Goal: Task Accomplishment & Management: Manage account settings

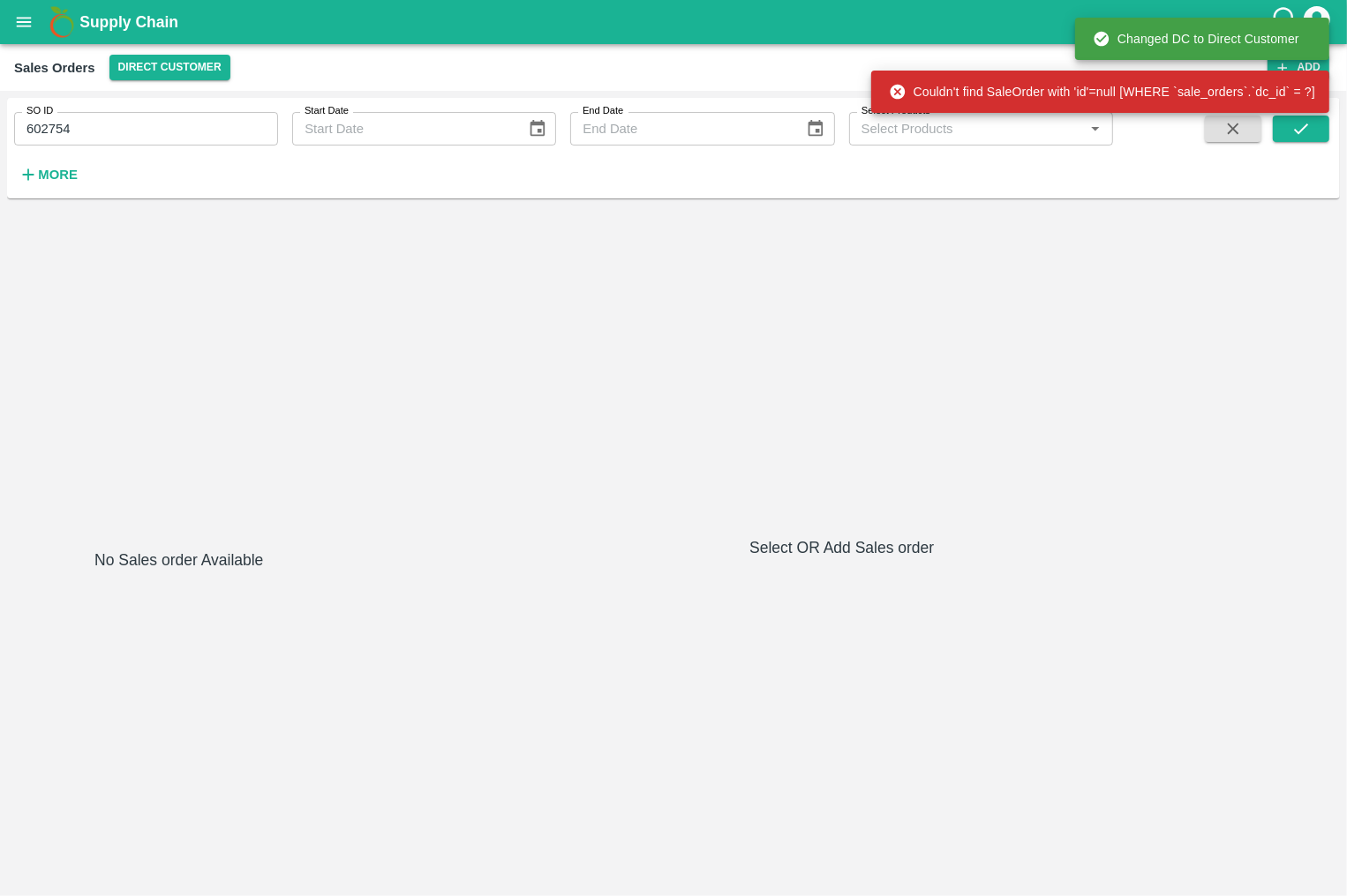
click at [1299, 143] on span at bounding box center [1300, 151] width 57 height 72
click at [1299, 130] on icon "submit" at bounding box center [1301, 129] width 19 height 19
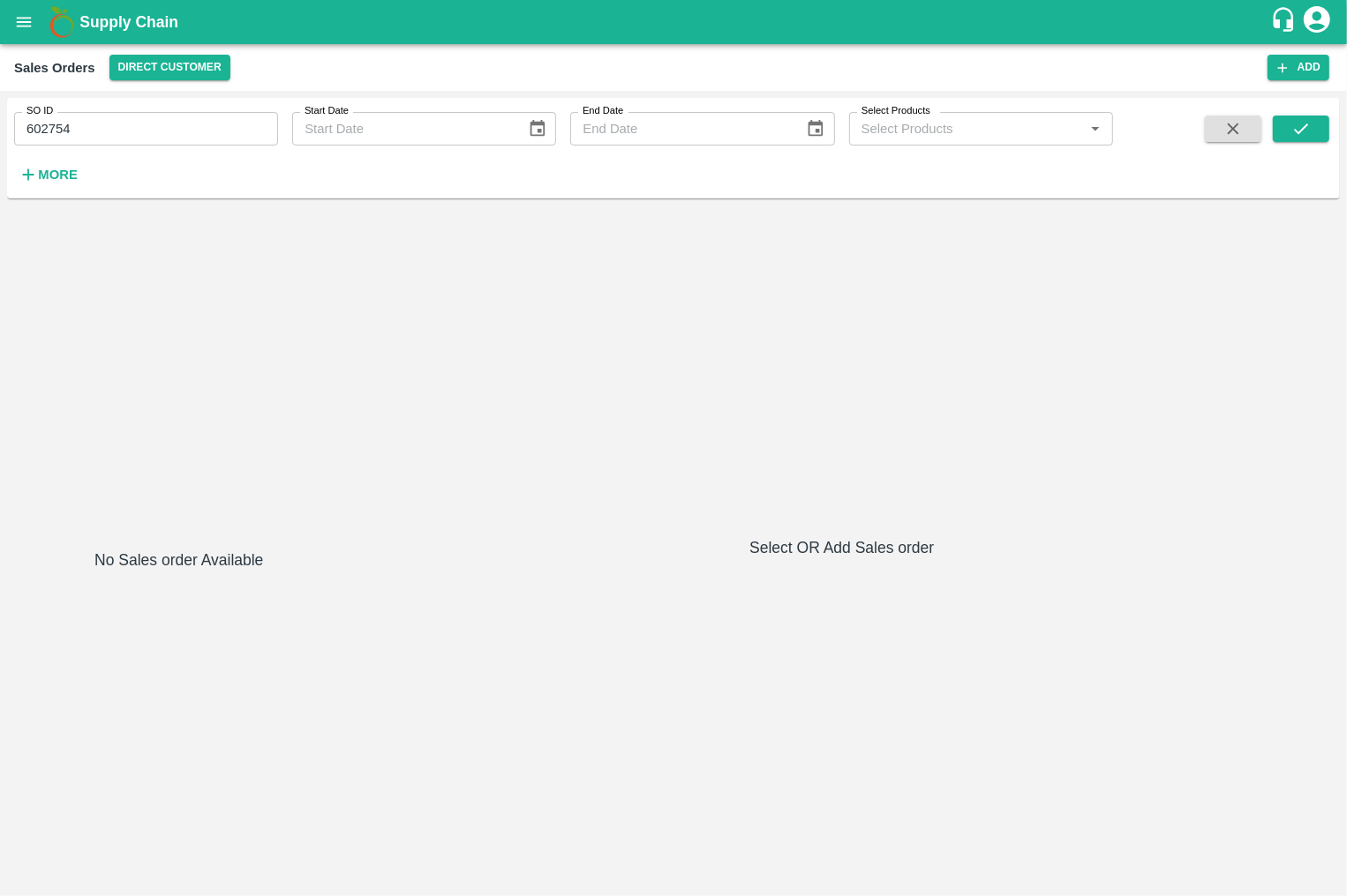
click at [168, 132] on input "602754" at bounding box center [146, 129] width 264 height 34
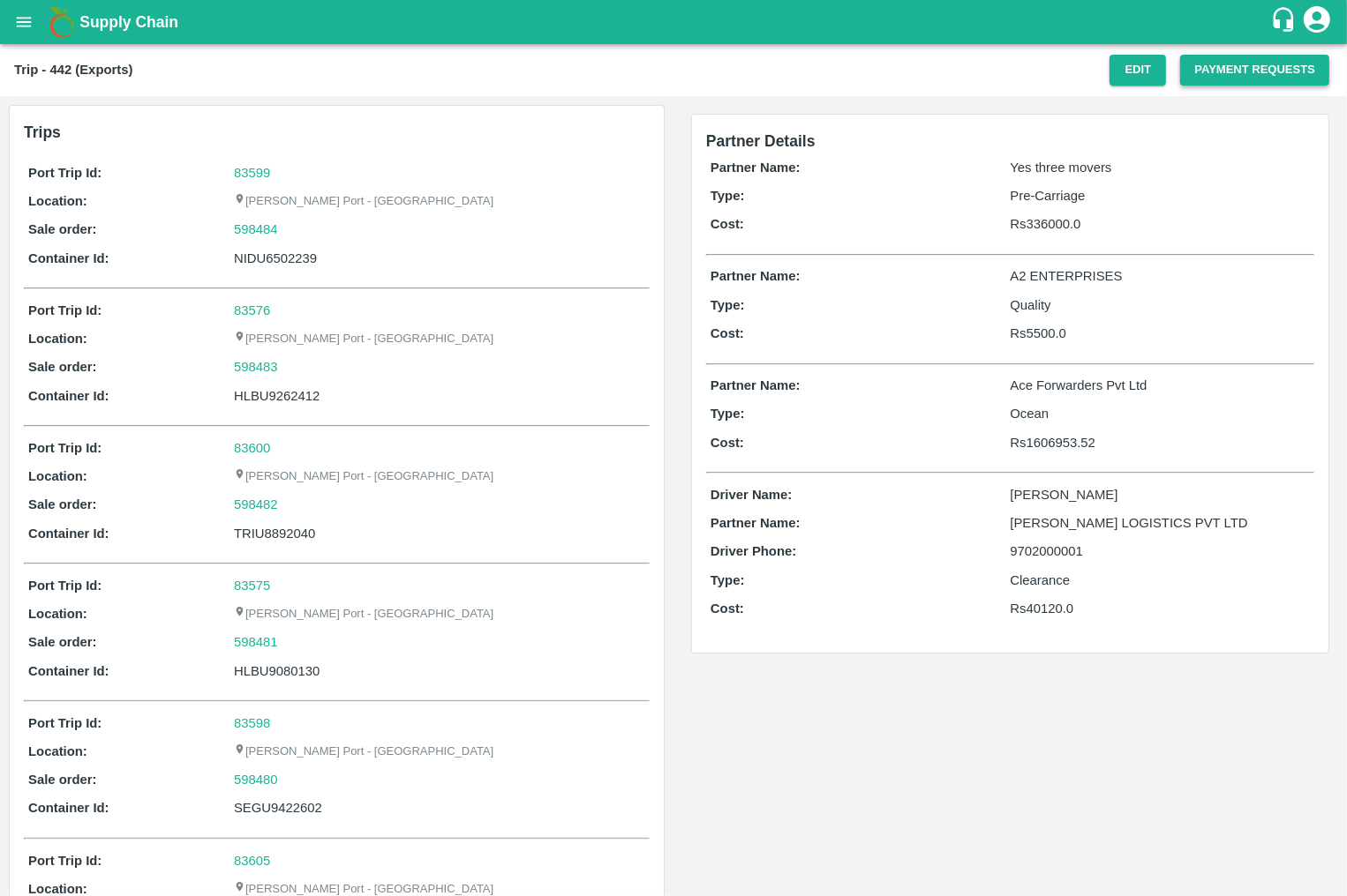
click at [1194, 70] on button "Payment Requests" at bounding box center [1254, 70] width 149 height 31
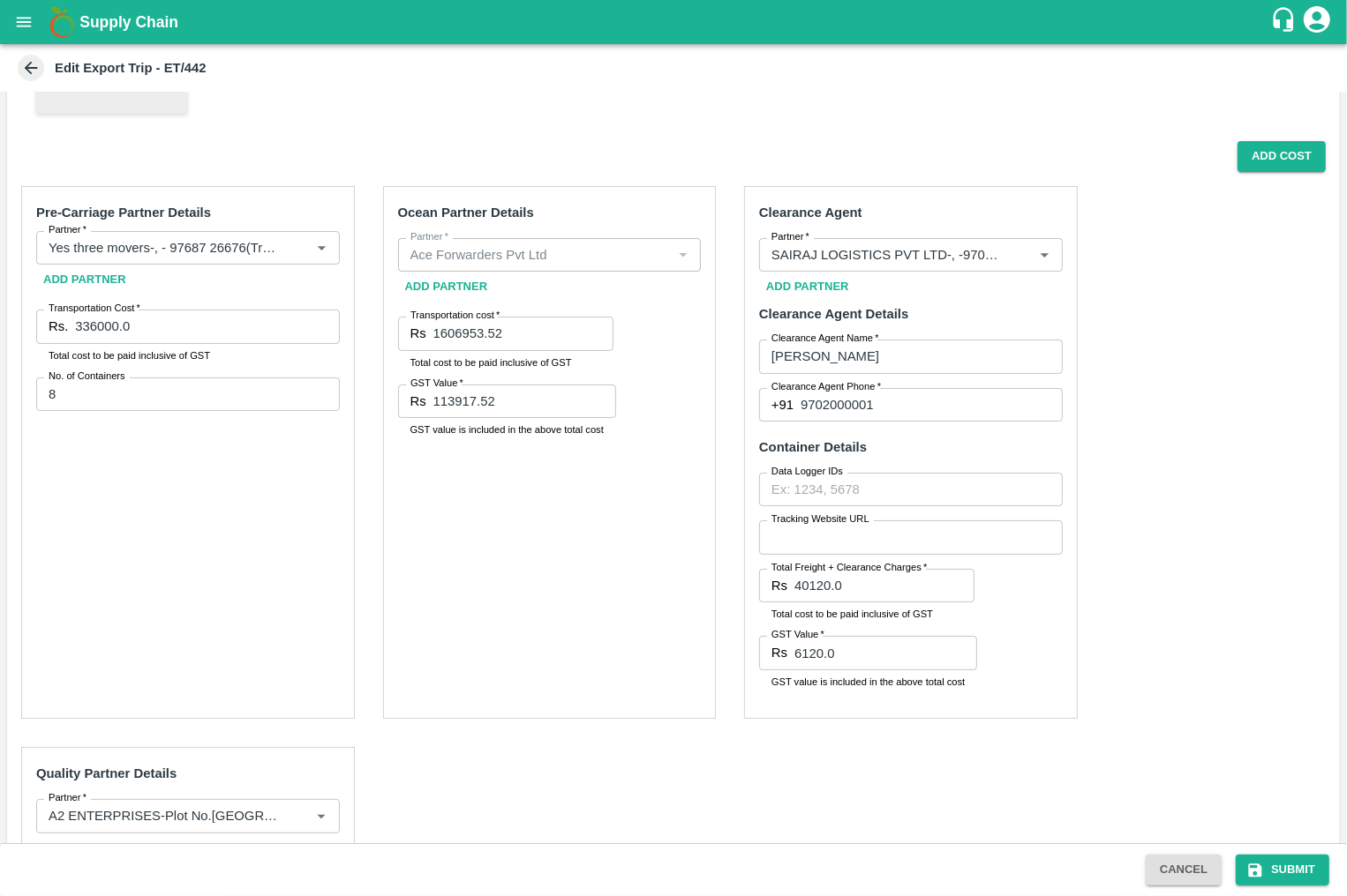
scroll to position [385, 0]
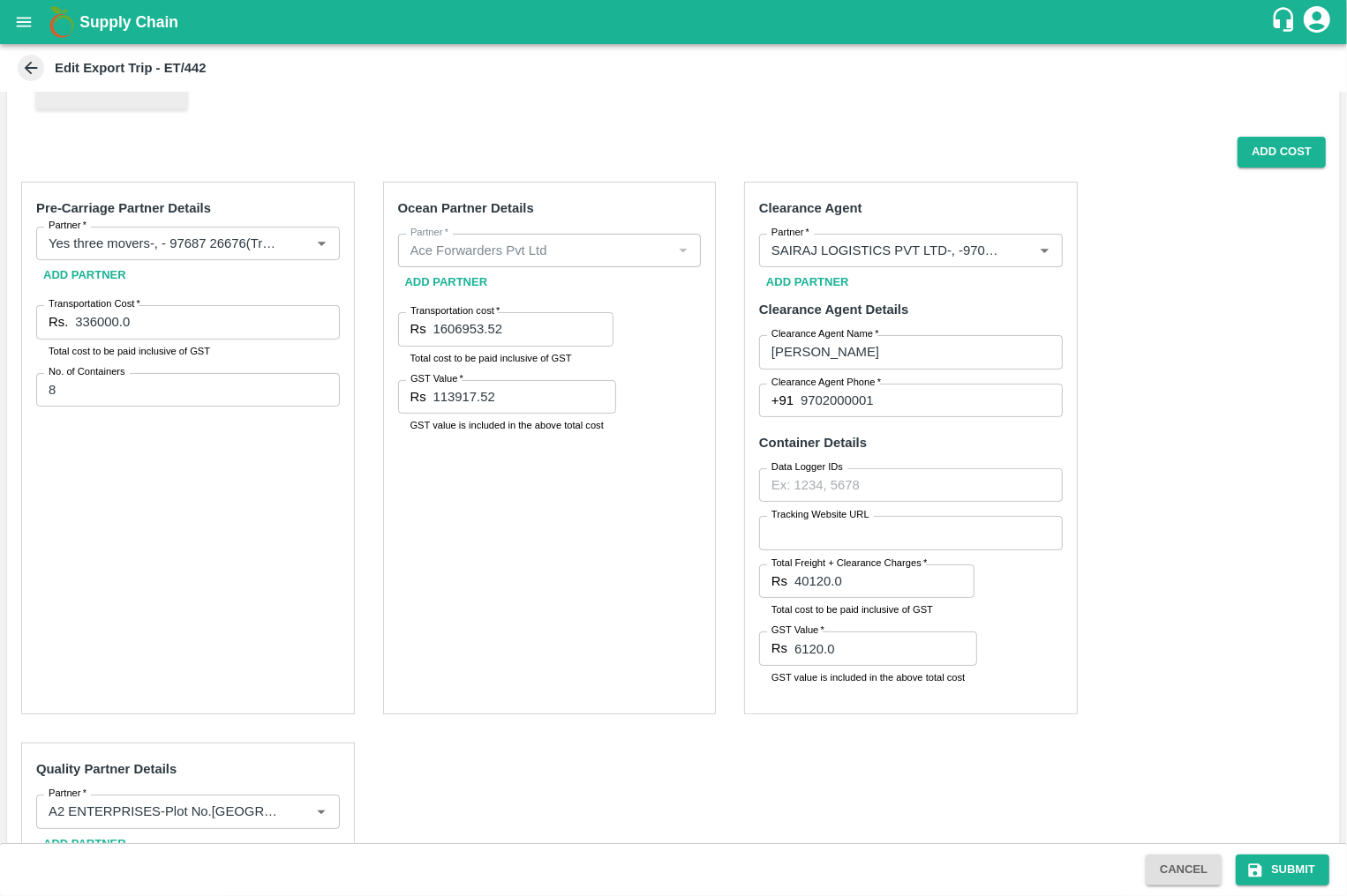
click at [17, 25] on icon "open drawer" at bounding box center [24, 22] width 19 height 19
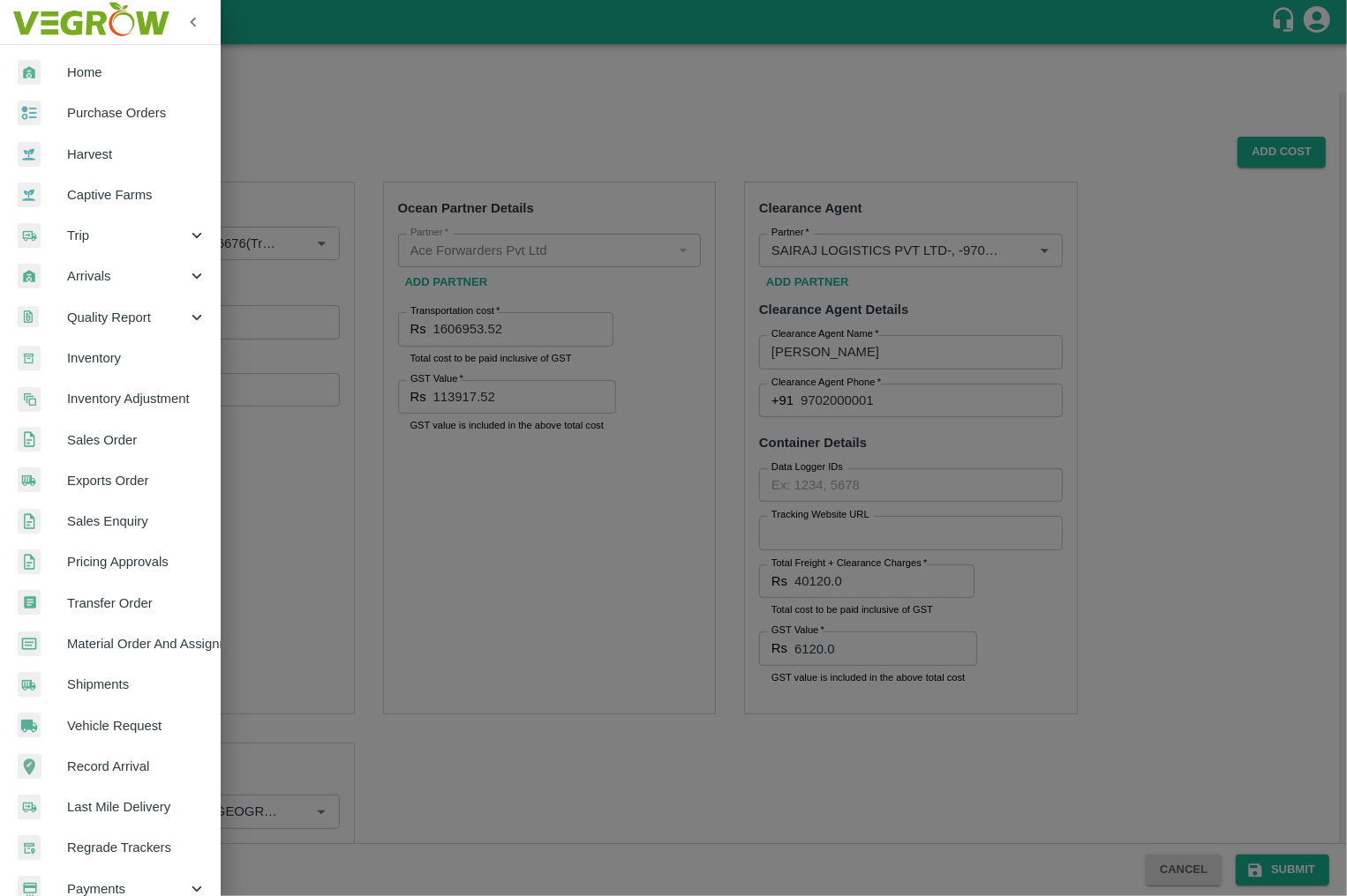
click at [79, 116] on span "Purchase Orders" at bounding box center [136, 112] width 139 height 19
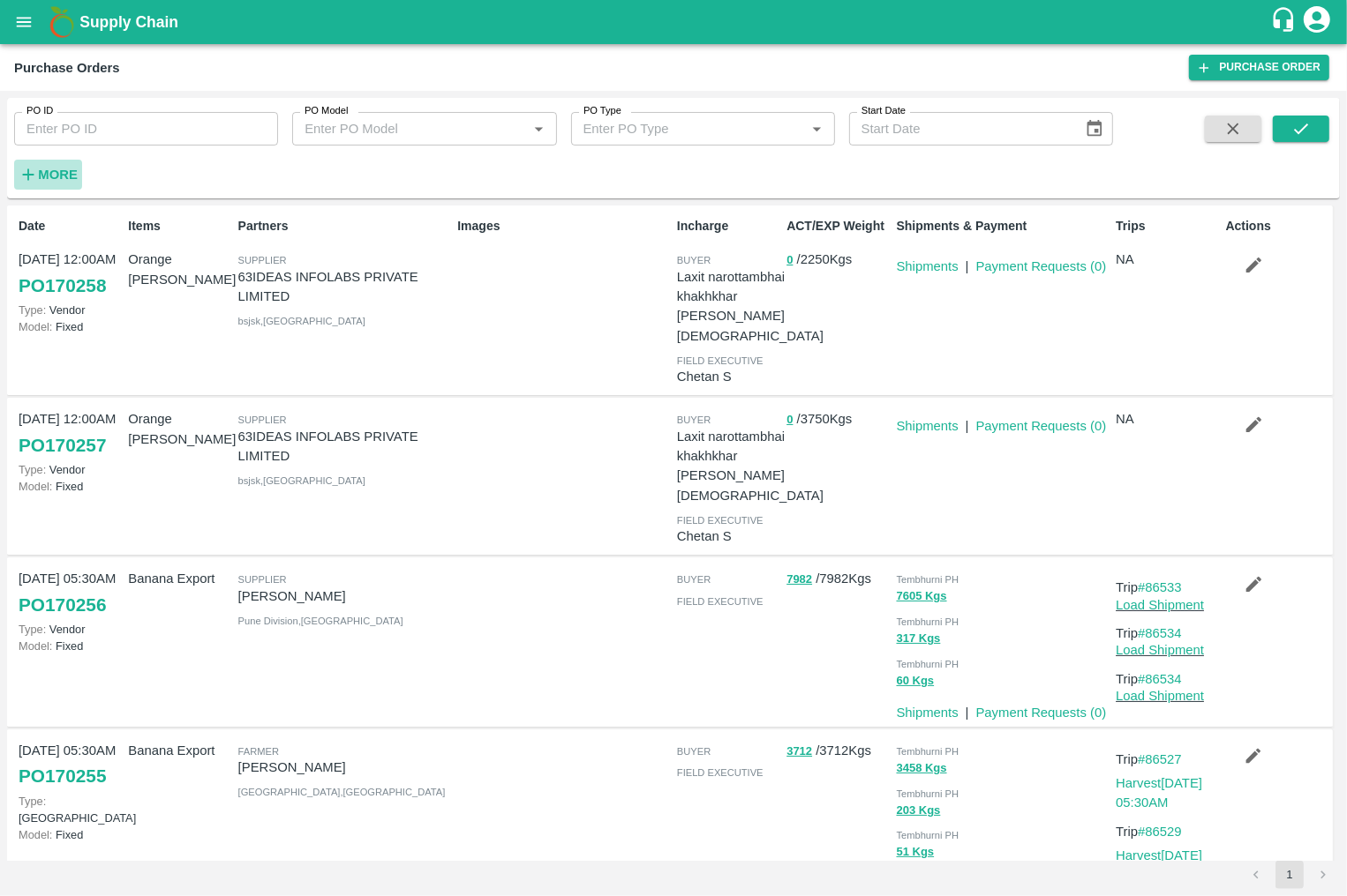
click at [77, 172] on strong "More" at bounding box center [57, 175] width 39 height 14
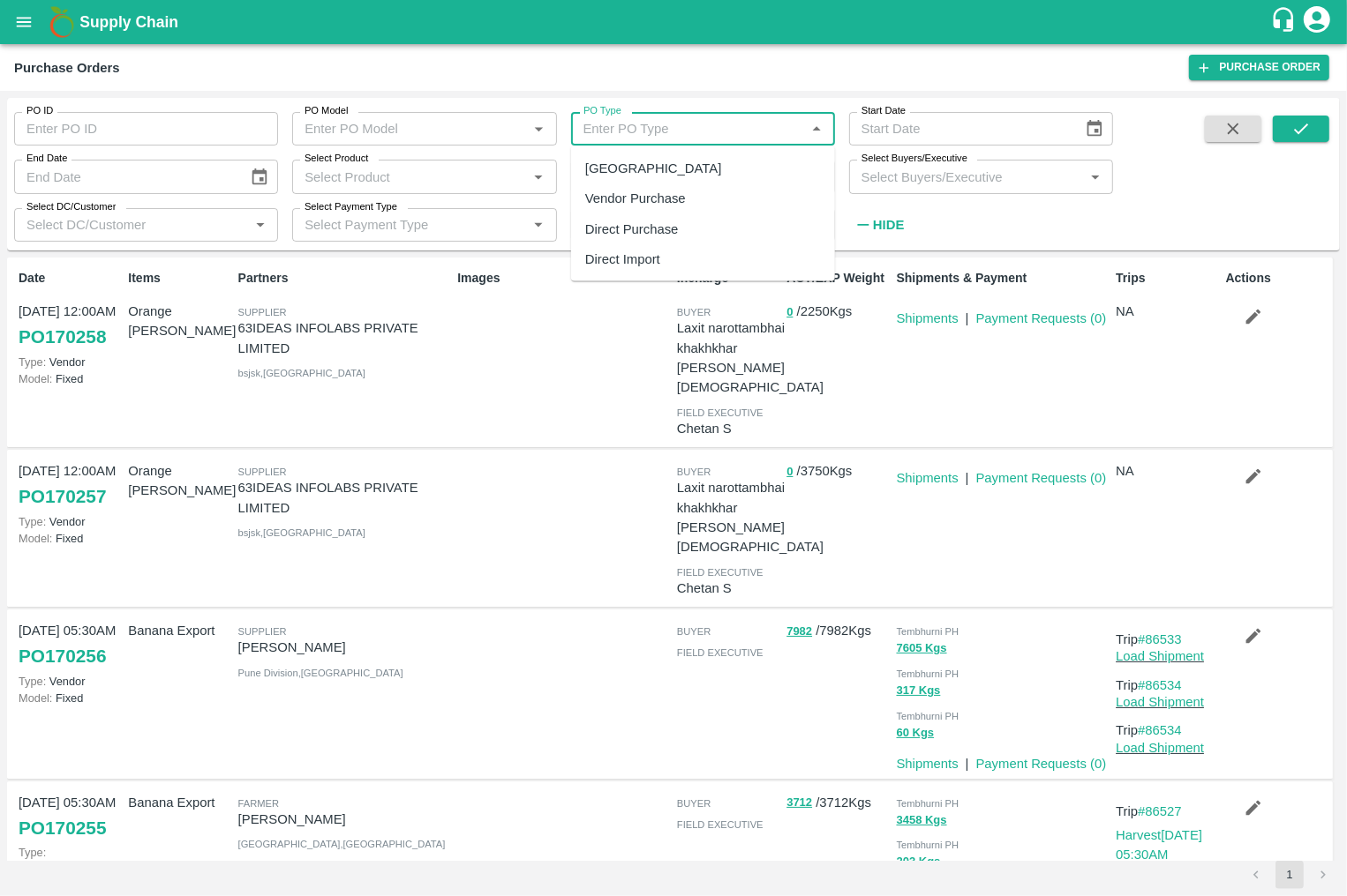
click at [739, 123] on input "PO Type" at bounding box center [688, 129] width 224 height 23
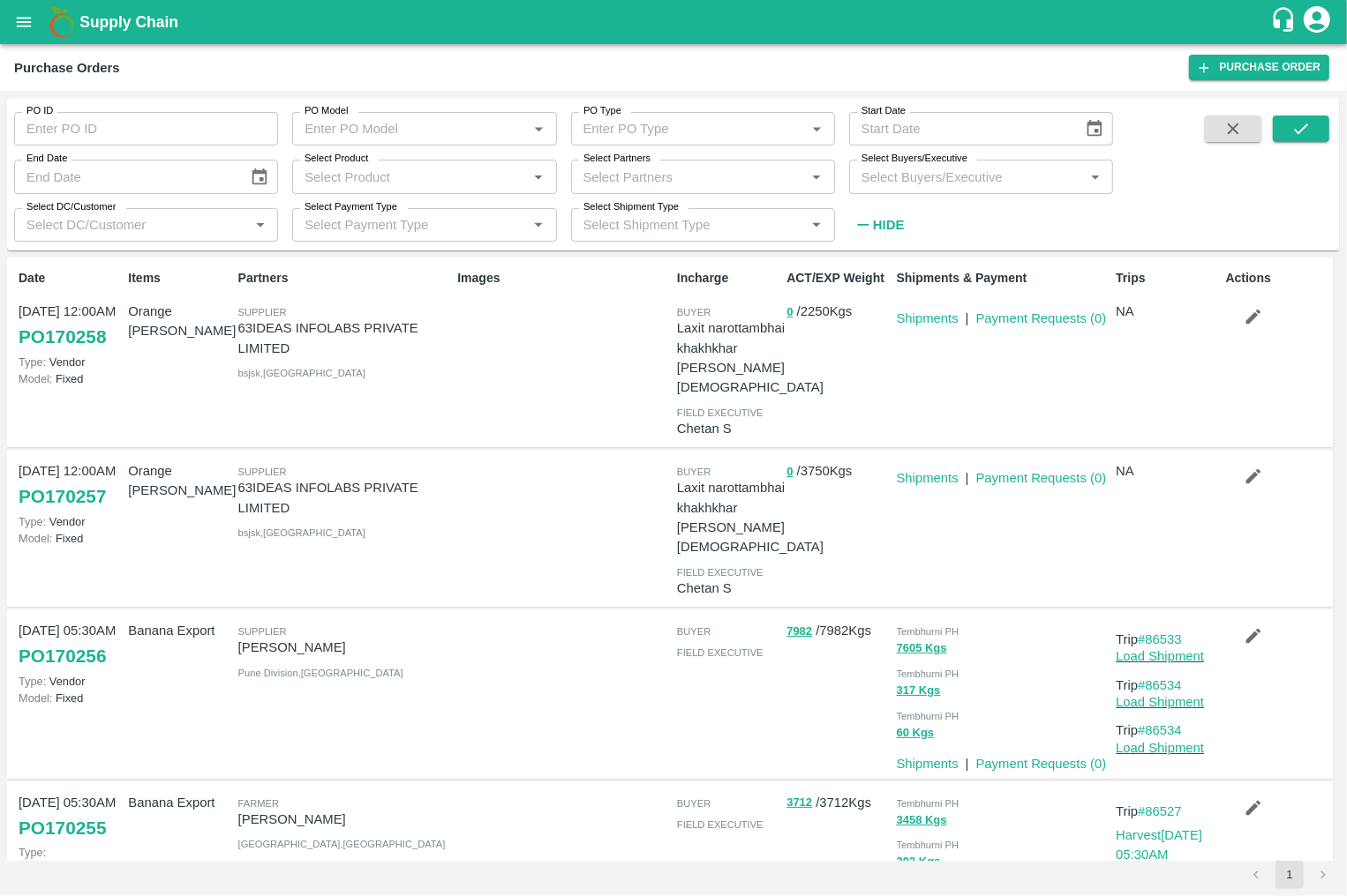
click at [763, 63] on div "Purchase Orders" at bounding box center [601, 68] width 1174 height 23
click at [425, 172] on input "Select Product" at bounding box center [409, 177] width 224 height 23
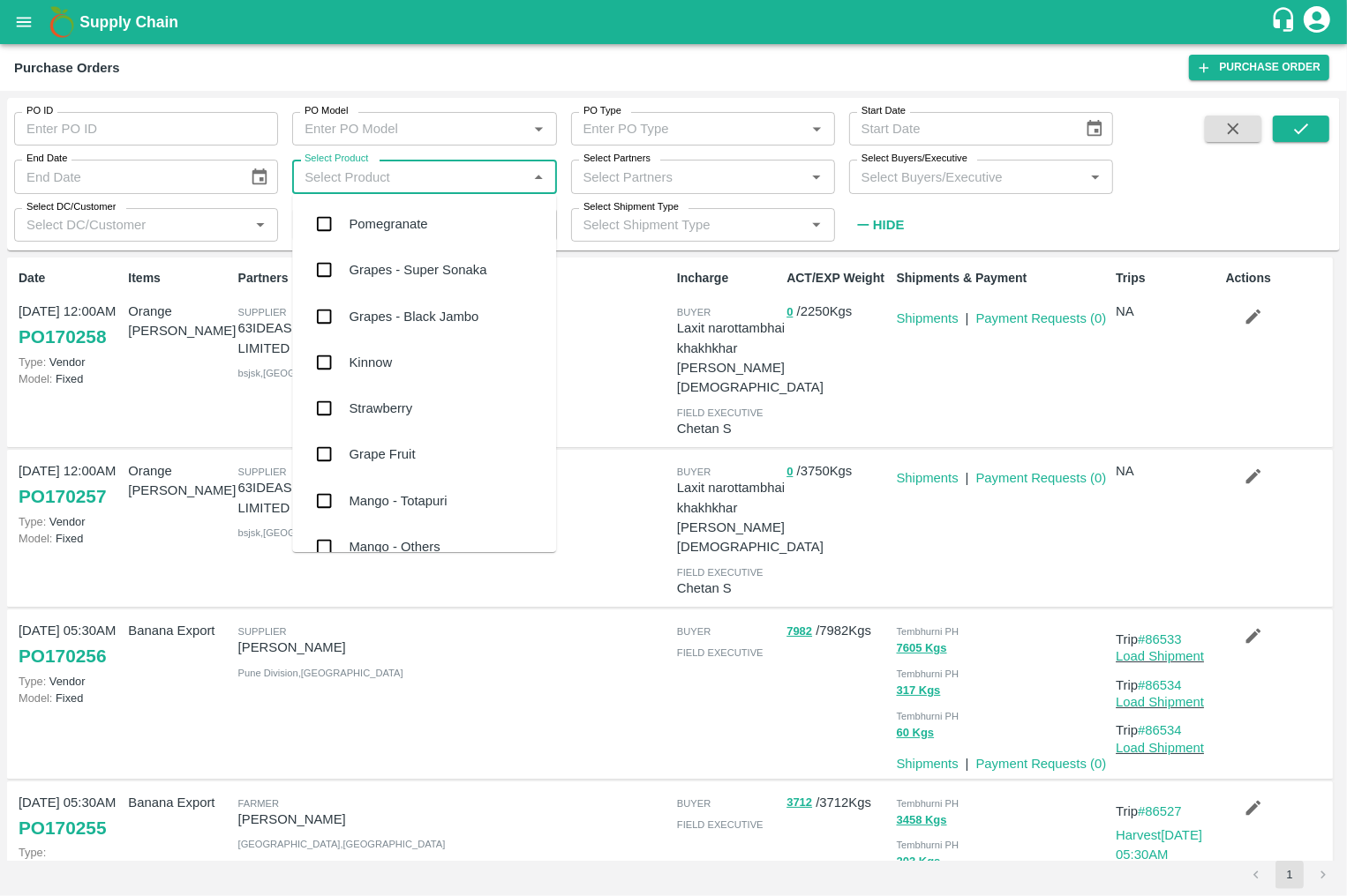
click at [654, 160] on div "Select Partners   *" at bounding box center [702, 176] width 264 height 34
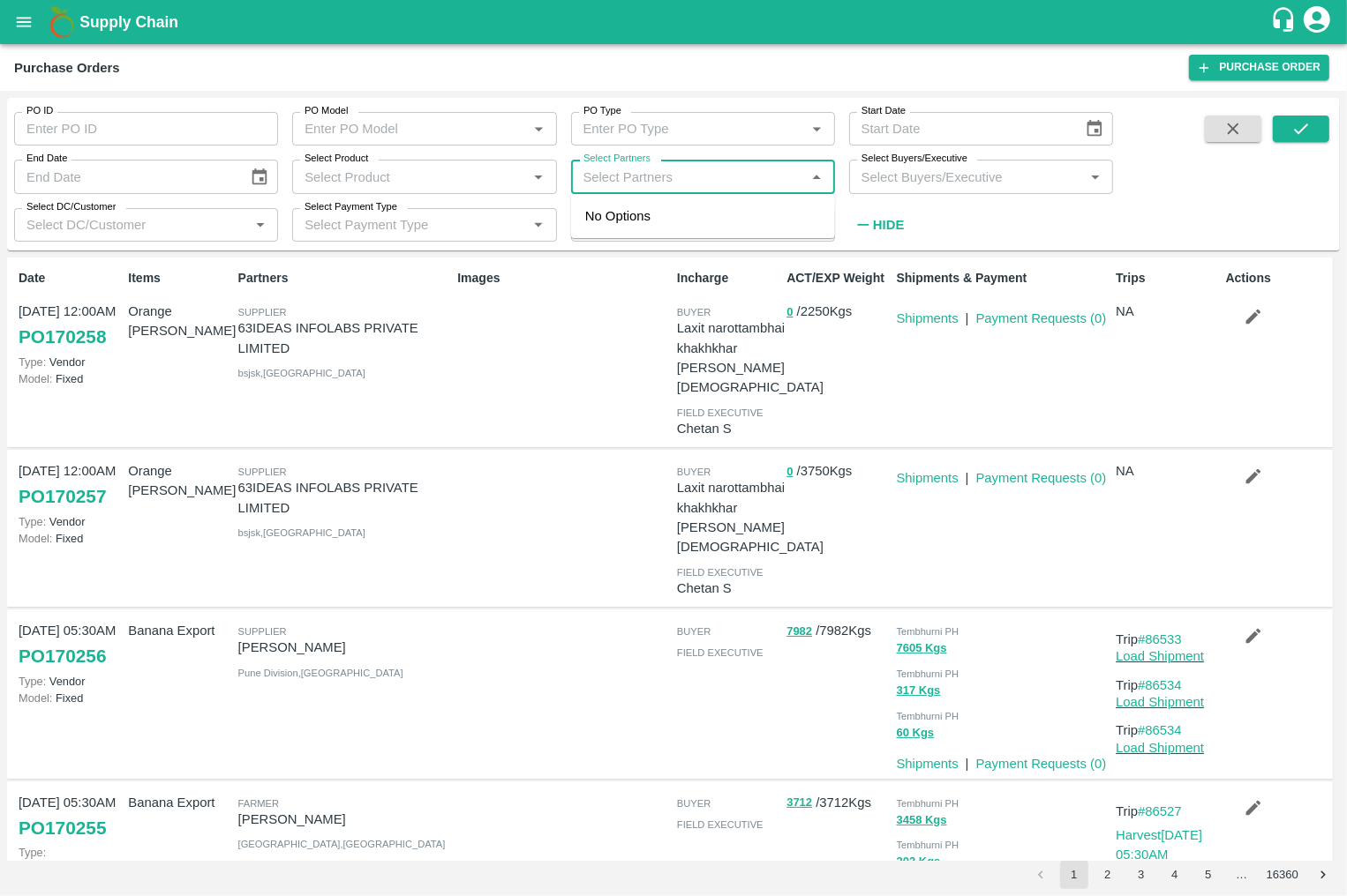
click at [941, 179] on input "Select Buyers/Executive" at bounding box center [966, 177] width 224 height 23
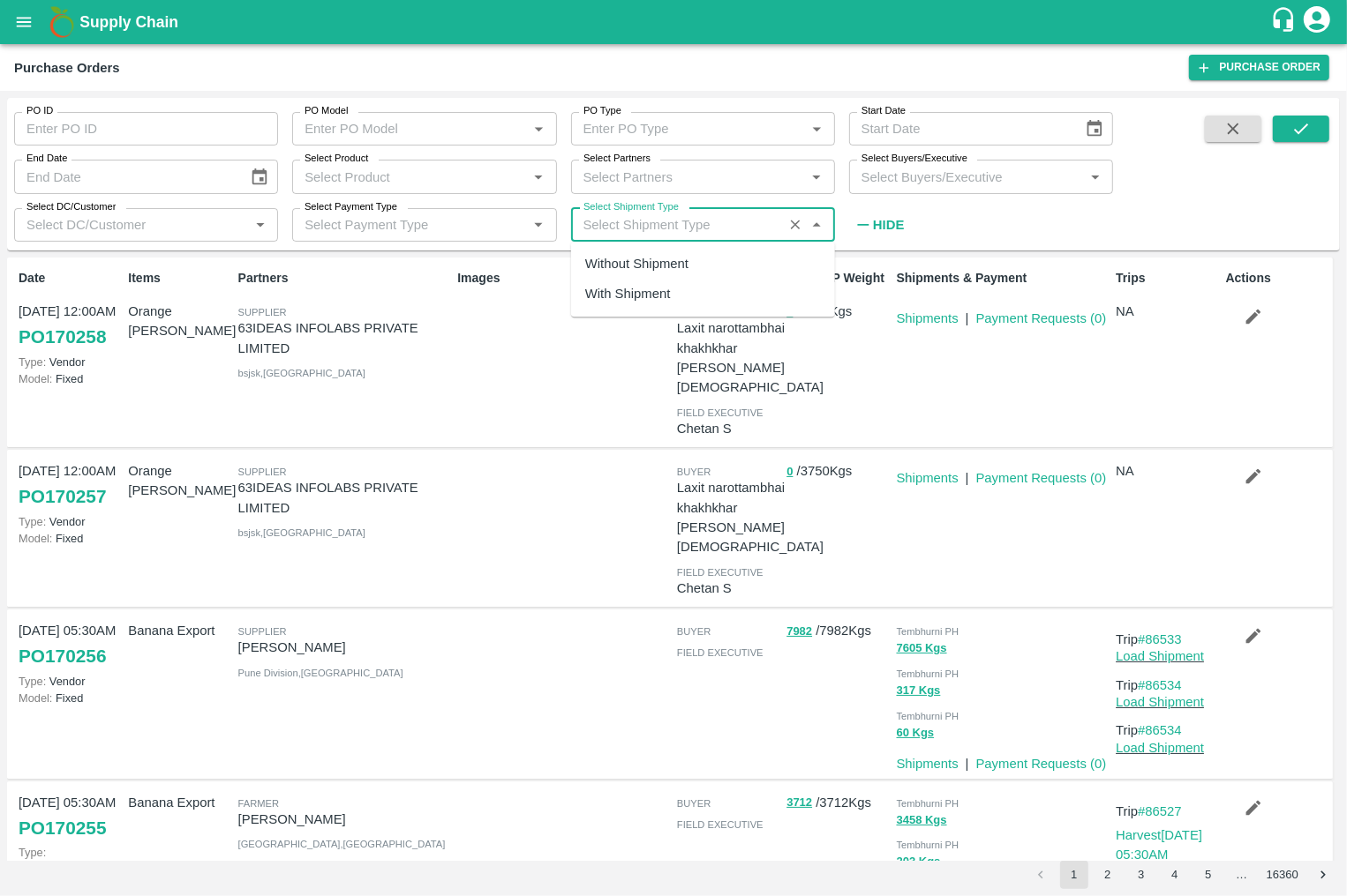
click at [716, 216] on input "Select Shipment Type" at bounding box center [676, 225] width 201 height 23
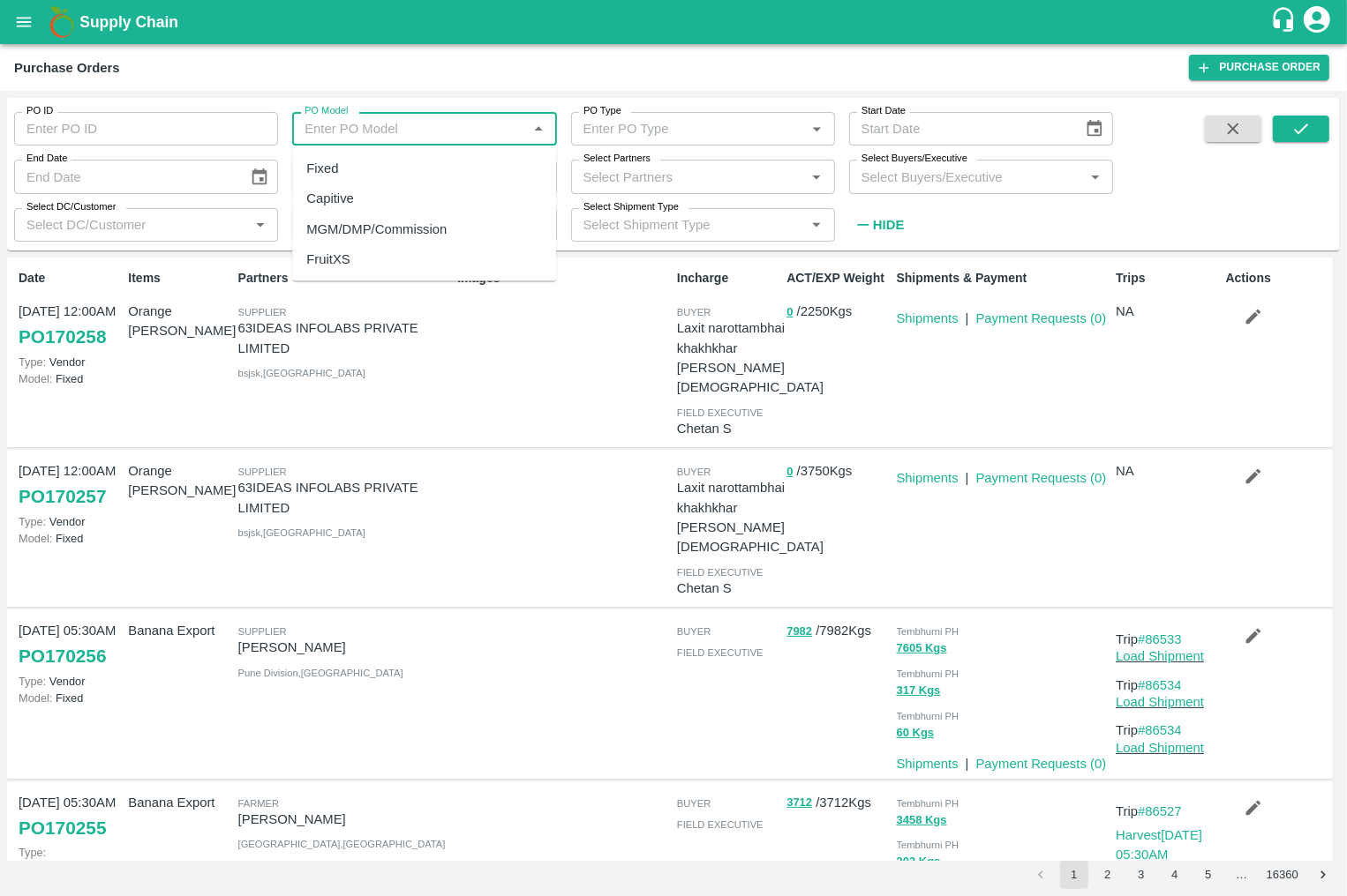
click at [471, 132] on input "PO Model" at bounding box center [409, 129] width 224 height 23
click at [462, 225] on div "MGM/DMP/Commission" at bounding box center [424, 228] width 264 height 30
type input "MGM/DMP/Commission"
click at [1310, 118] on button "submit" at bounding box center [1300, 129] width 57 height 27
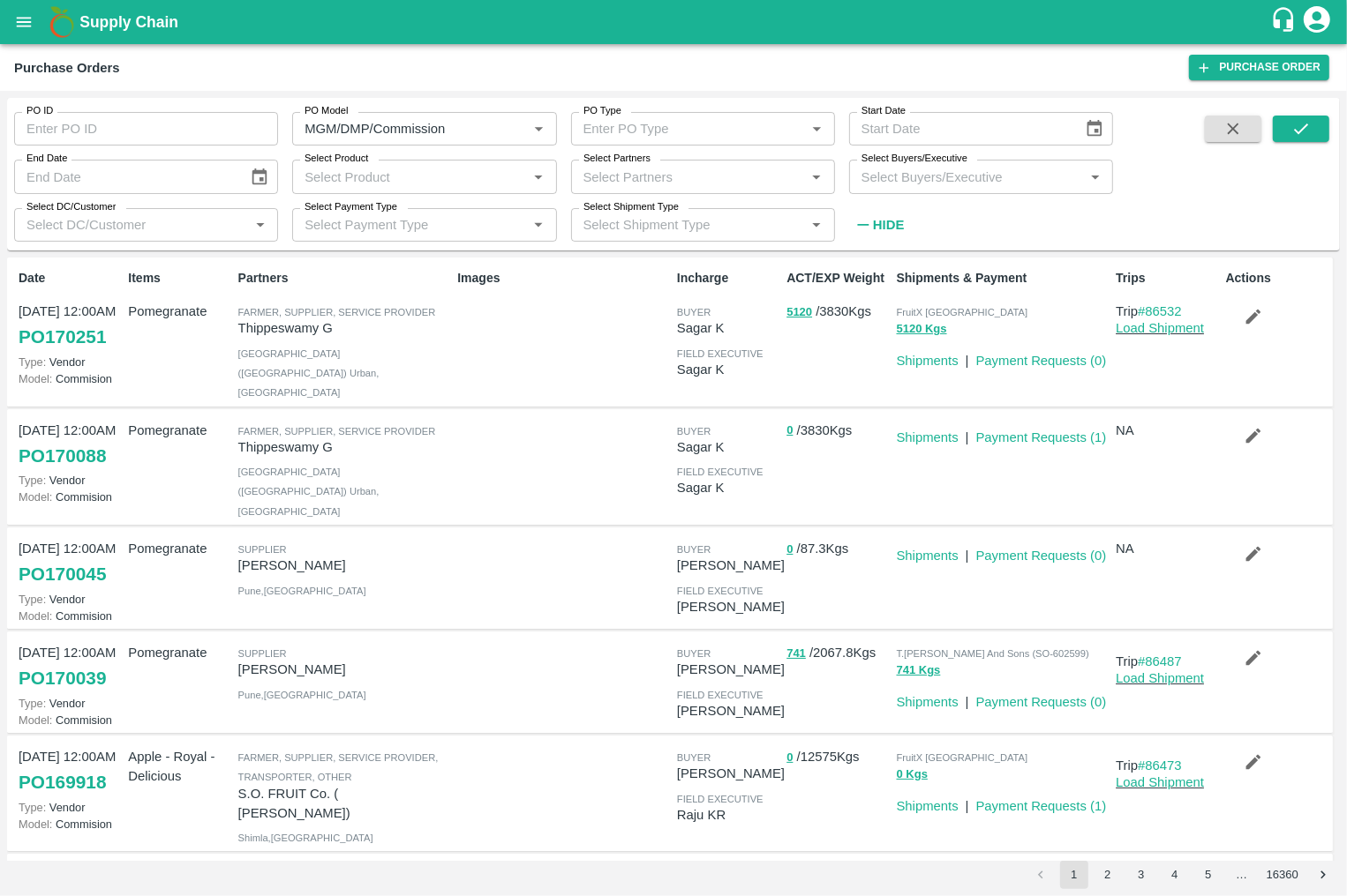
scroll to position [593, 0]
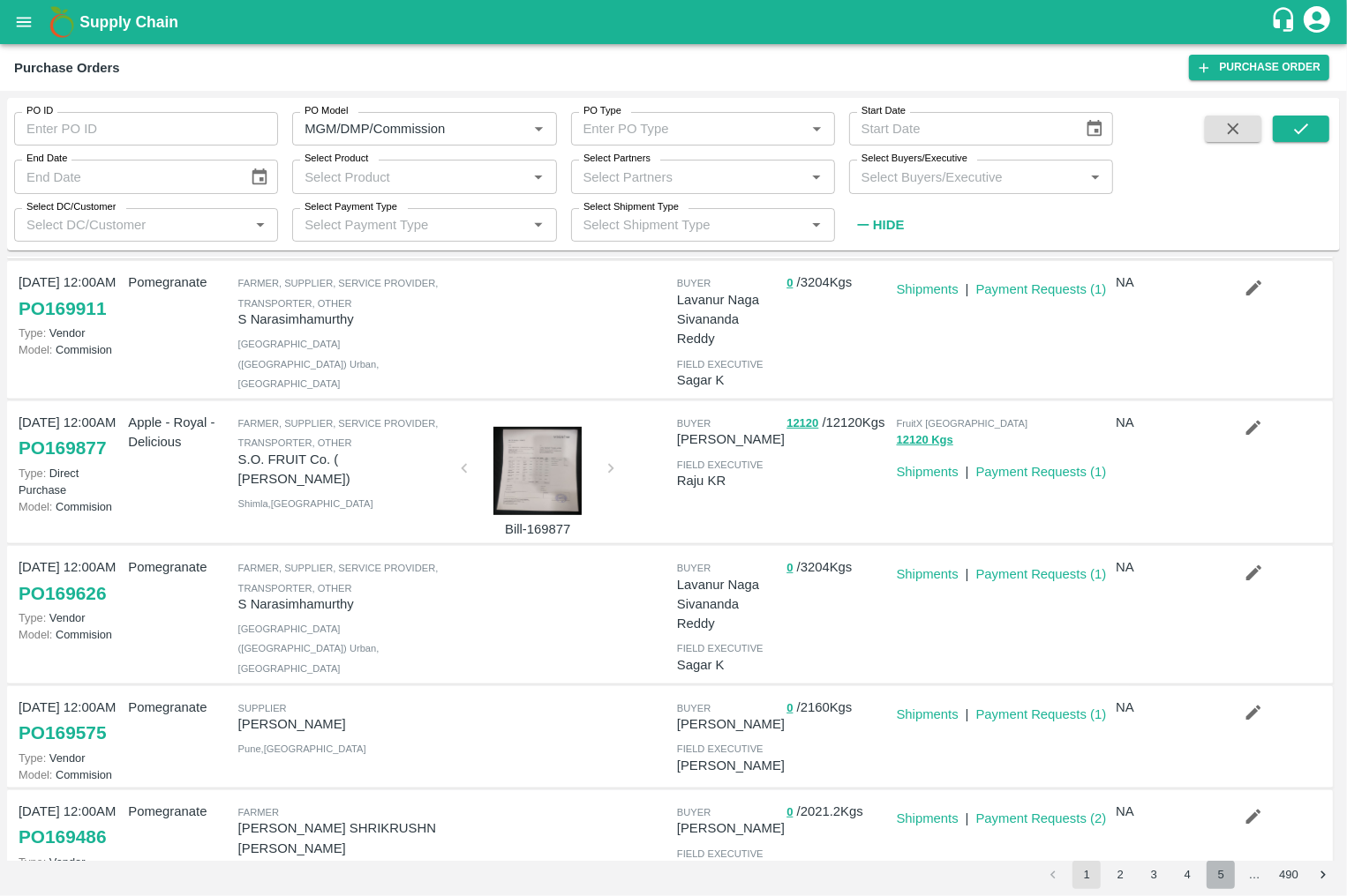
click at [1222, 883] on button "5" at bounding box center [1220, 874] width 28 height 28
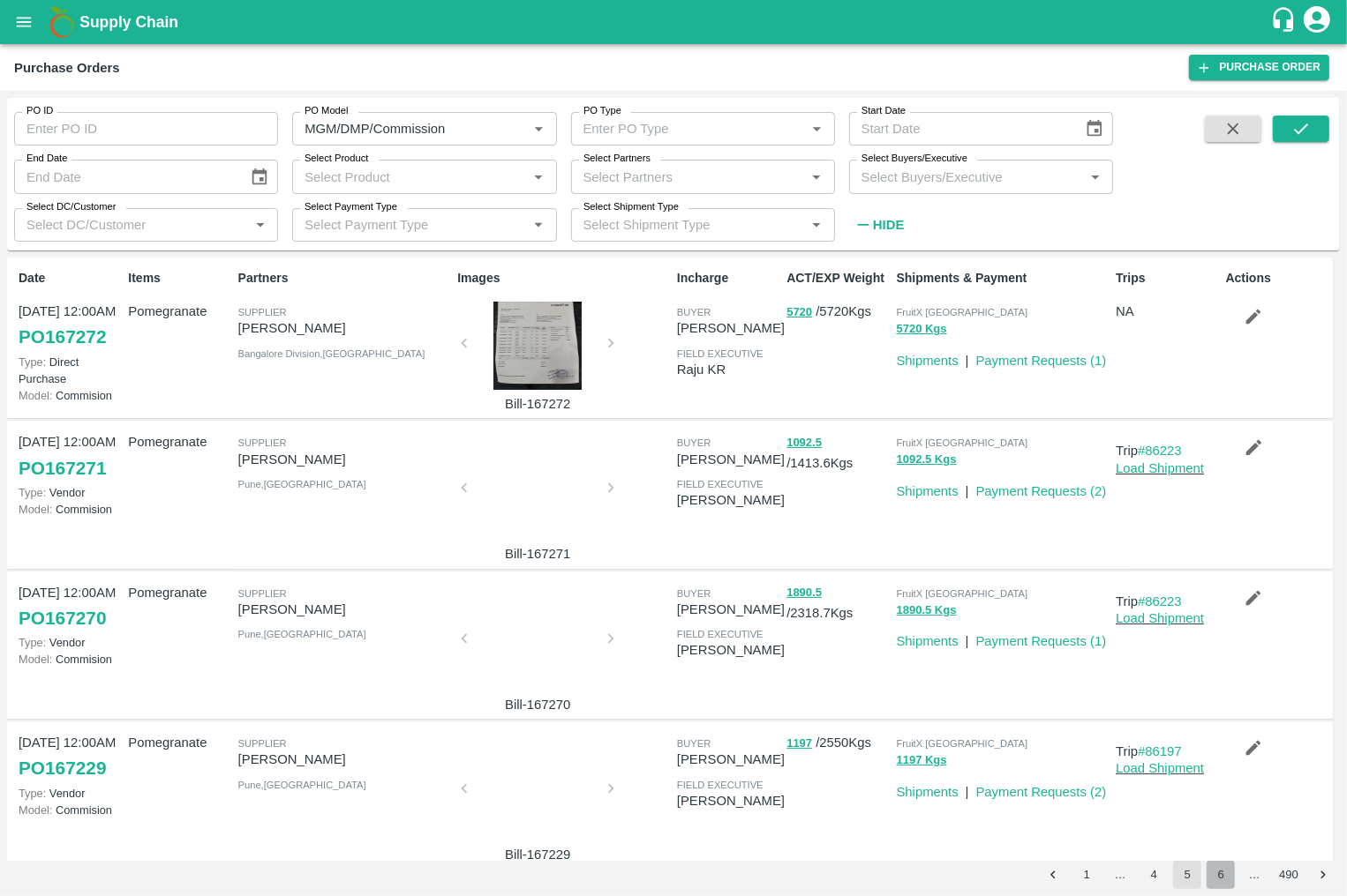
click at [1222, 882] on button "6" at bounding box center [1220, 874] width 28 height 28
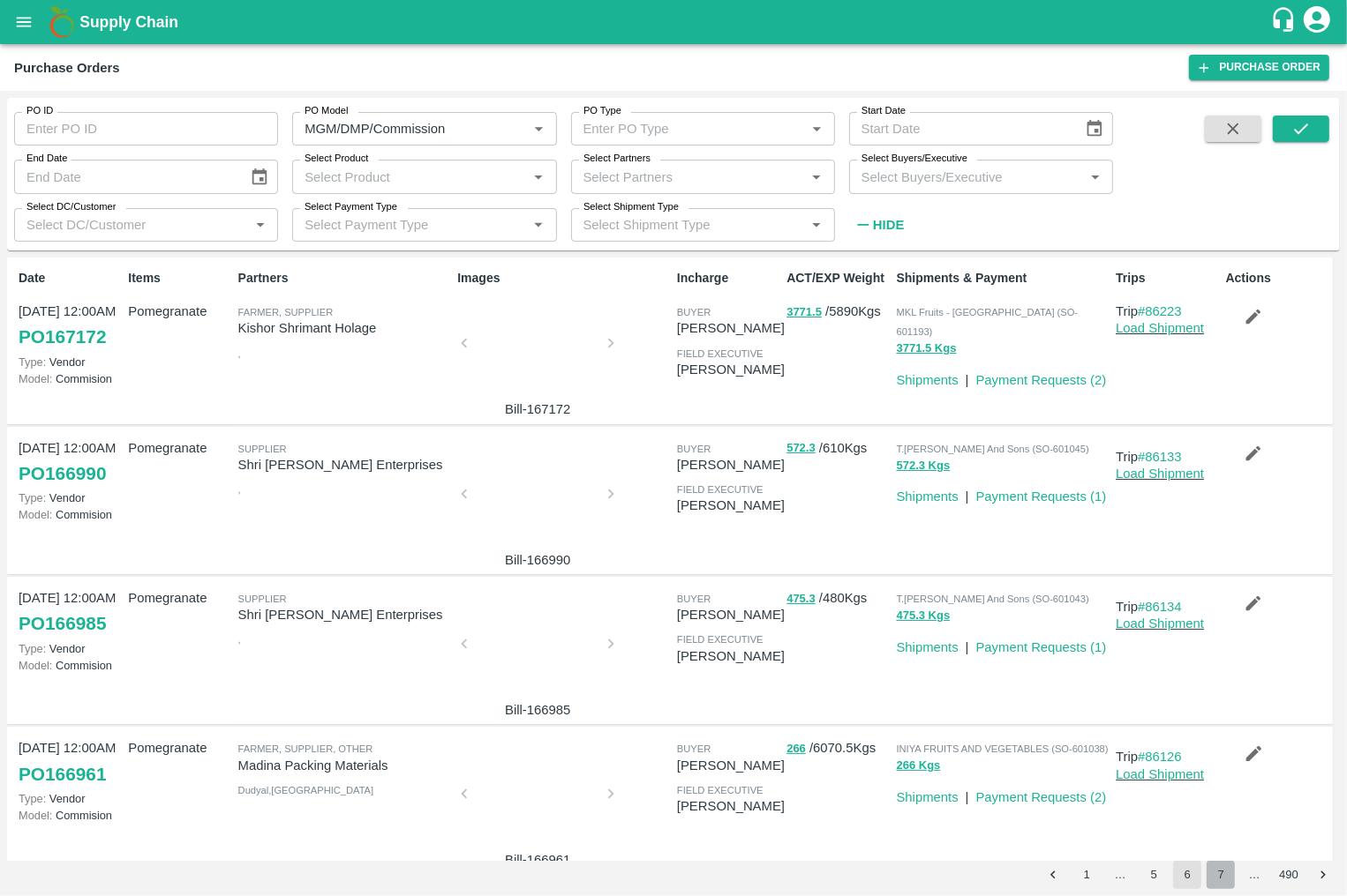
click at [1222, 882] on button "7" at bounding box center [1220, 874] width 28 height 28
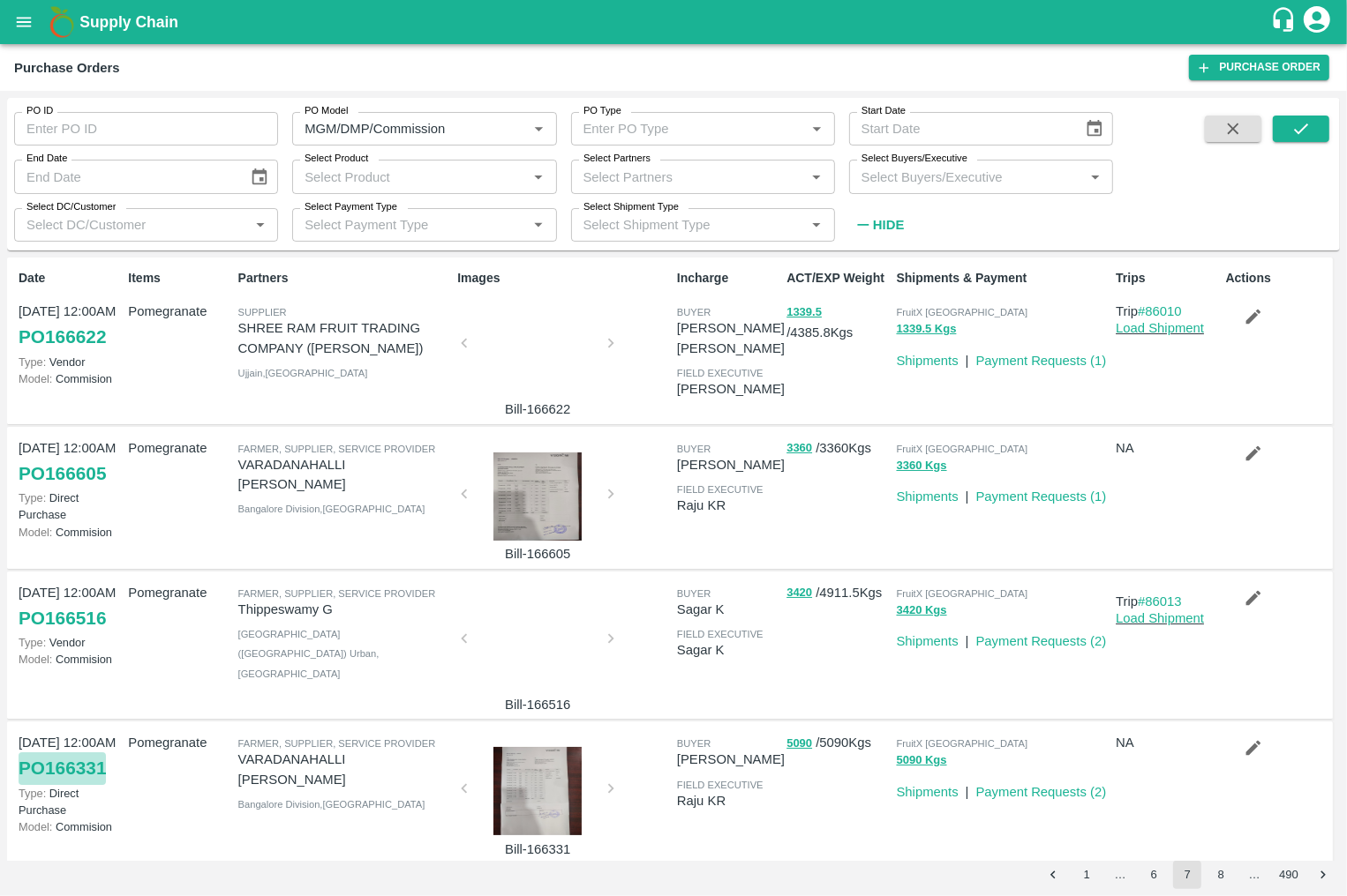
click at [89, 766] on link "PO 166331" at bounding box center [61, 767] width 87 height 32
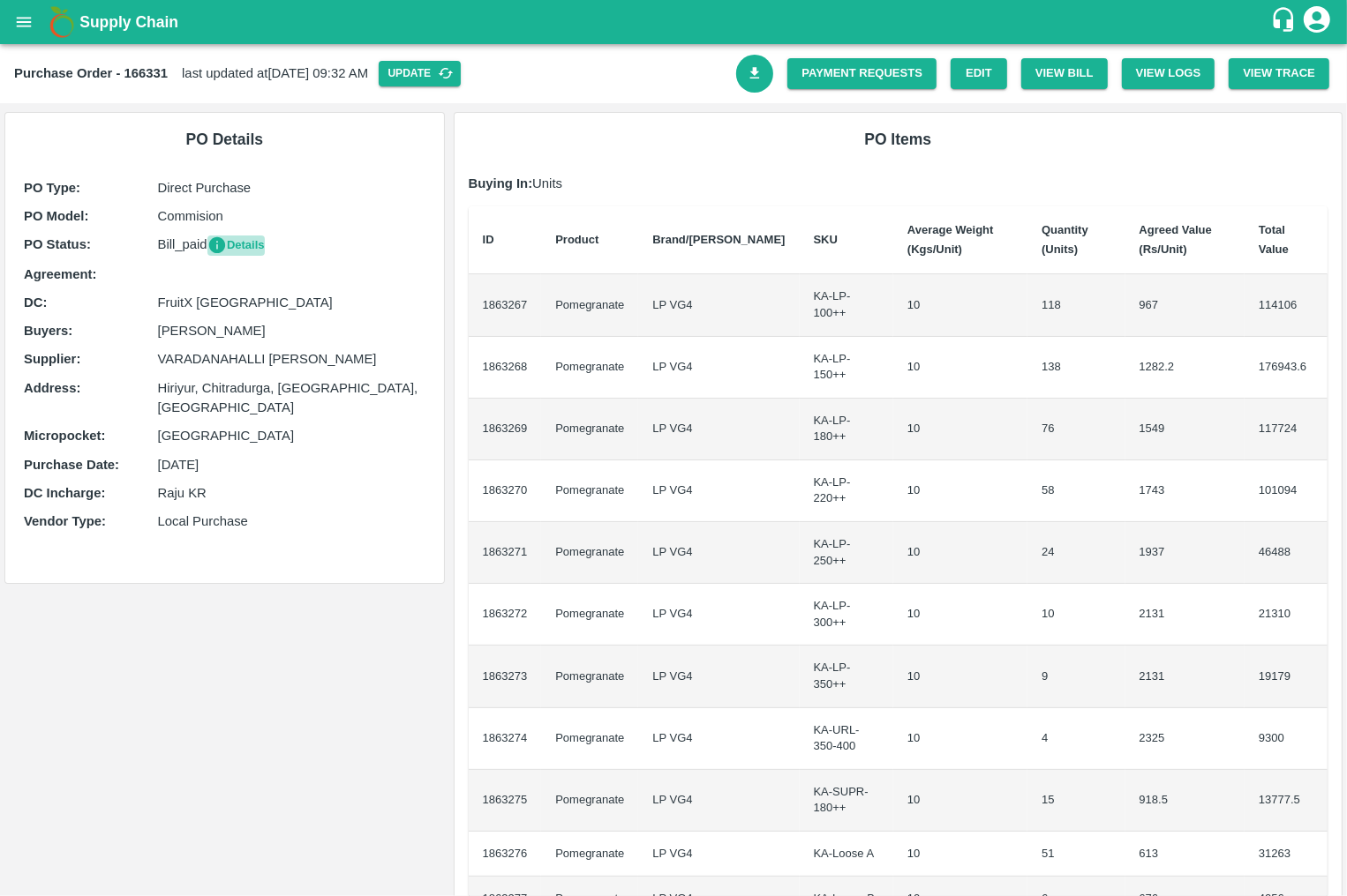
click at [243, 243] on button "Details" at bounding box center [236, 245] width 58 height 20
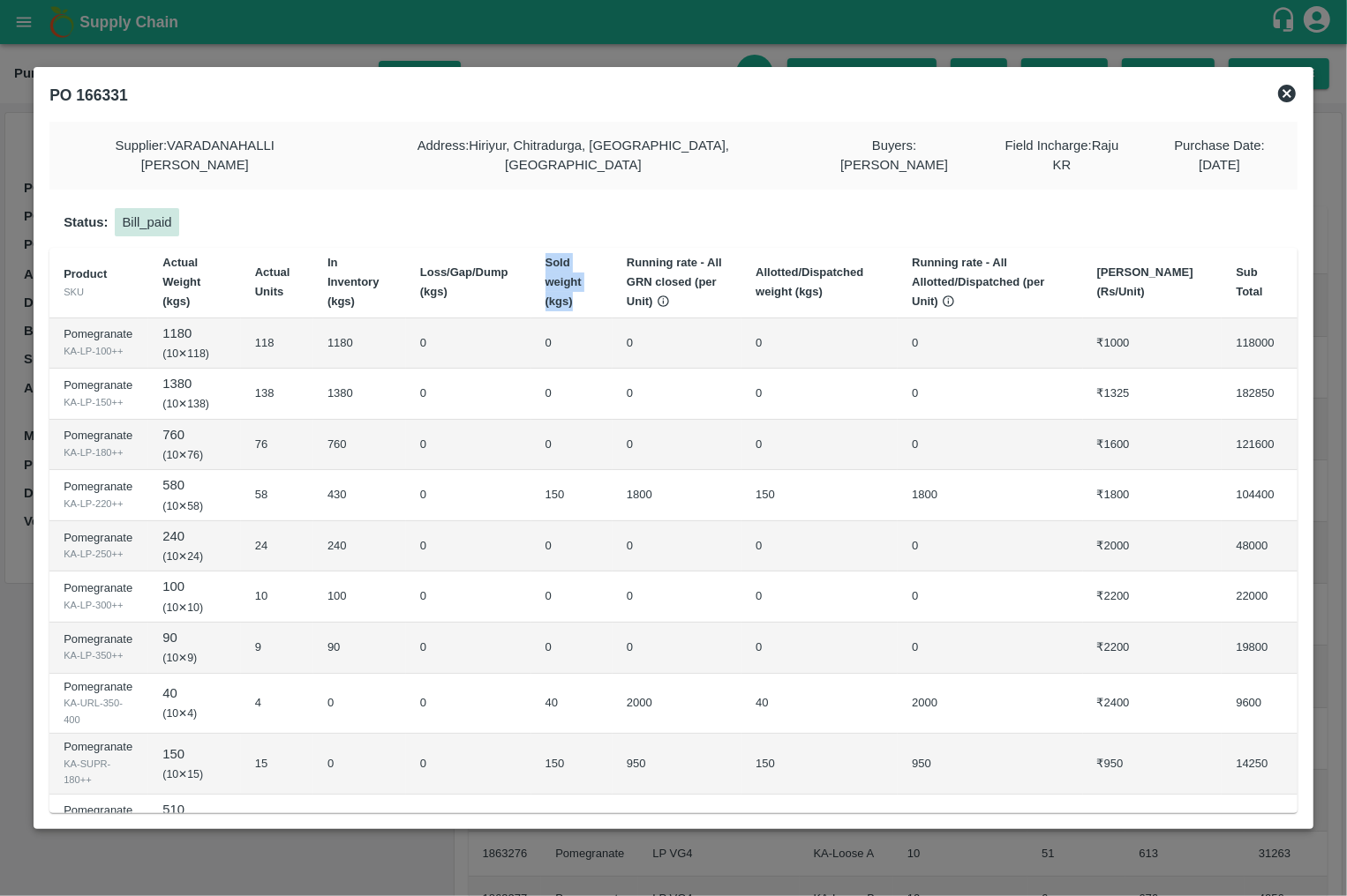
drag, startPoint x: 556, startPoint y: 232, endPoint x: 585, endPoint y: 278, distance: 54.4
click at [585, 278] on th "Sold weight (kgs)" at bounding box center [572, 282] width 81 height 70
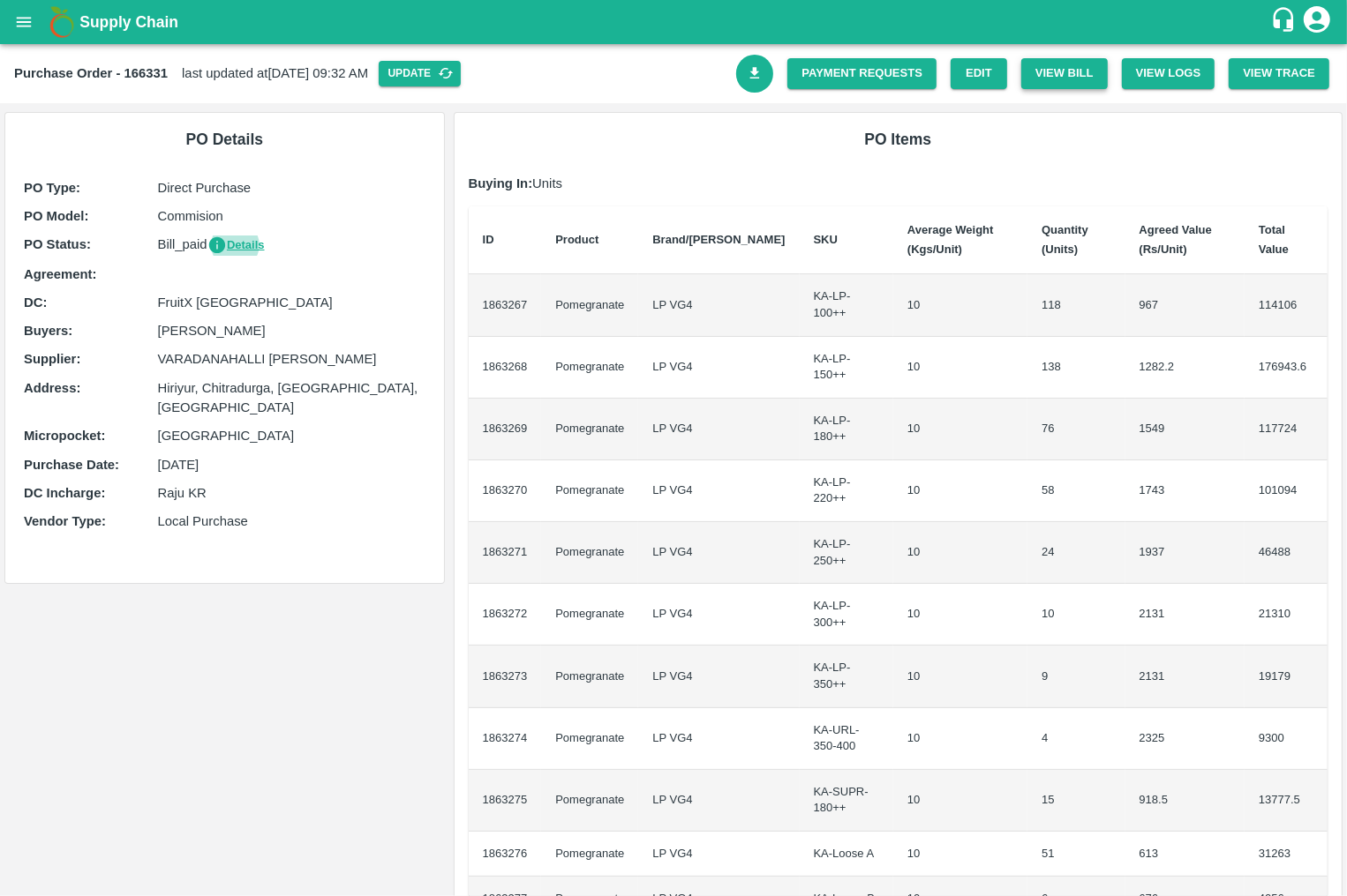
click at [1074, 85] on button "View Bill" at bounding box center [1065, 74] width 86 height 31
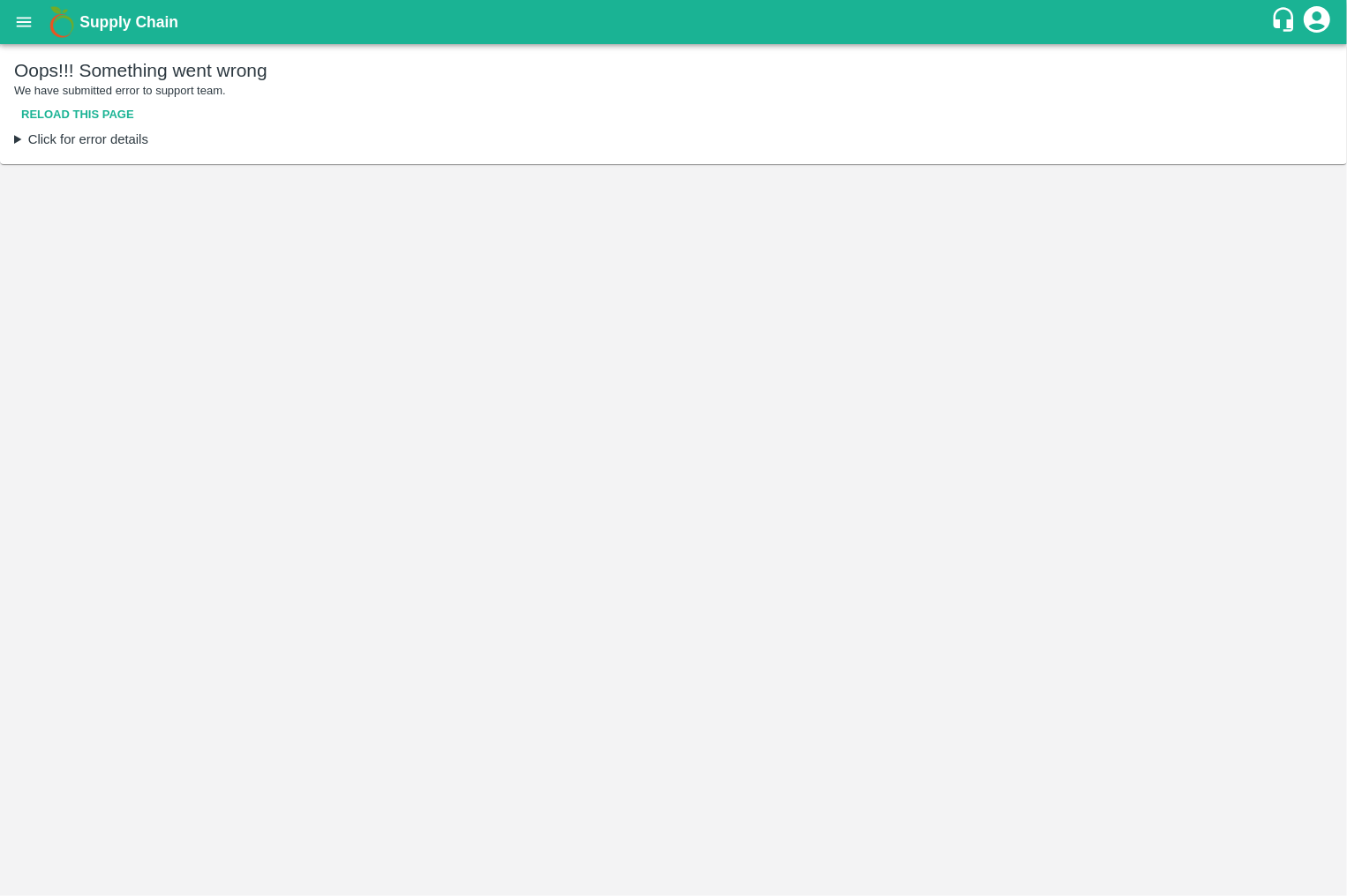
click at [1312, 127] on div "Oops!!! Something went wrong We have submitted error to support team. Reload th…" at bounding box center [674, 94] width 1318 height 71
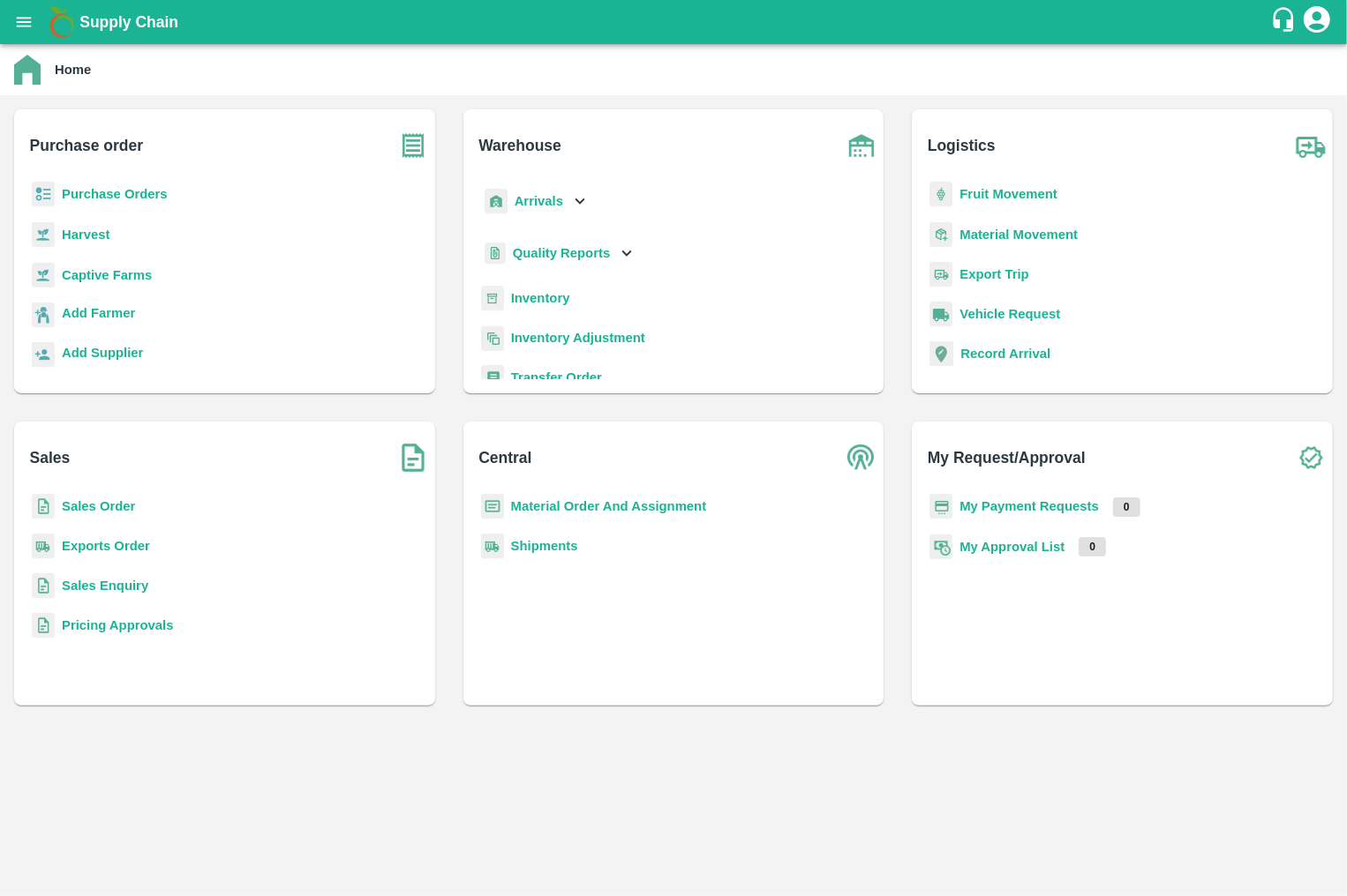
click at [91, 499] on b "Sales Order" at bounding box center [98, 506] width 73 height 14
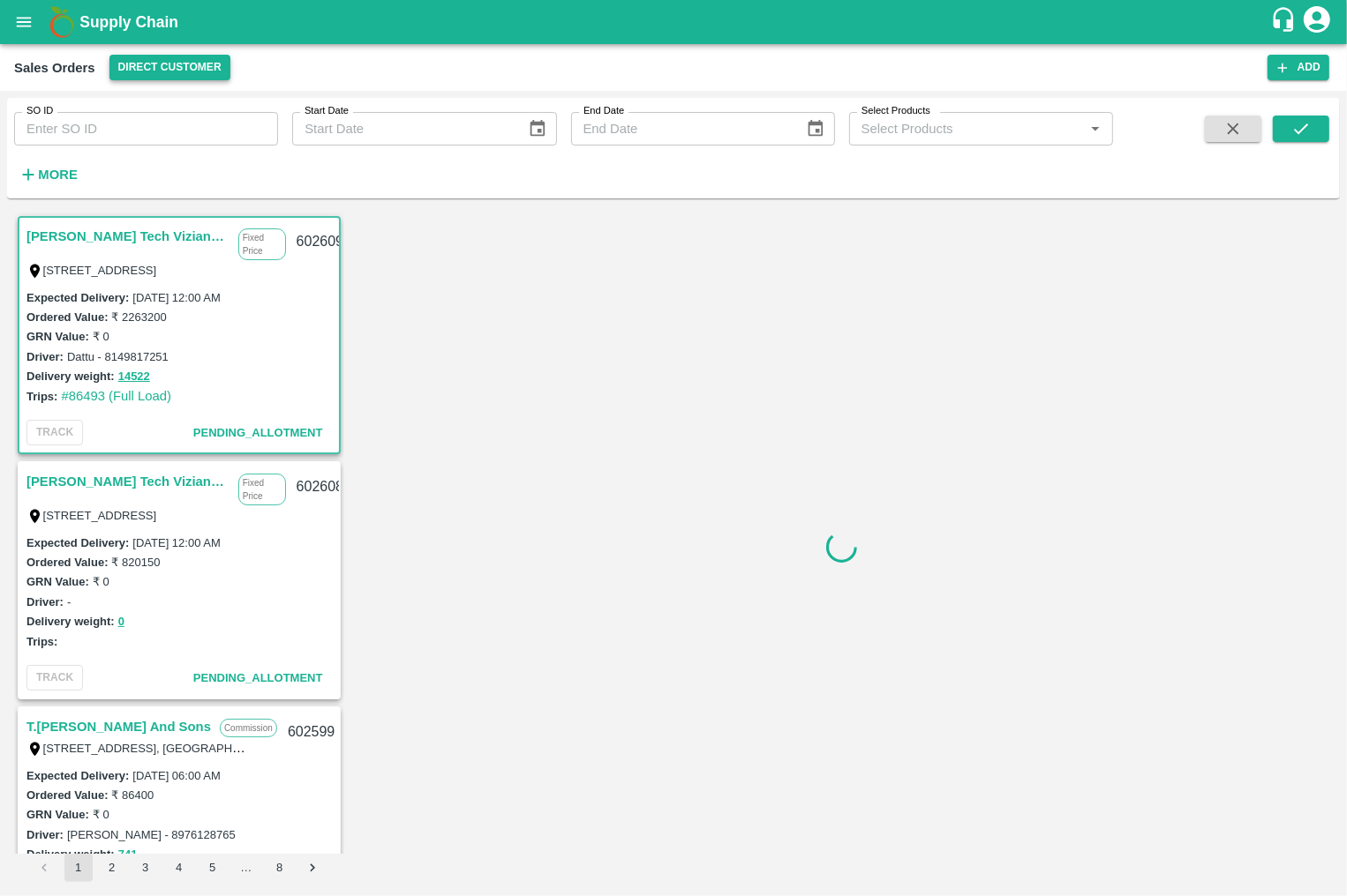
click at [177, 62] on button "Direct Customer" at bounding box center [170, 67] width 121 height 26
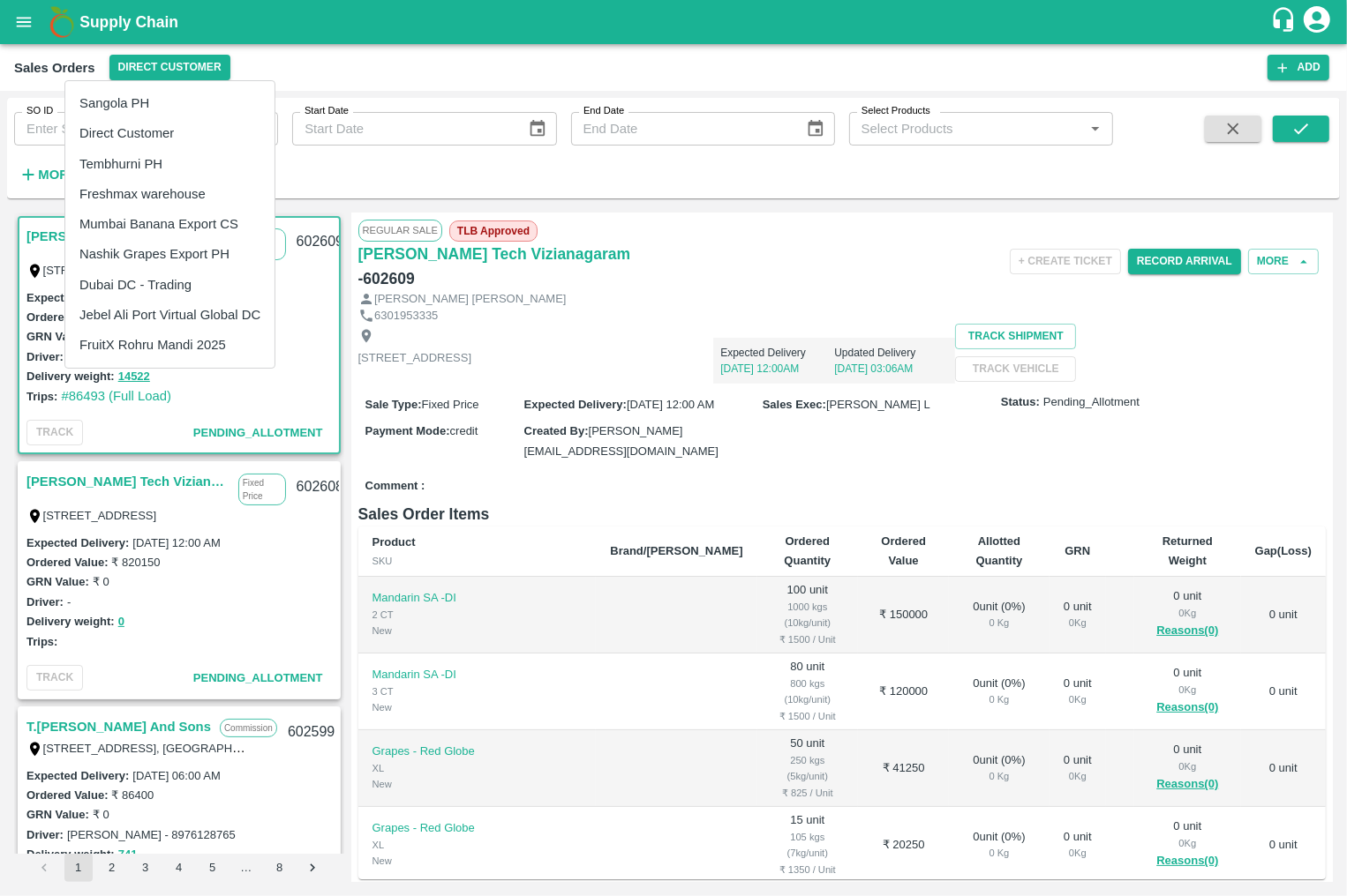
click at [232, 317] on li "Jebel Ali Port Virtual Global DC" at bounding box center [170, 314] width 209 height 30
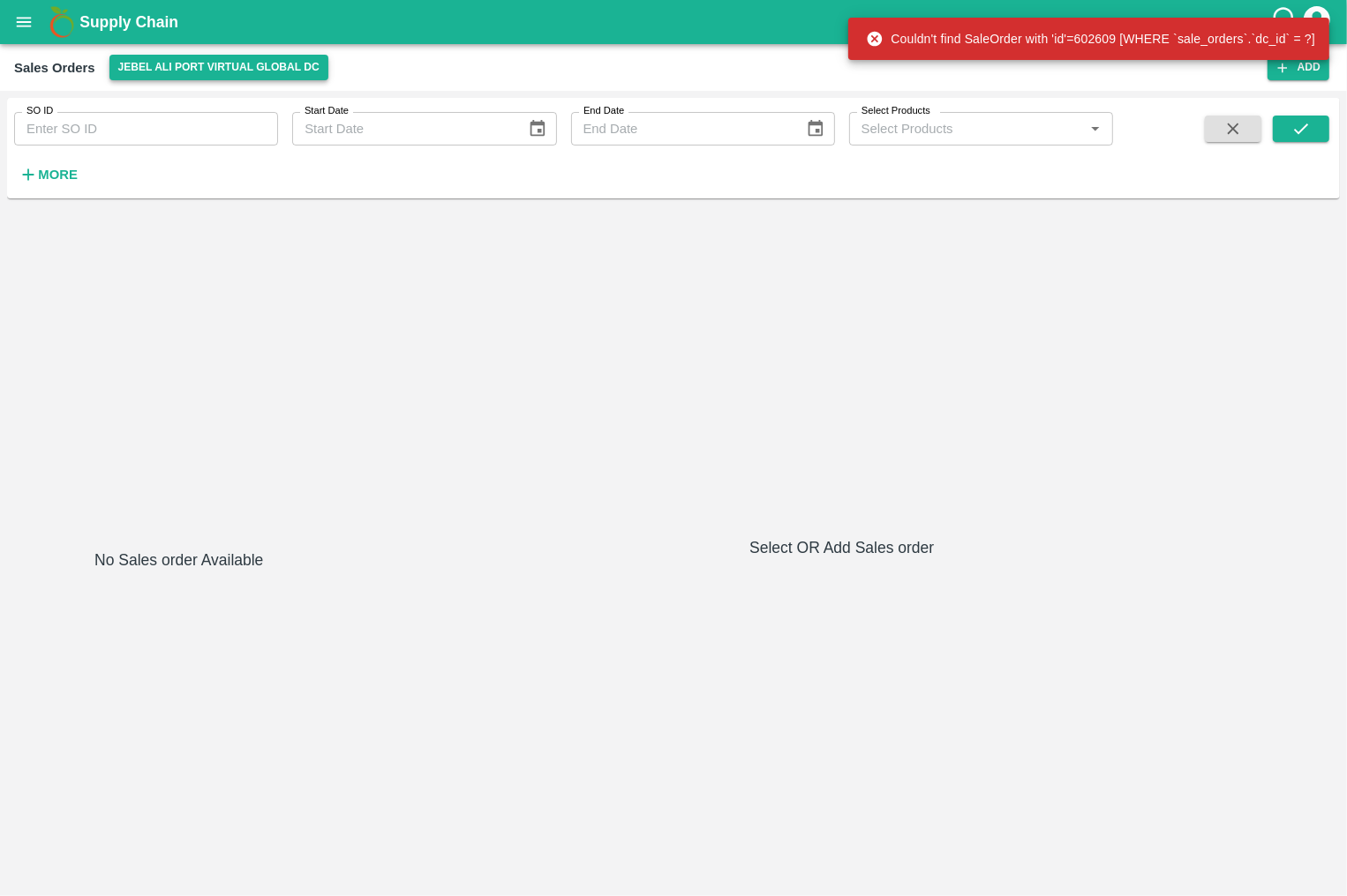
click at [261, 70] on button "Jebel Ali Port Virtual Global DC" at bounding box center [219, 67] width 219 height 26
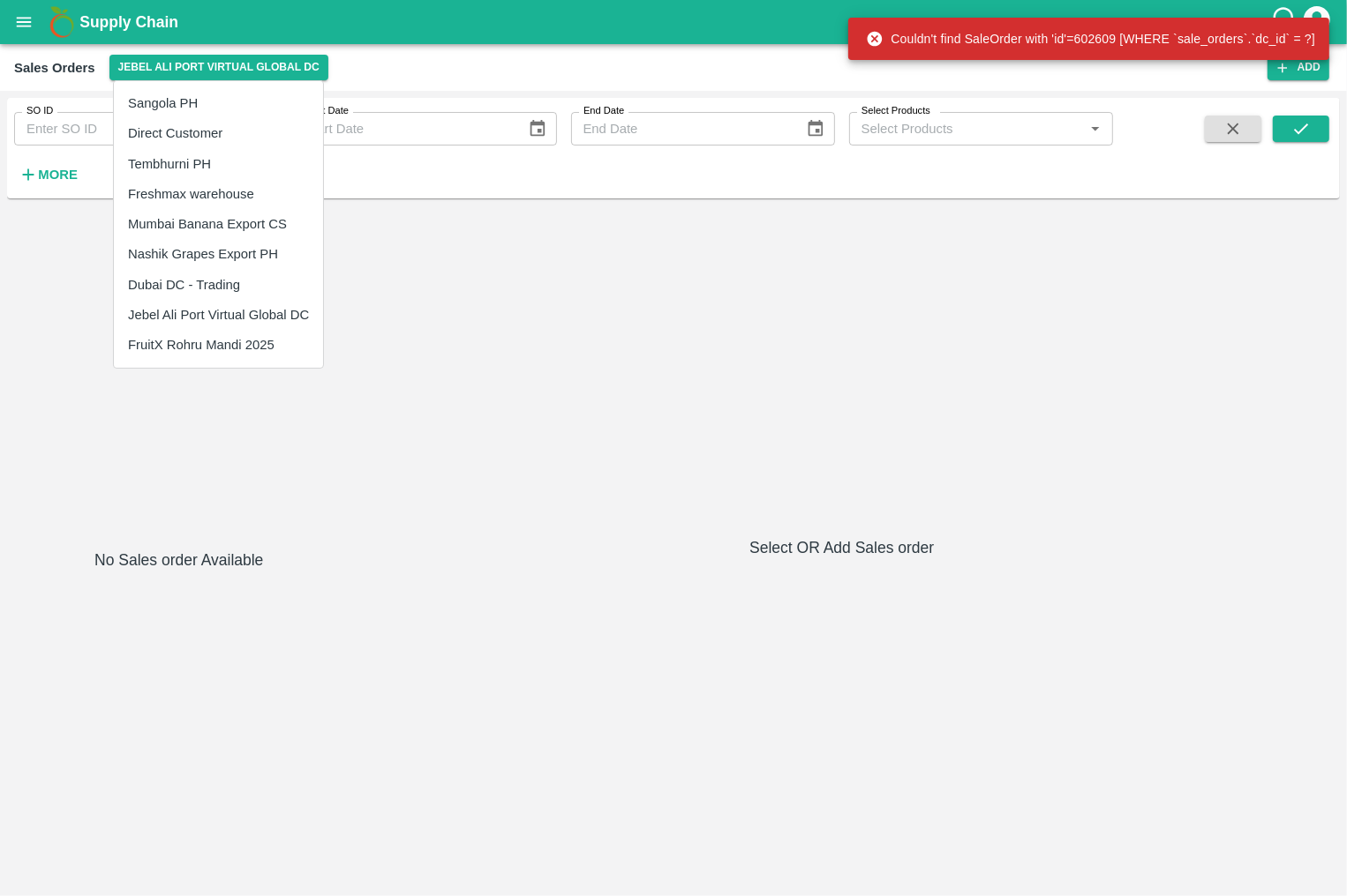
click at [223, 334] on li "FruitX Rohru Mandi 2025" at bounding box center [218, 344] width 209 height 30
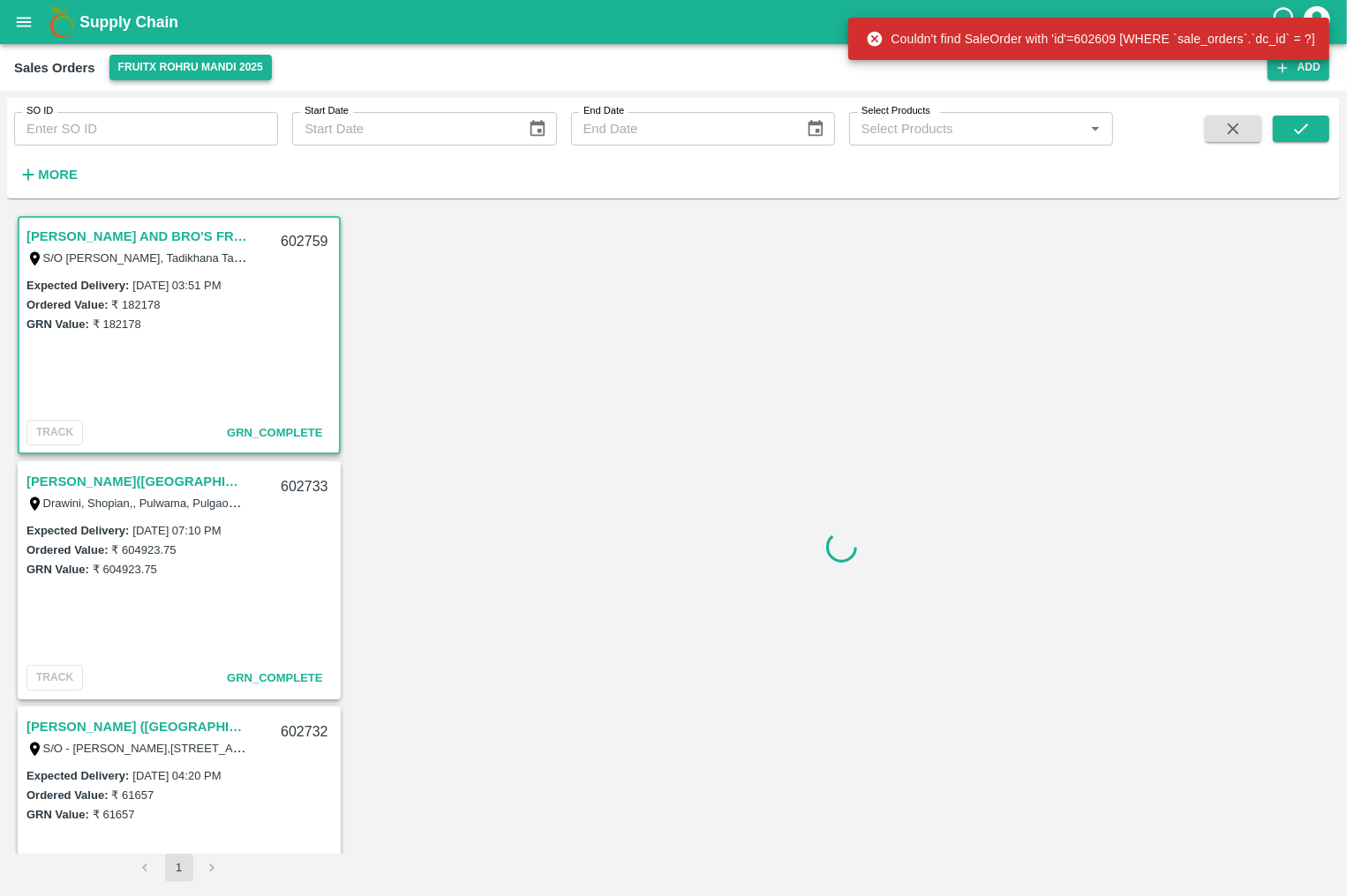
click at [231, 70] on button "FruitX Rohru Mandi 2025" at bounding box center [190, 67] width 162 height 26
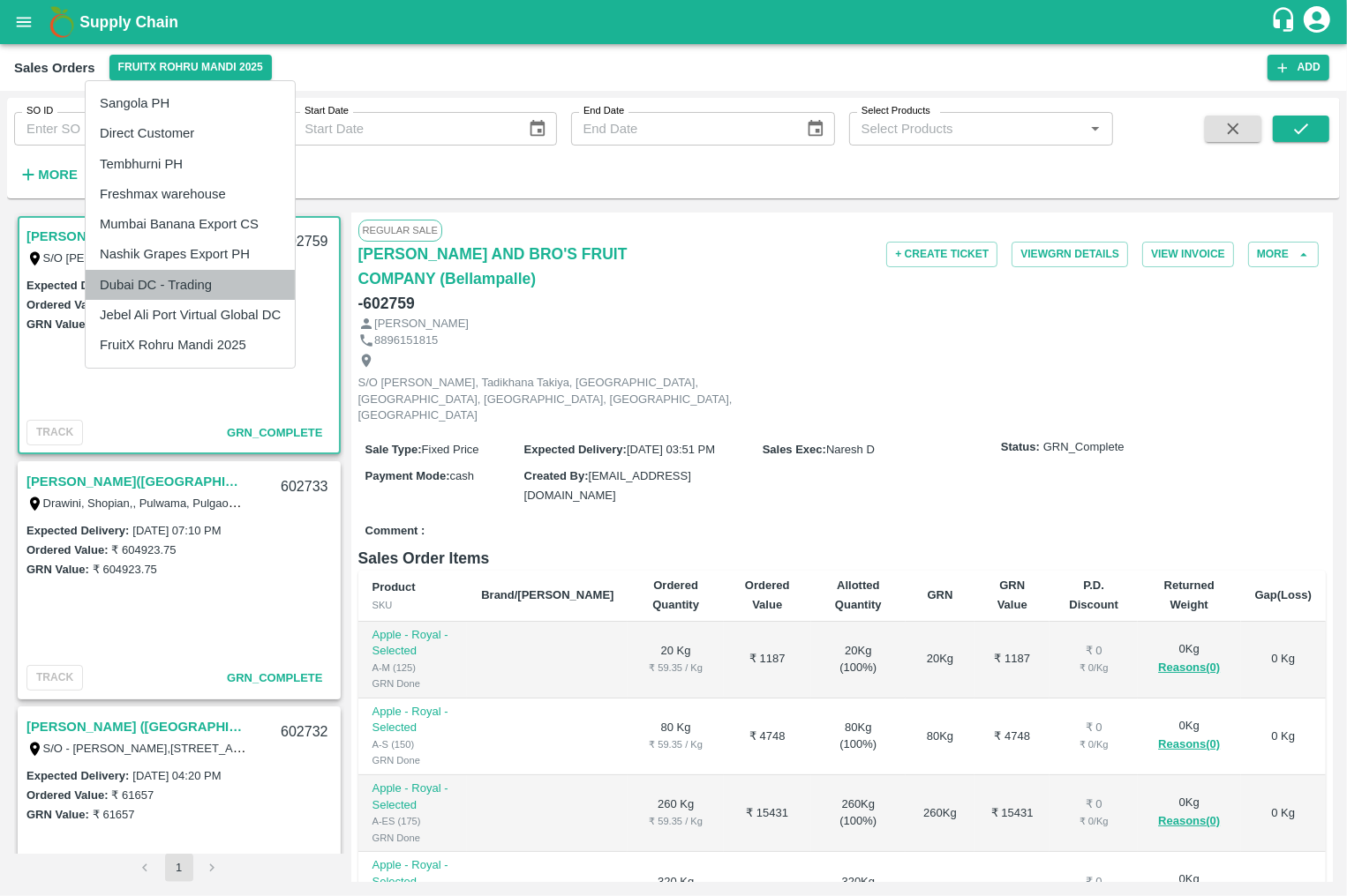
click at [228, 276] on li "Dubai DC - Trading" at bounding box center [190, 284] width 209 height 30
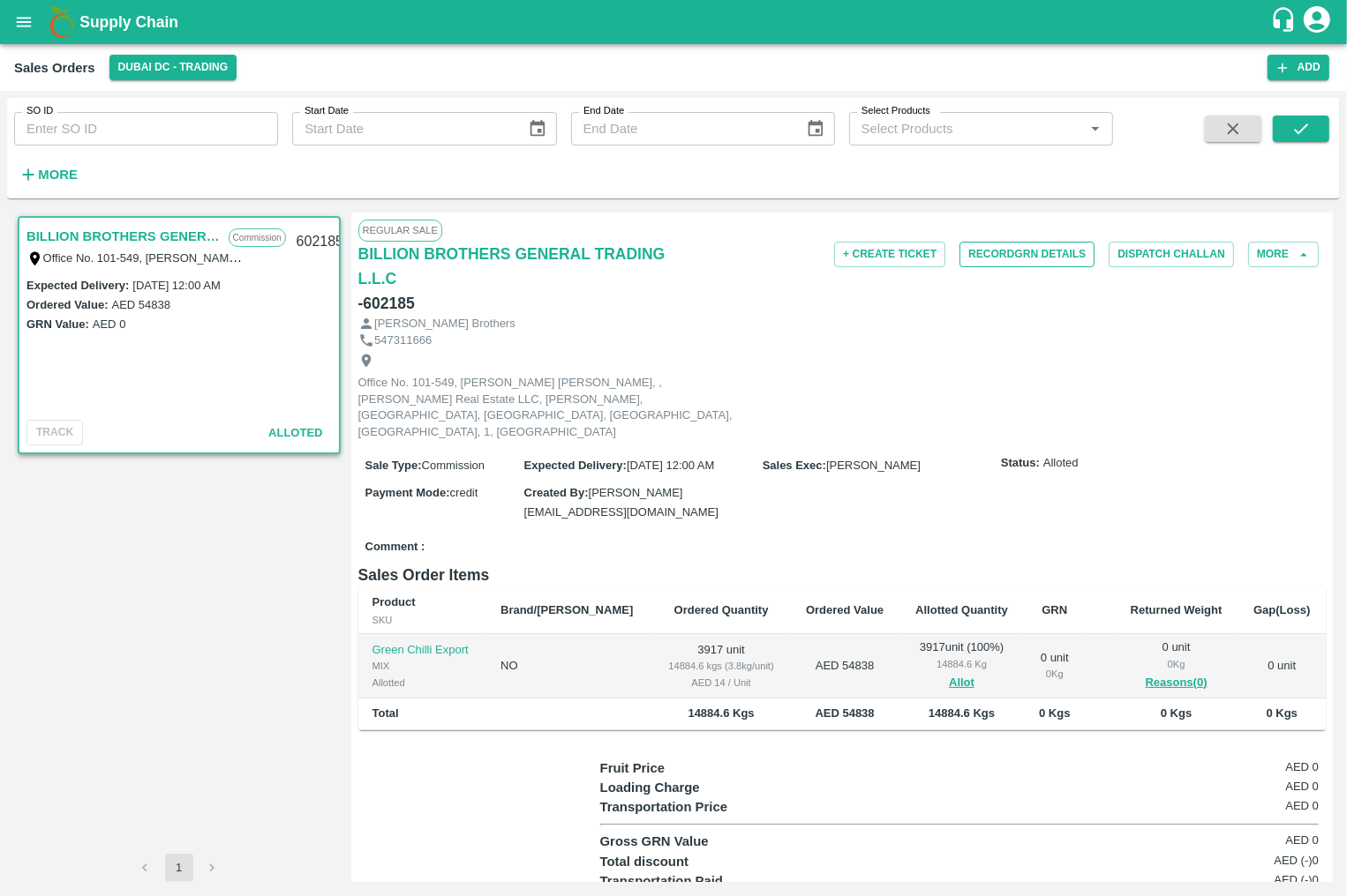
click at [1047, 258] on button "Record GRN Details" at bounding box center [1026, 254] width 135 height 26
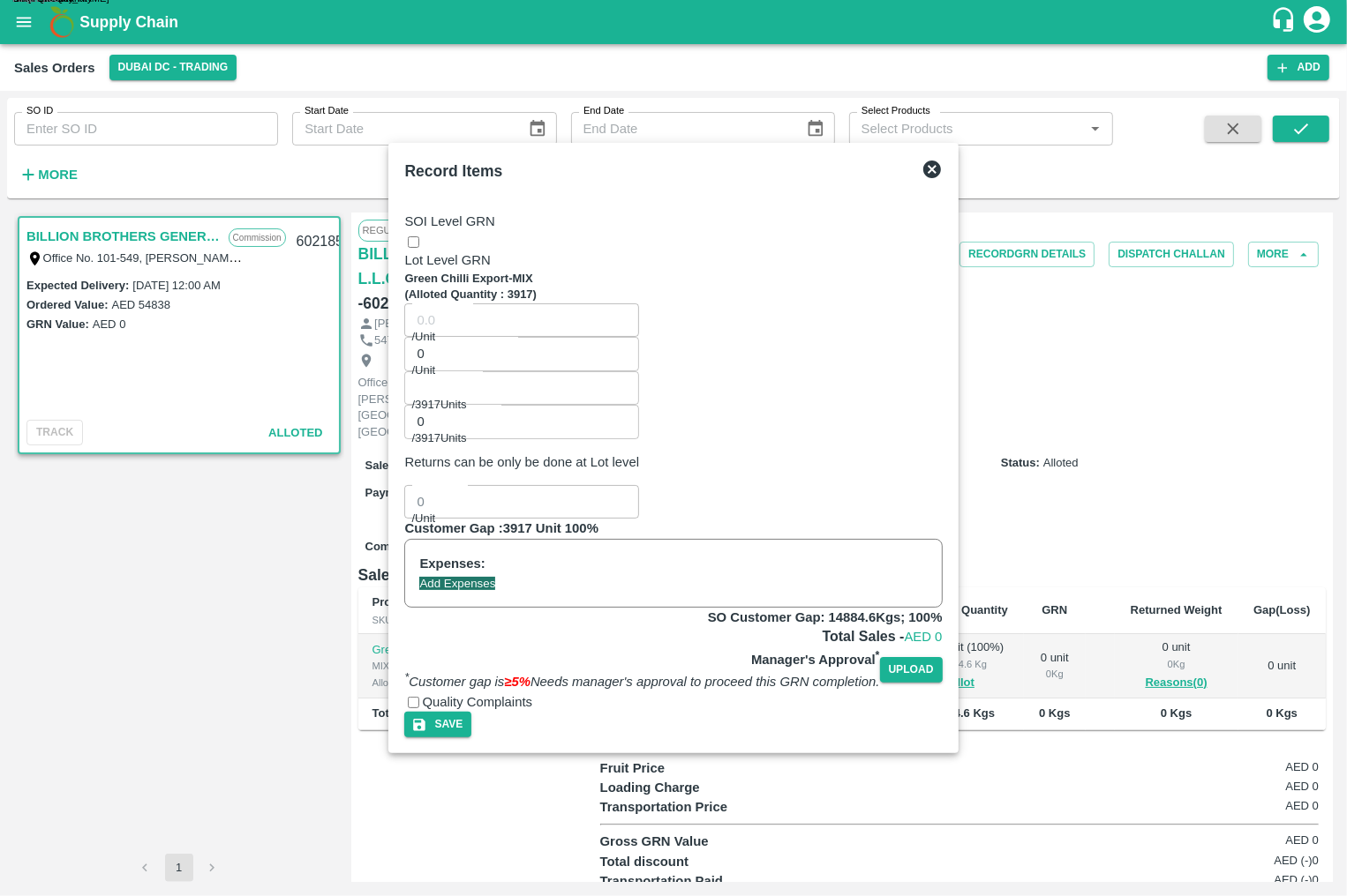
click at [550, 341] on input "0" at bounding box center [522, 353] width 234 height 34
type input "16"
click at [639, 372] on input "GRN Quantity   *" at bounding box center [522, 388] width 234 height 34
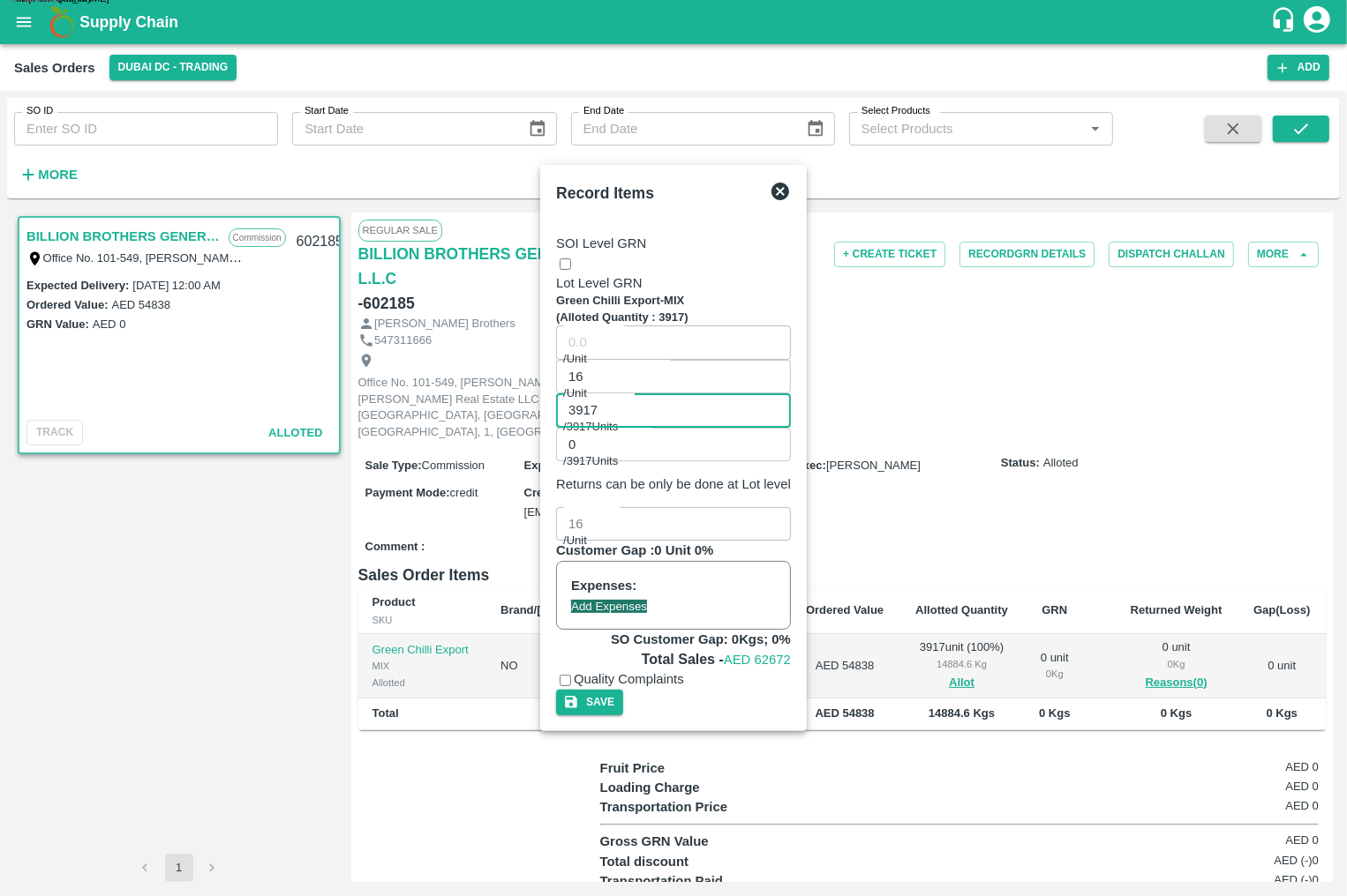
type input "3917"
click at [647, 600] on button "Add Expenses" at bounding box center [608, 607] width 76 height 13
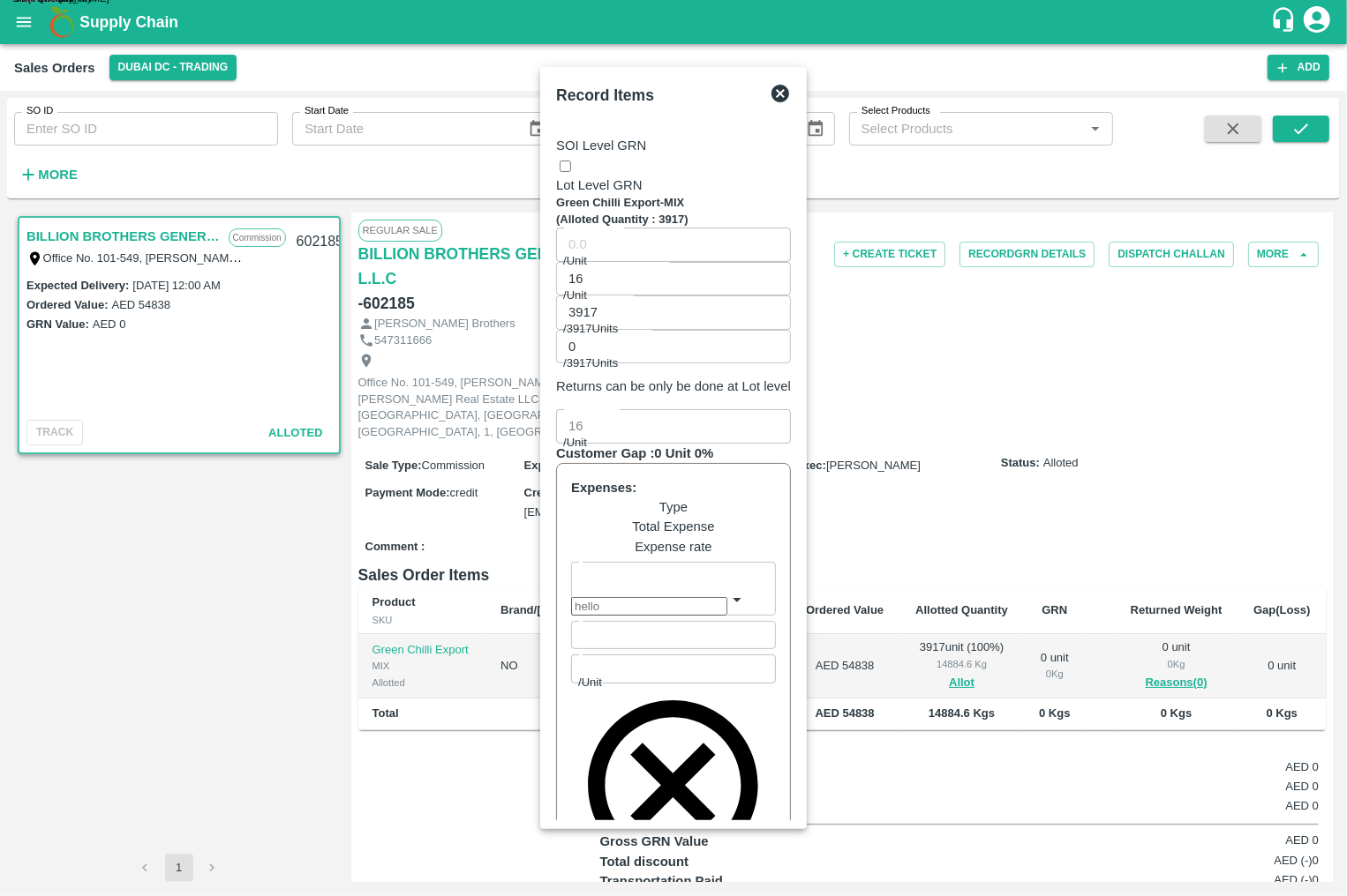
click at [294, 499] on body "Supply Chain Sales Orders Dubai DC - Trading Add SO ID SO ID Start Date Start D…" at bounding box center [674, 448] width 1347 height 896
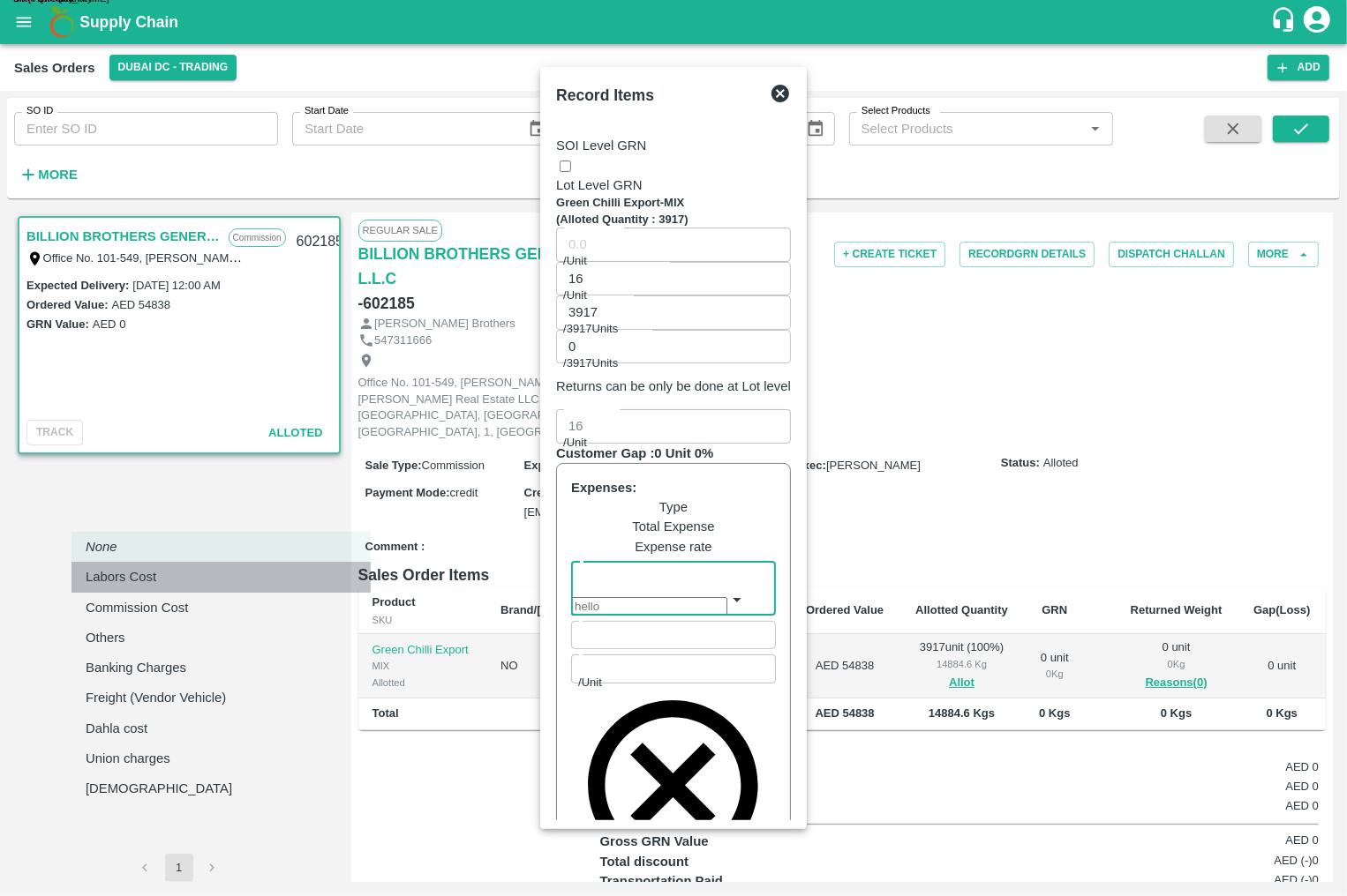
click at [165, 578] on div "Labors Cost" at bounding box center [125, 577] width 80 height 19
type input "Labors Cost"
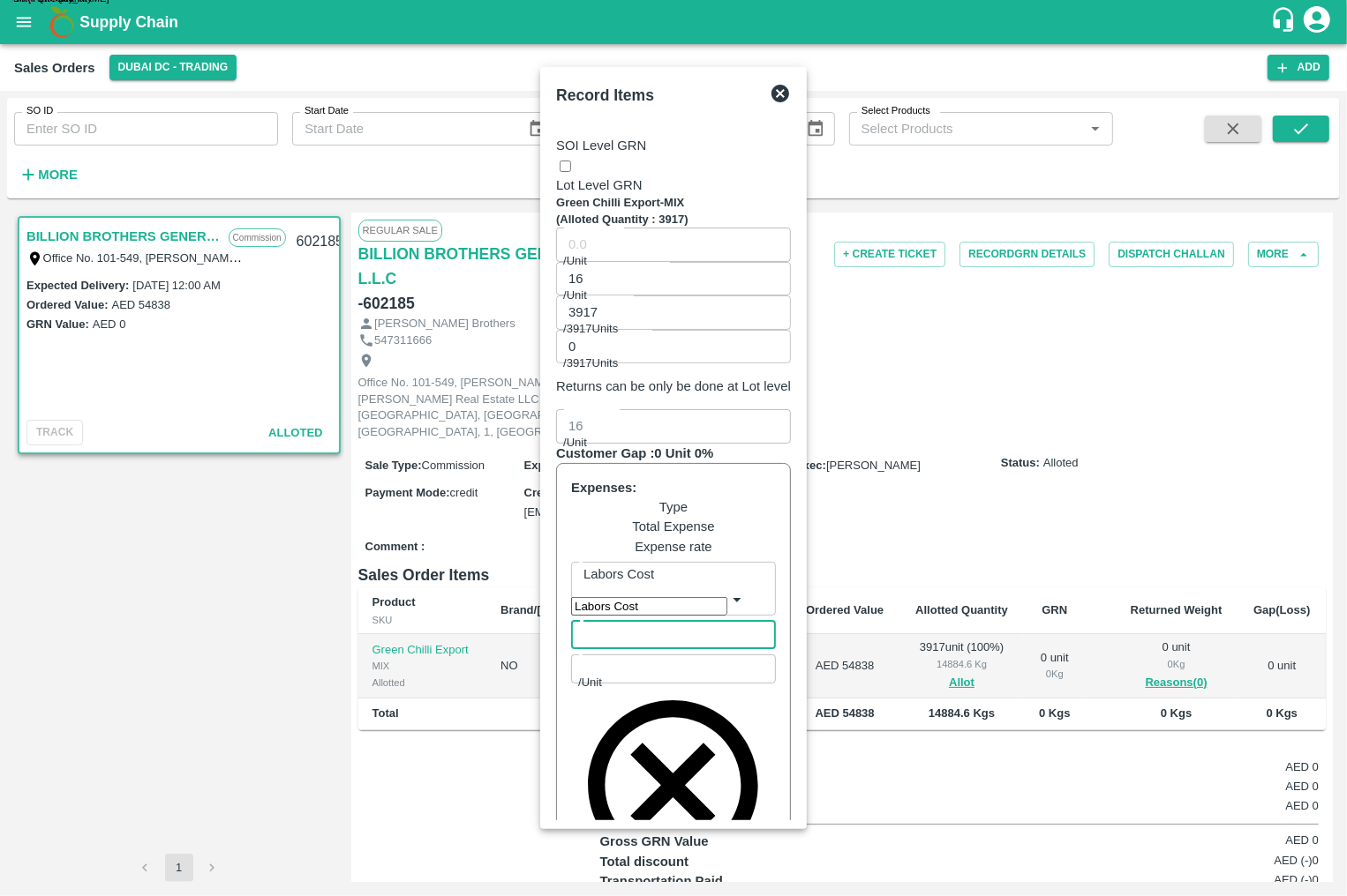
click at [571, 616] on input "number" at bounding box center [685, 632] width 230 height 34
type input "15.9995"
type input "2"
type input "0.00051"
type input "15.9949"
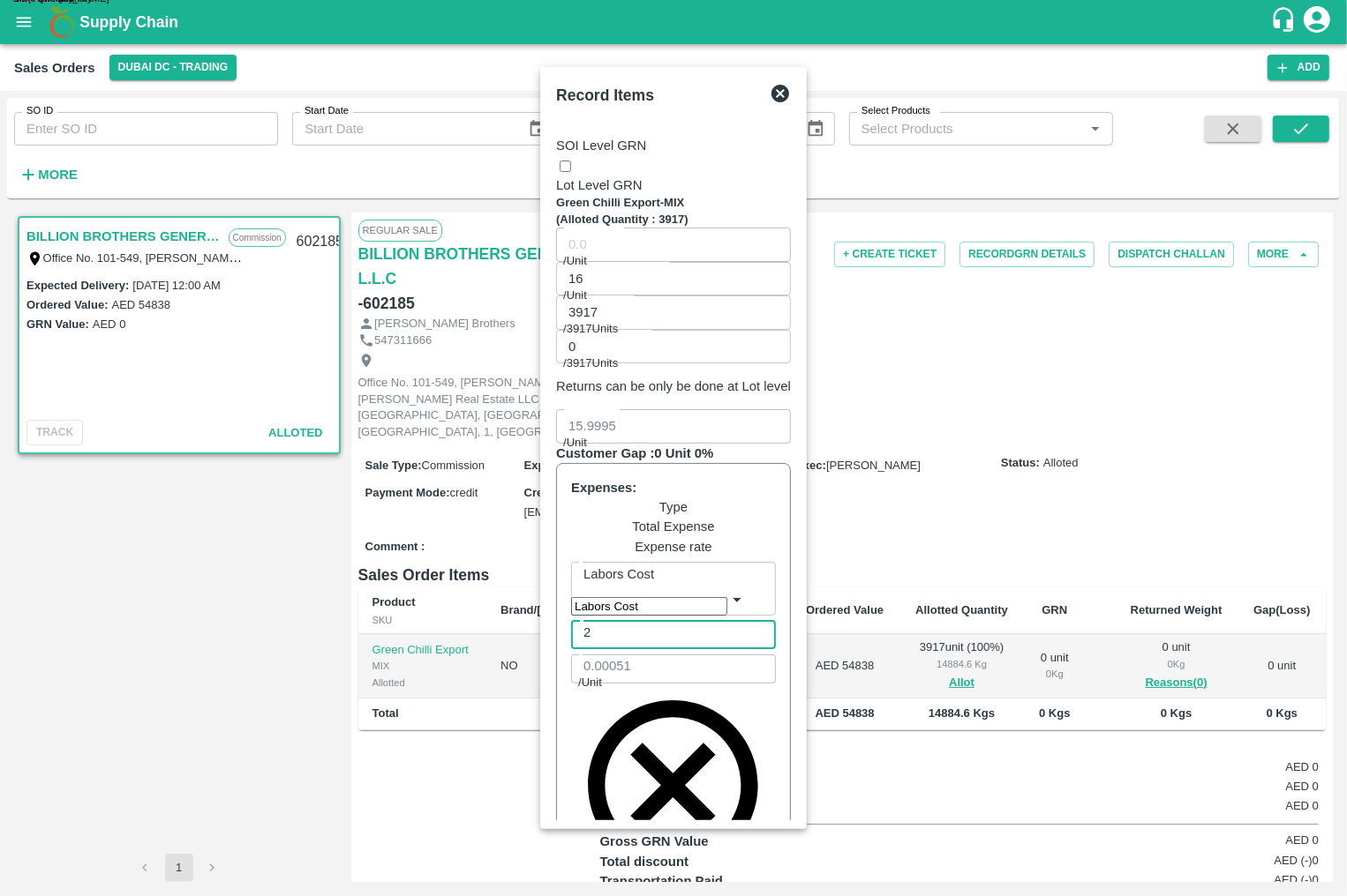
type input "20"
type input "0.00511"
type input "15.9489"
type input "200"
type input "0.05106"
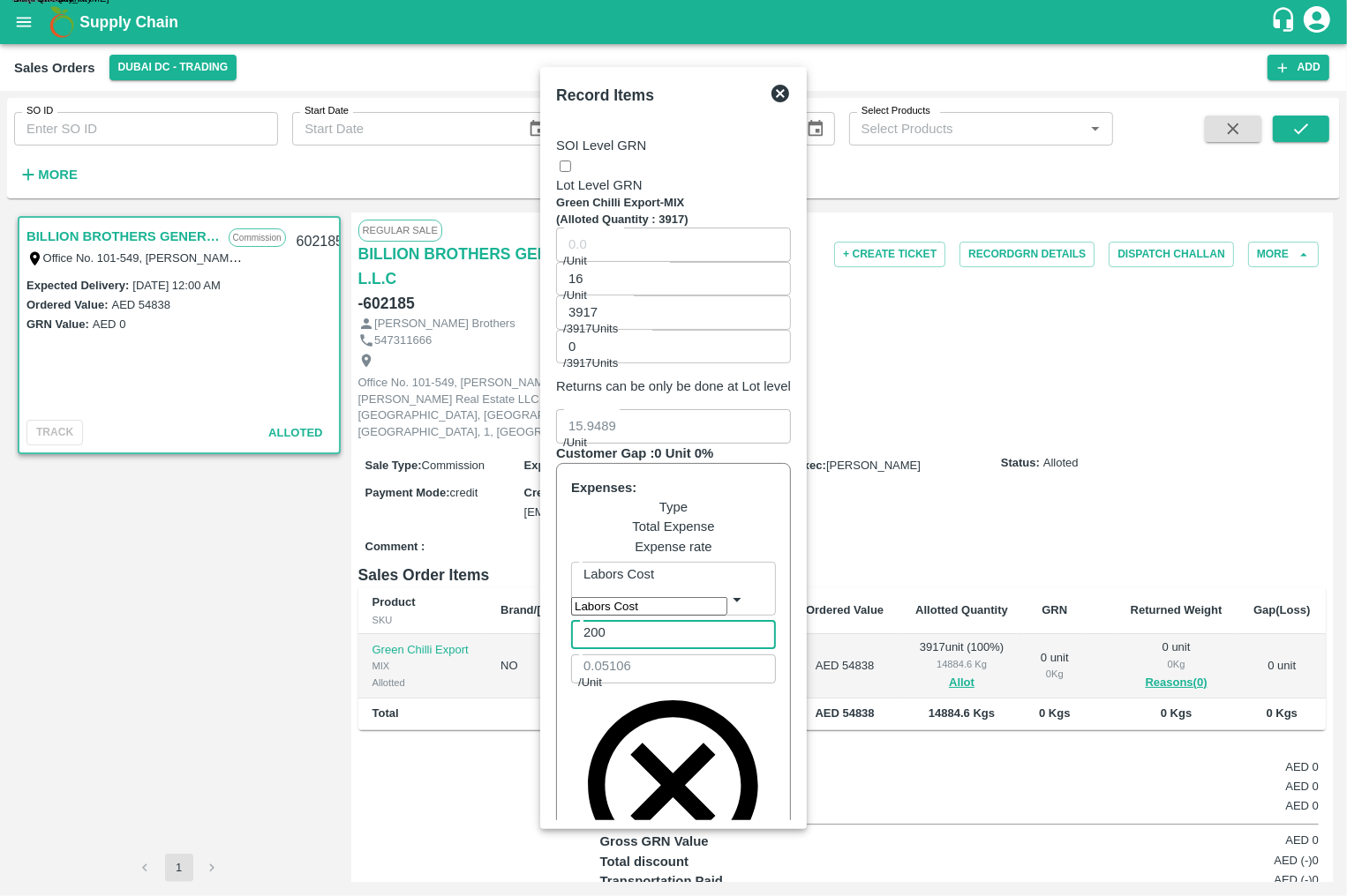
type input "15.4894"
type input "2000"
type input "0.51059"
type input "2000"
click at [647, 895] on button "Add Expenses" at bounding box center [608, 904] width 76 height 13
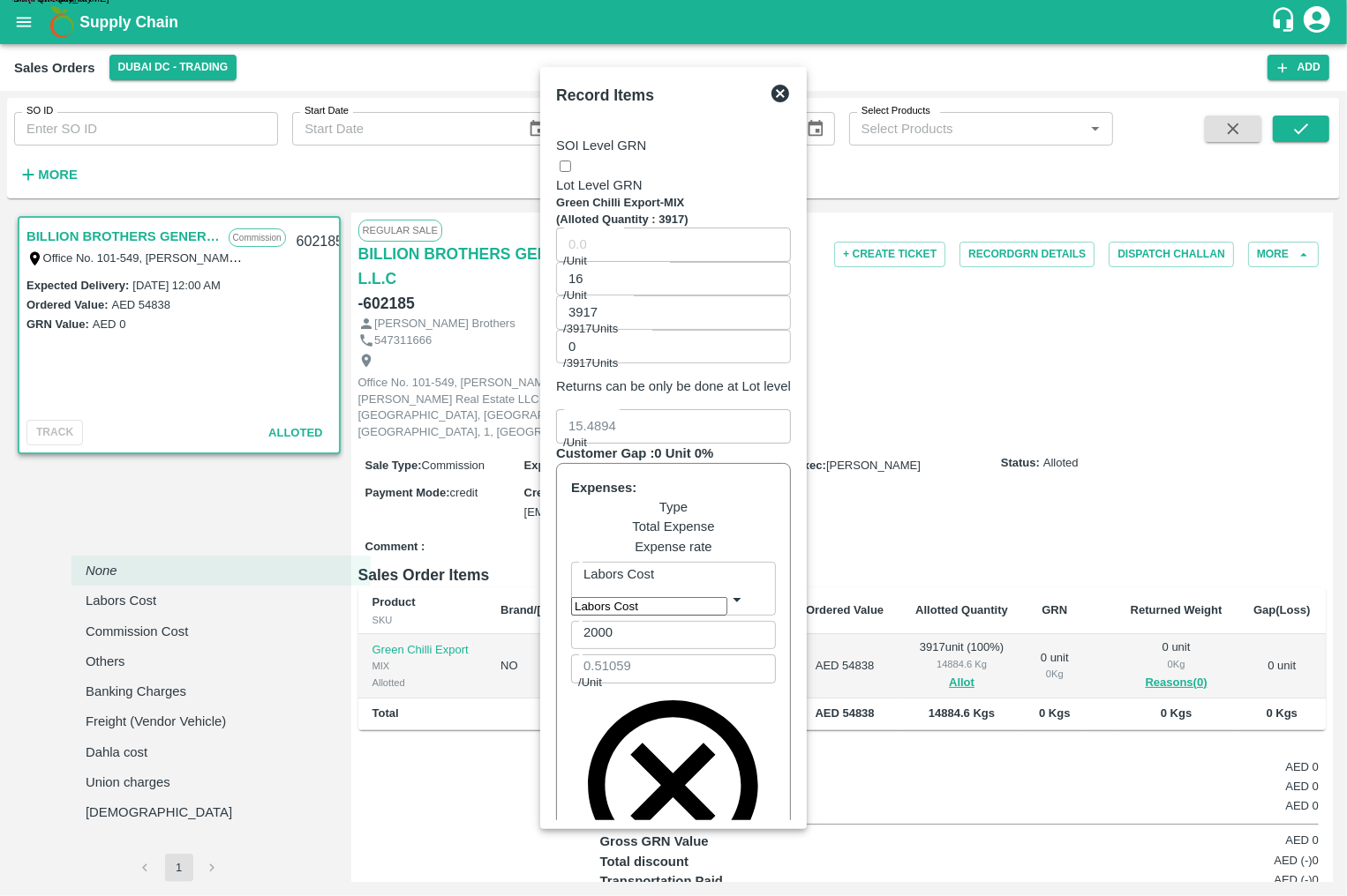
click at [236, 533] on body "Supply Chain Sales Orders Dubai DC - Trading Add SO ID SO ID Start Date Start D…" at bounding box center [674, 448] width 1347 height 896
click at [197, 627] on div "Commission Cost" at bounding box center [141, 632] width 111 height 19
type input "Commission Cost"
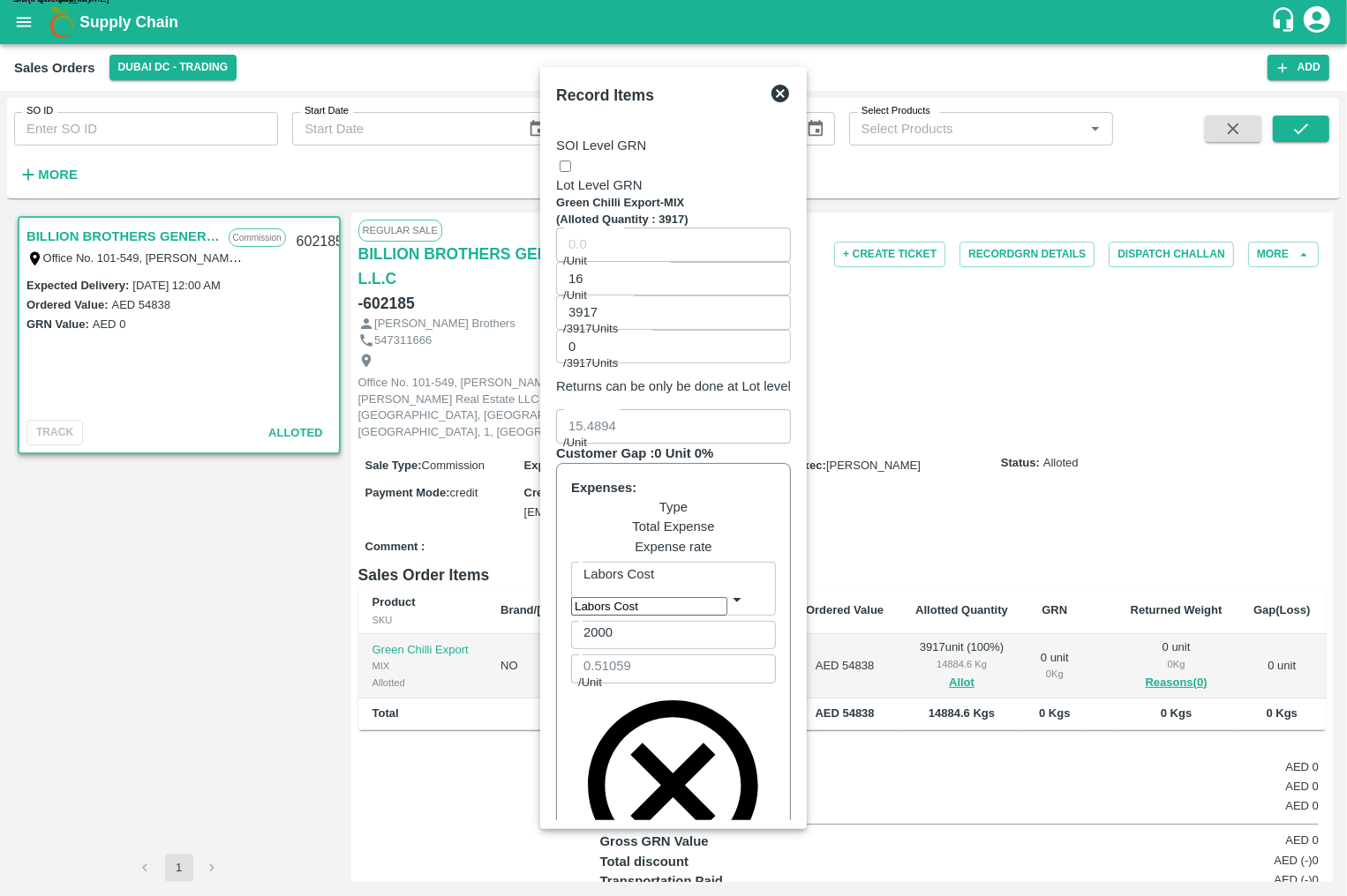
type input "15.4892"
type input "1"
type input "0.00026"
type input "15.4869"
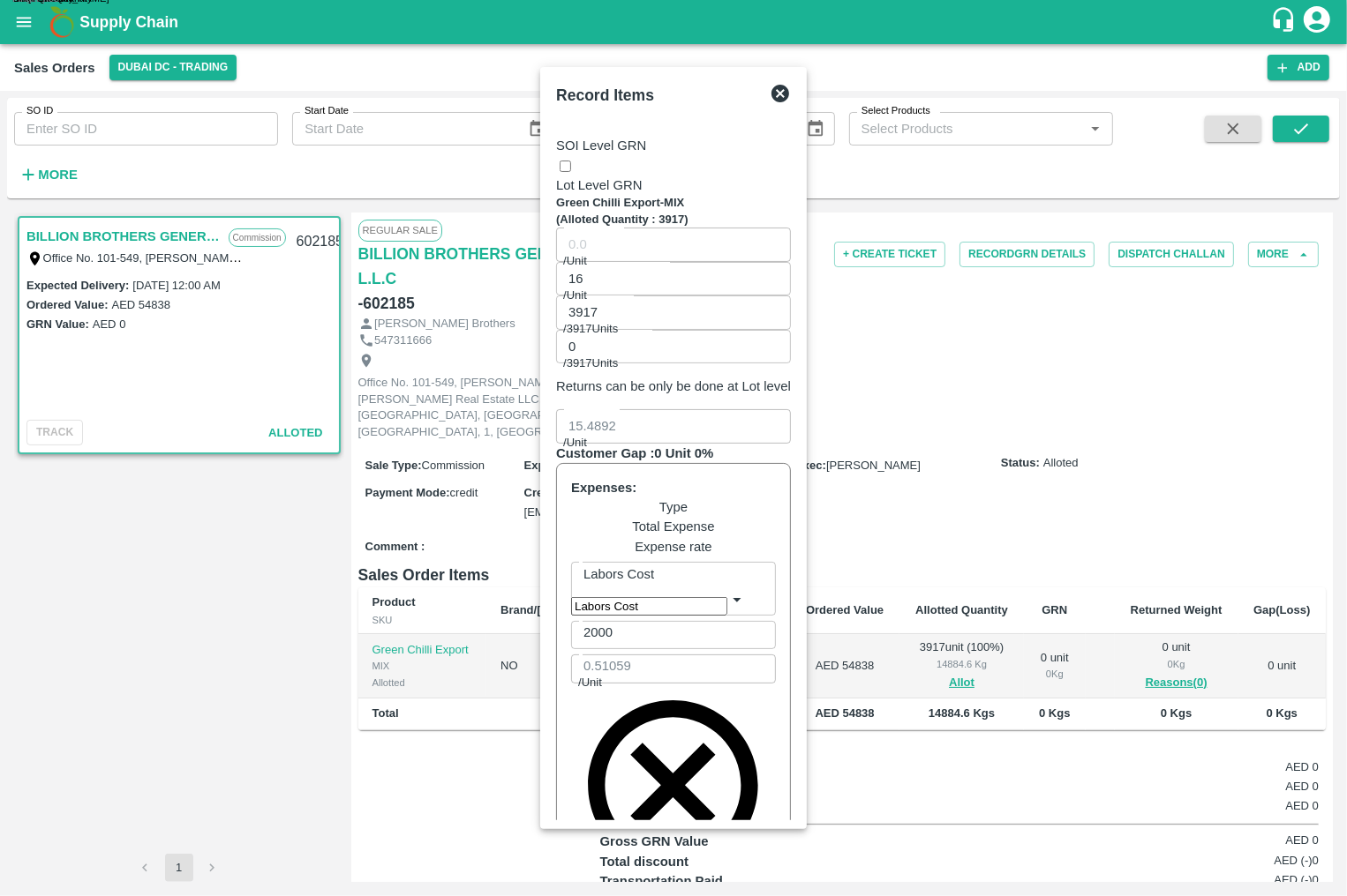
type input "10"
type input "0.00255"
type input "15.4639"
type input "100"
type input "0.02553"
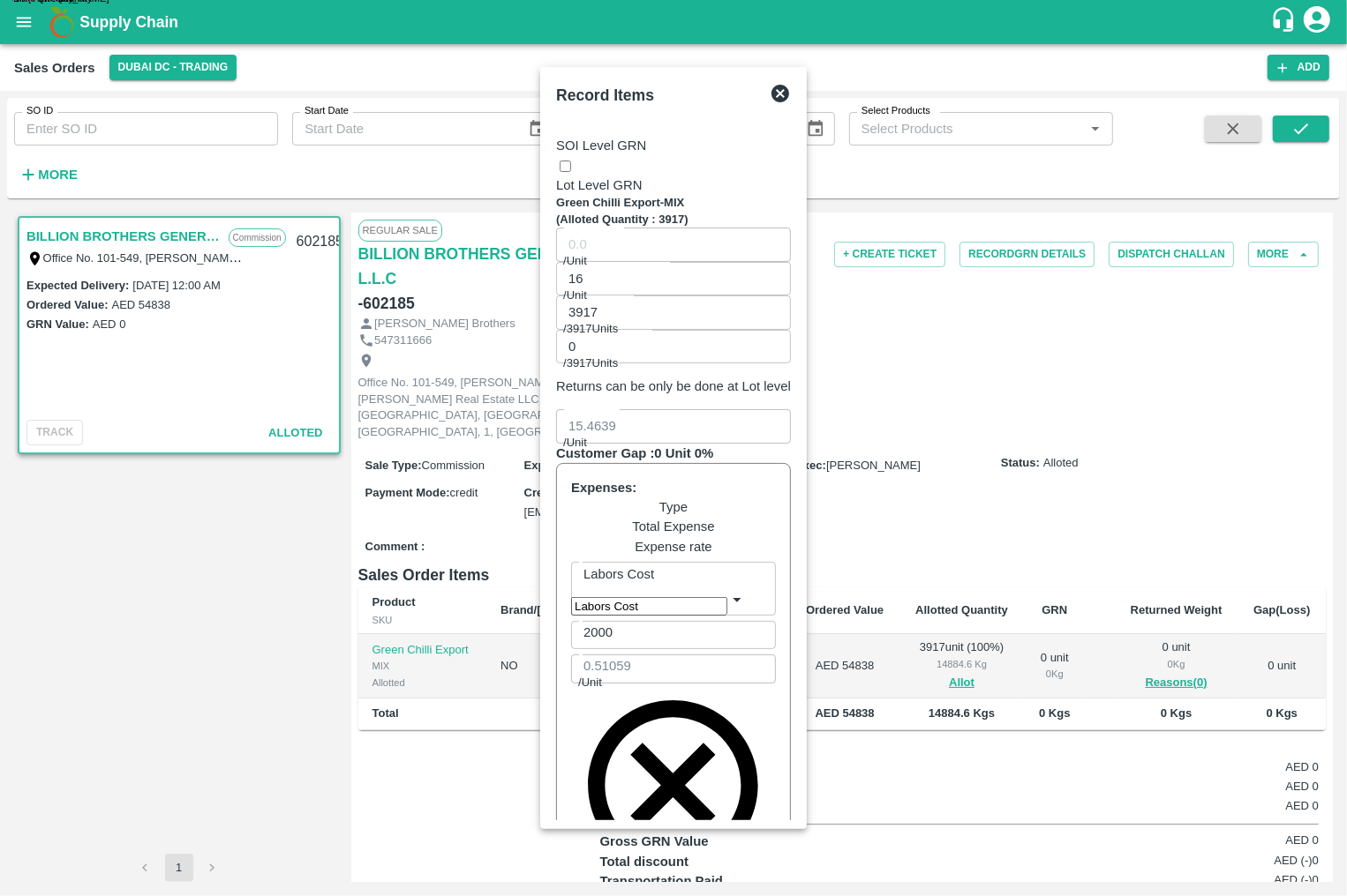
type input "15.2341"
type input "1000"
type input "0.2553"
type input "12.9364"
type input "10000"
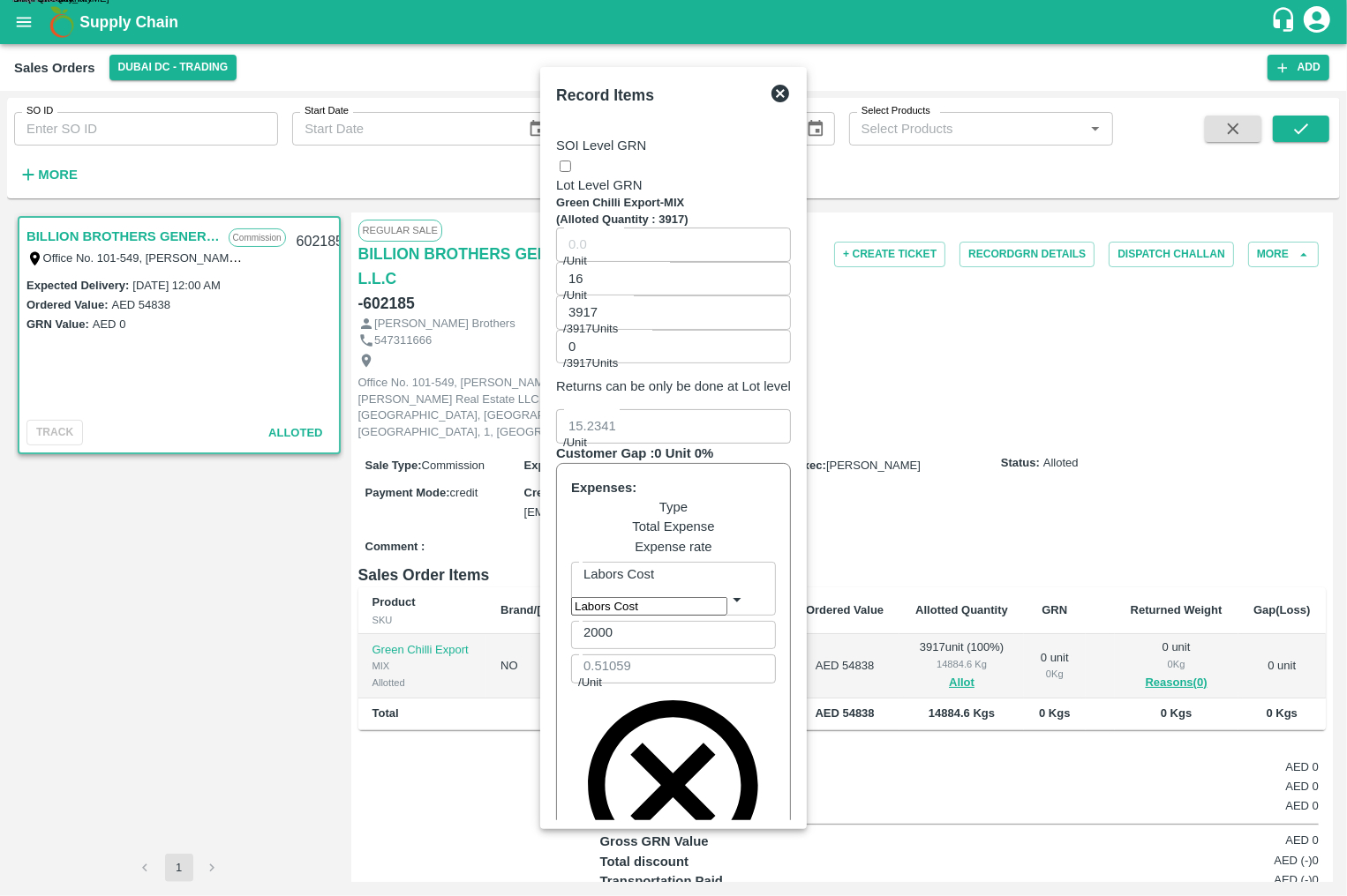
type input "2.55297"
type input "10000"
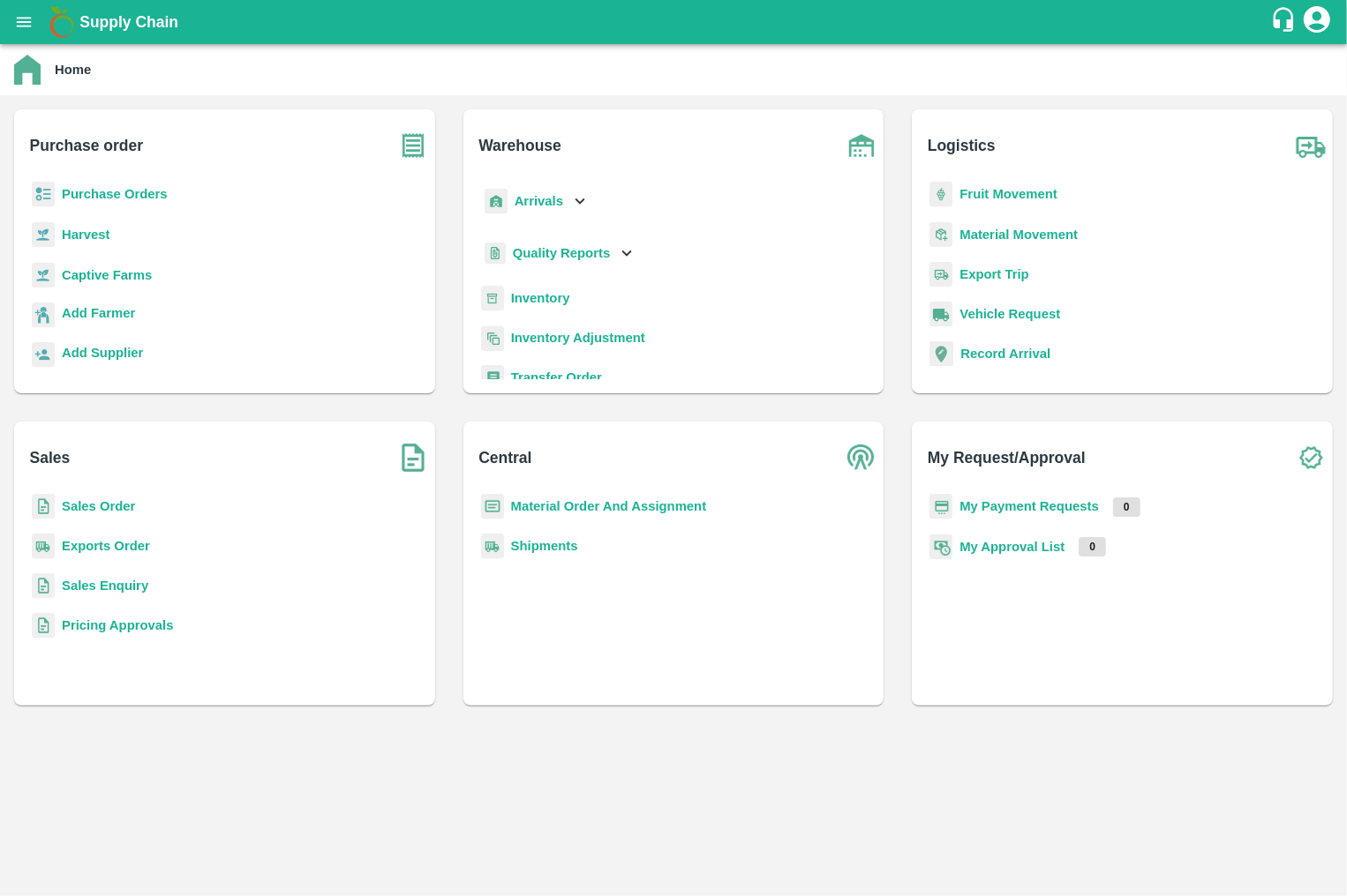
click at [127, 195] on b "Purchase Orders" at bounding box center [114, 194] width 106 height 14
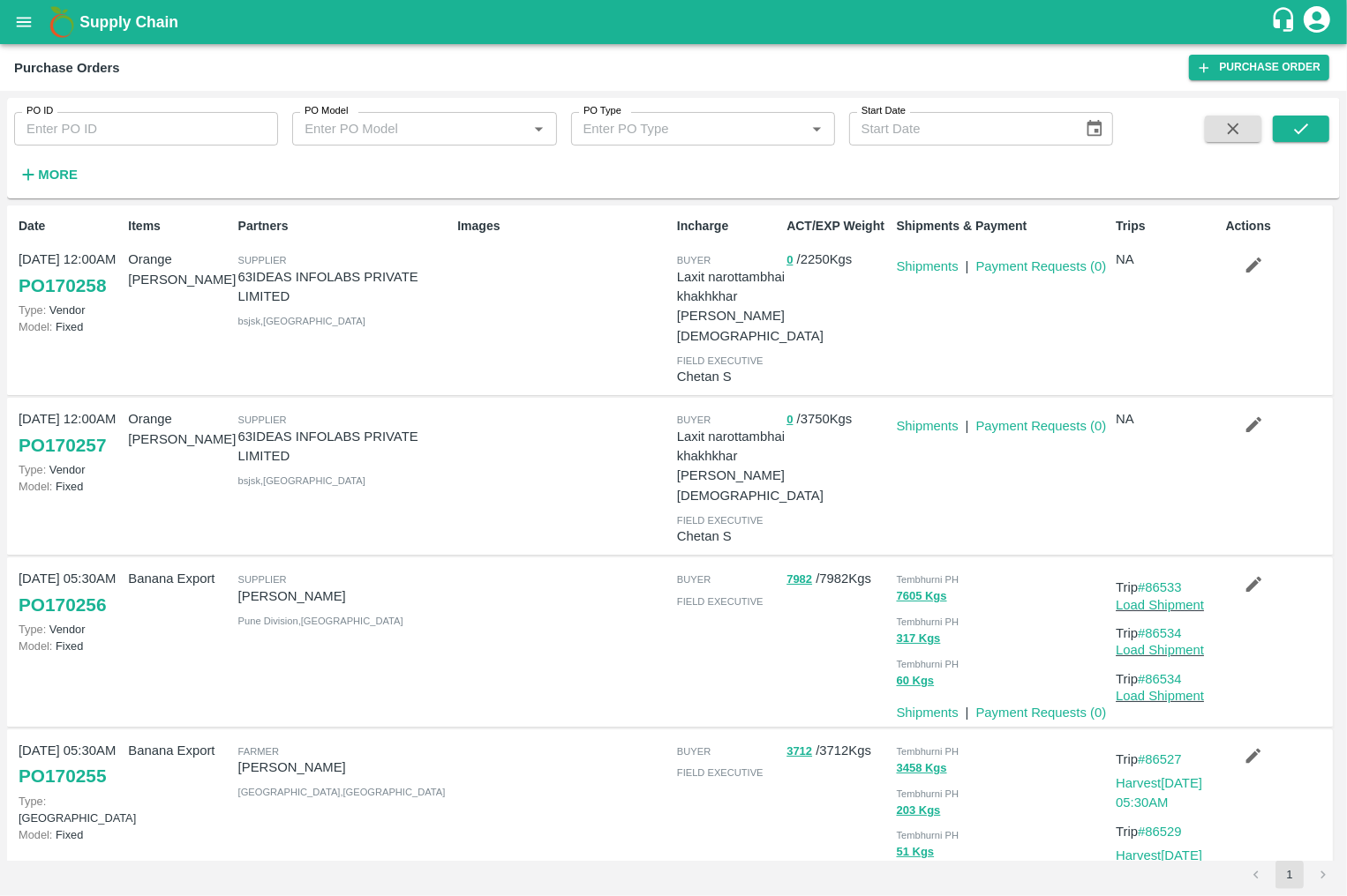
click at [381, 123] on input "PO Model" at bounding box center [409, 129] width 224 height 23
click at [394, 170] on div "MGM/DMP/Commission" at bounding box center [377, 168] width 140 height 19
type input "MGM/DMP/Commission"
click at [1294, 142] on span at bounding box center [1300, 151] width 57 height 72
click at [1304, 132] on icon "submit" at bounding box center [1301, 129] width 19 height 19
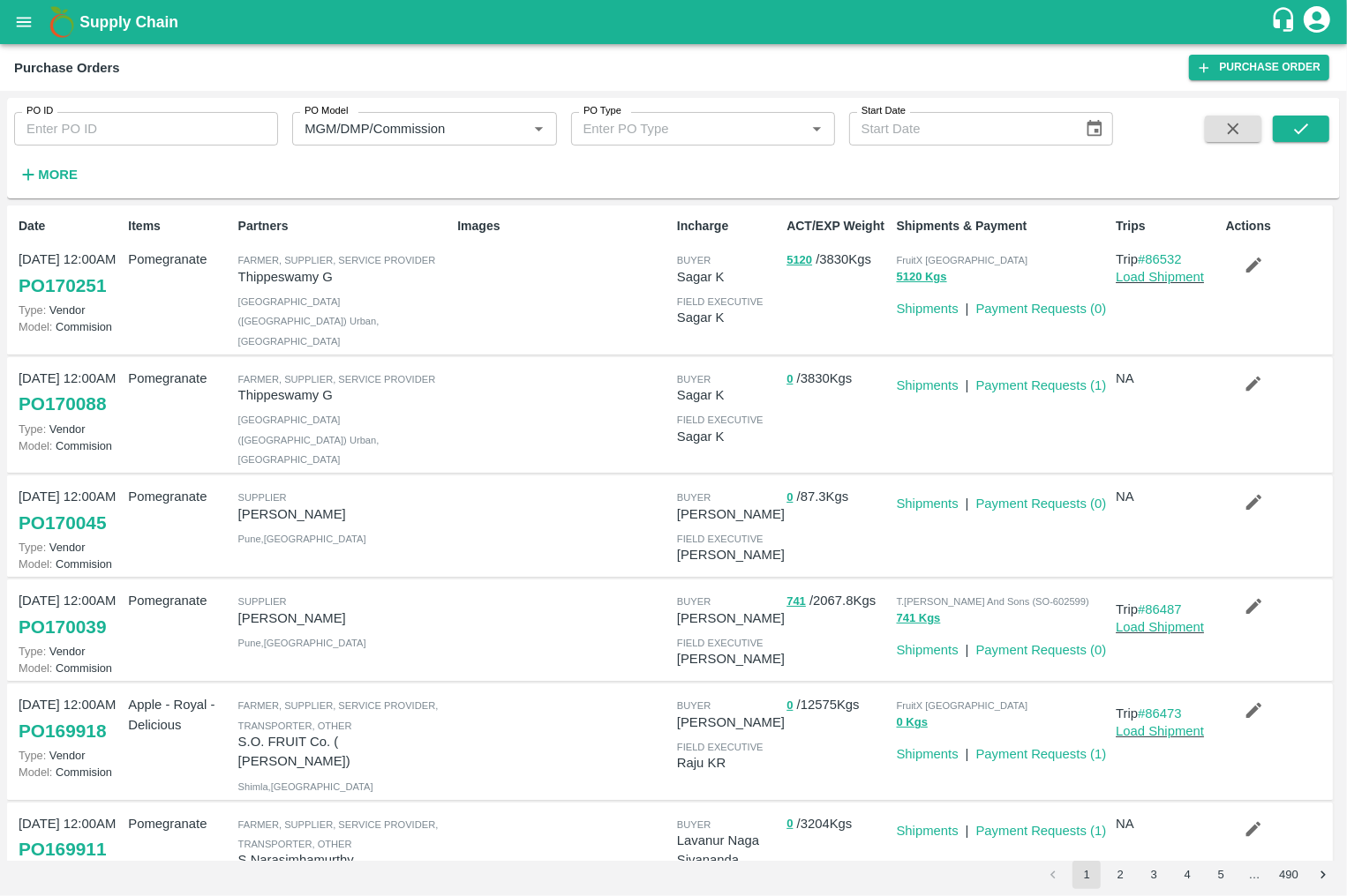
scroll to position [541, 0]
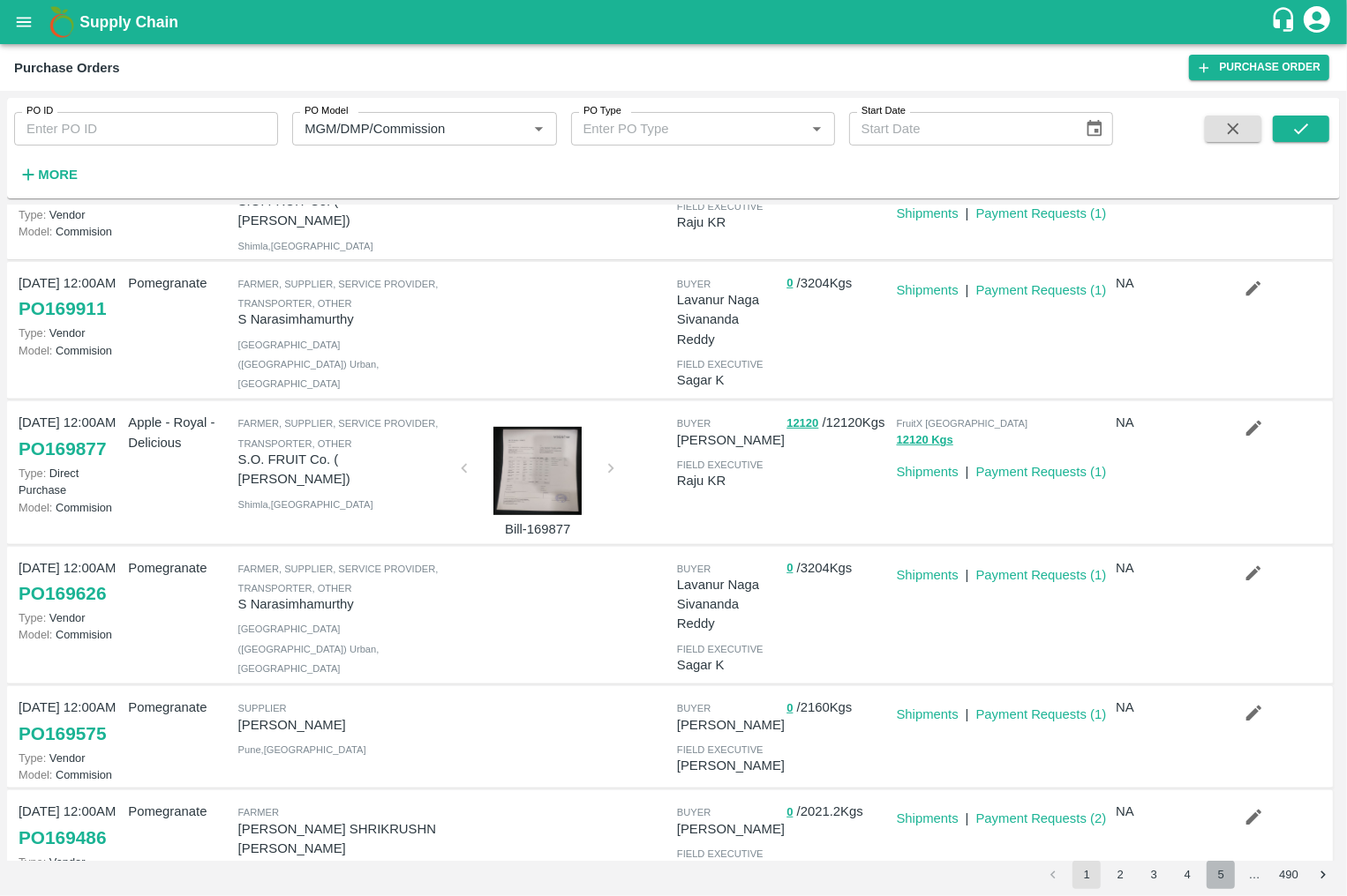
click at [1223, 867] on button "5" at bounding box center [1220, 874] width 28 height 28
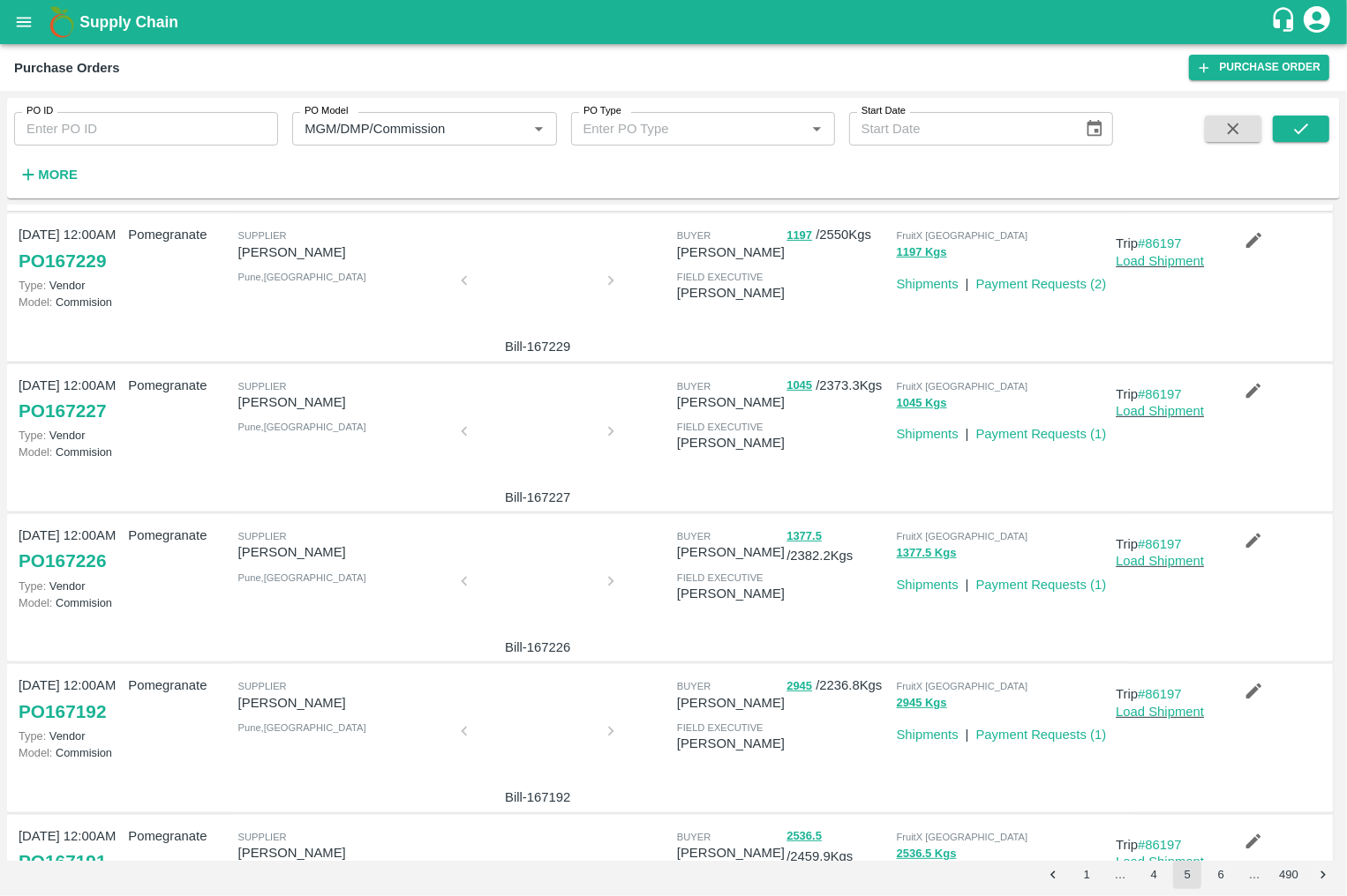
scroll to position [873, 0]
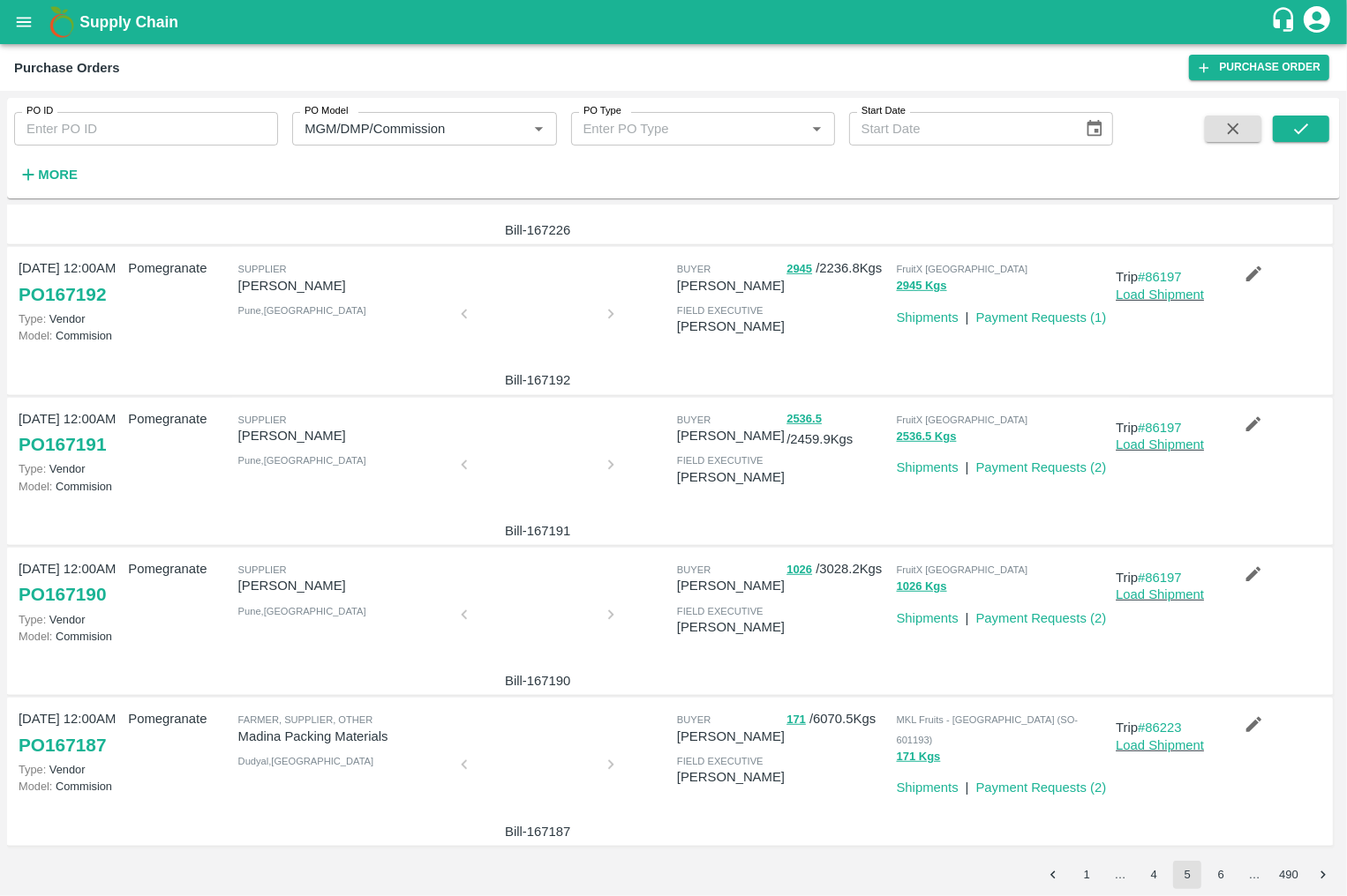
click at [1085, 870] on button "1" at bounding box center [1086, 874] width 28 height 28
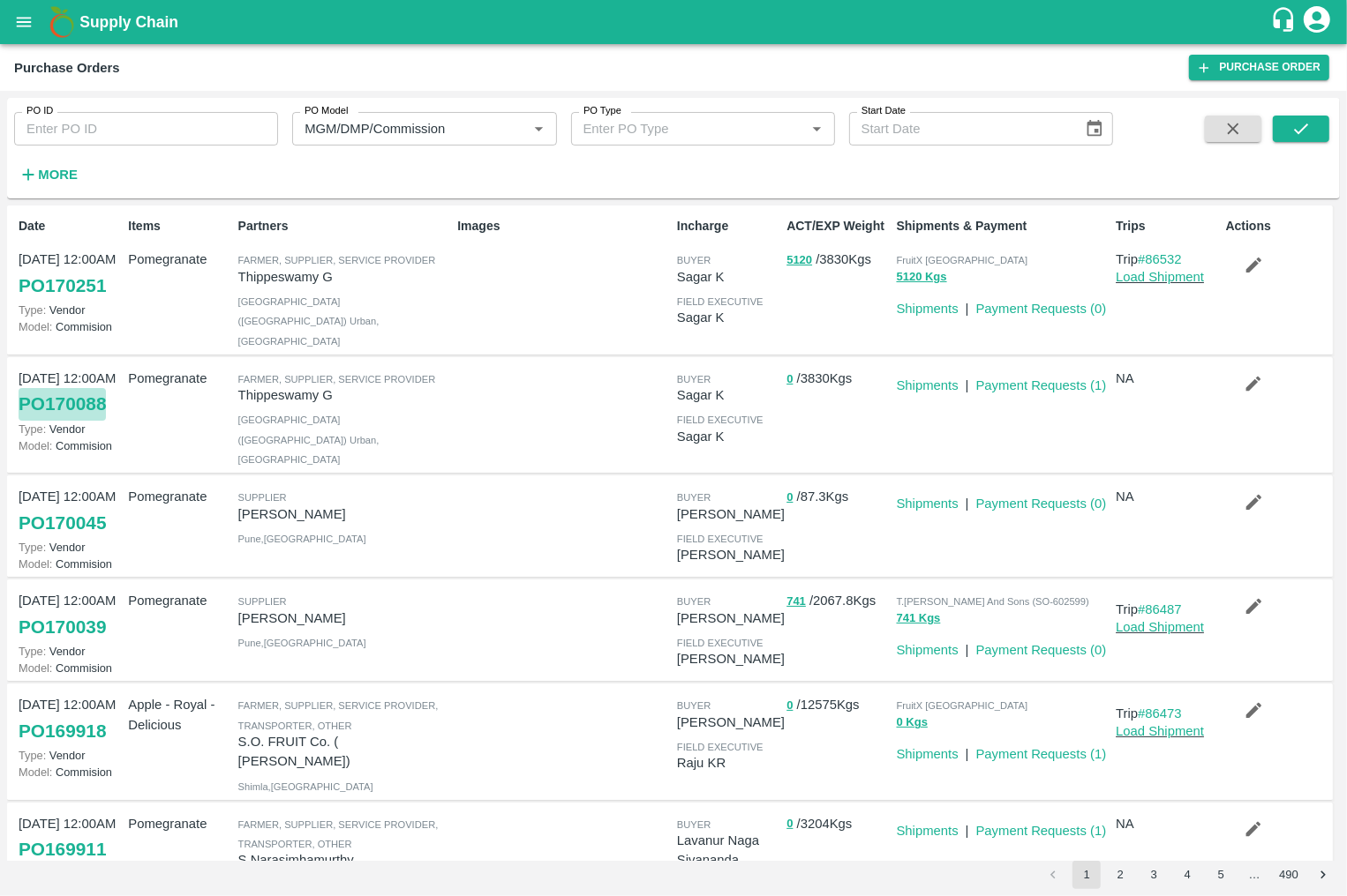
click at [81, 393] on link "PO 170088" at bounding box center [61, 403] width 87 height 32
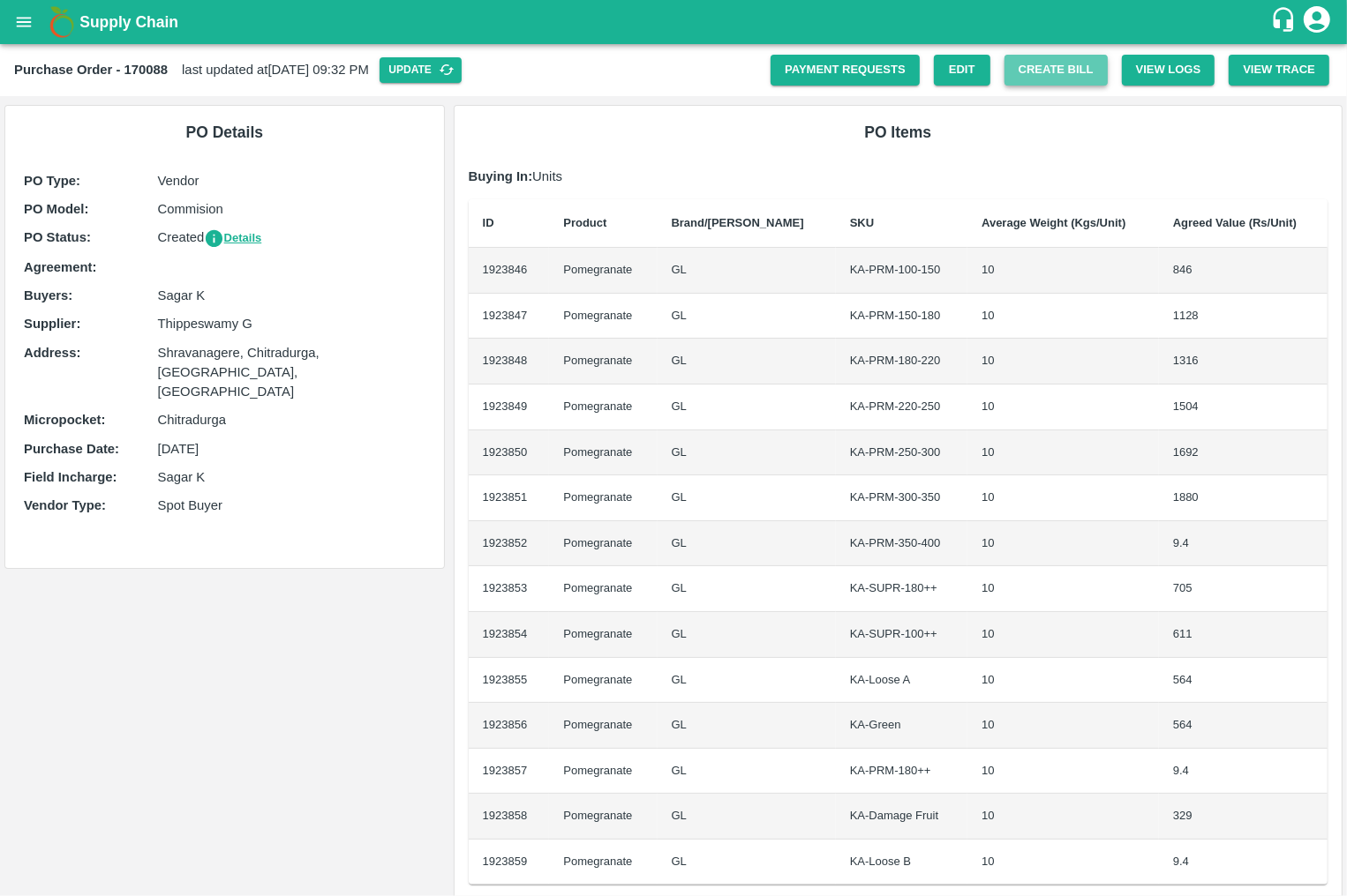
click at [1020, 75] on button "Create Bill" at bounding box center [1055, 70] width 103 height 31
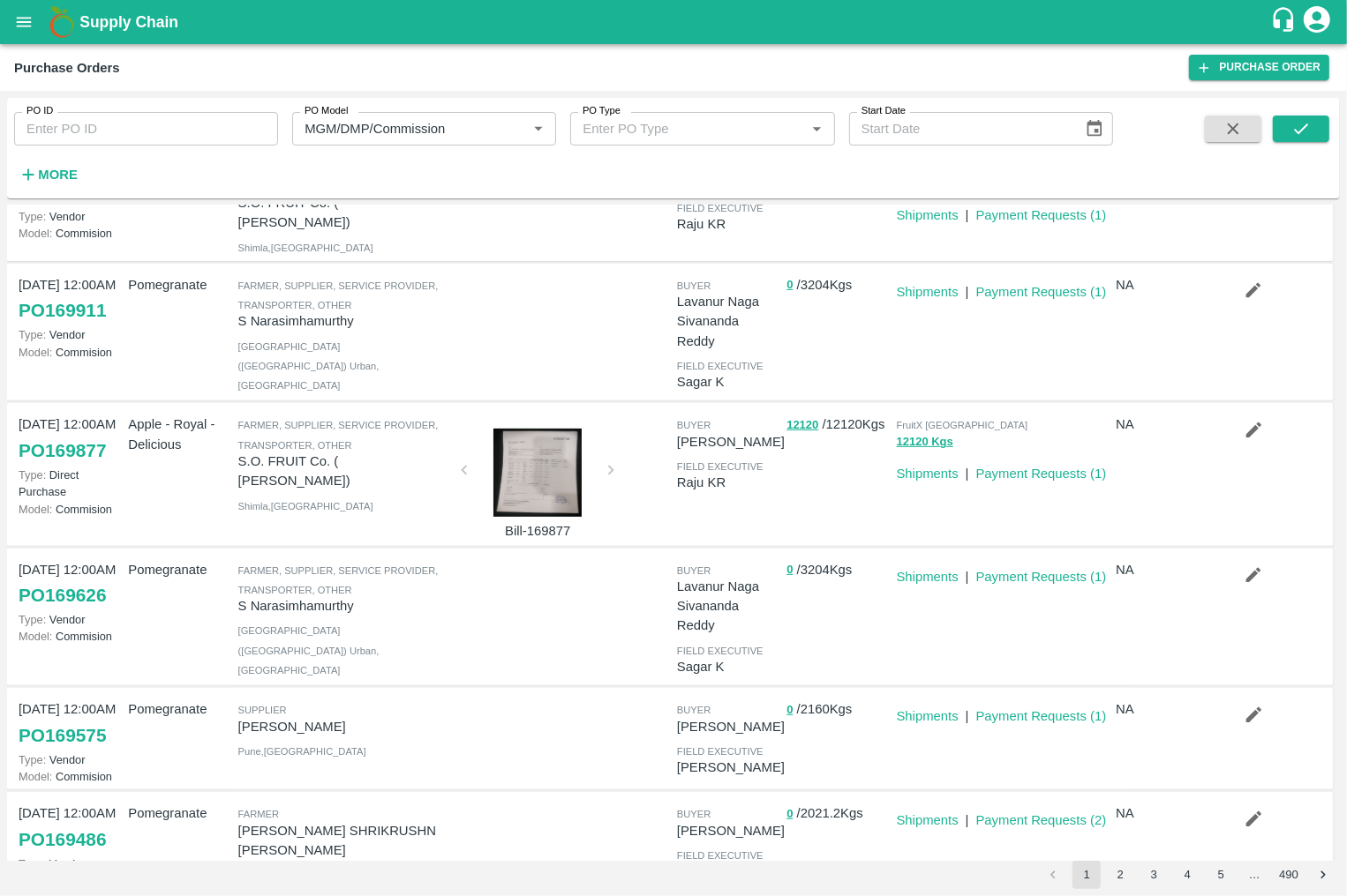
scroll to position [541, 0]
click at [1120, 873] on button "2" at bounding box center [1119, 874] width 28 height 28
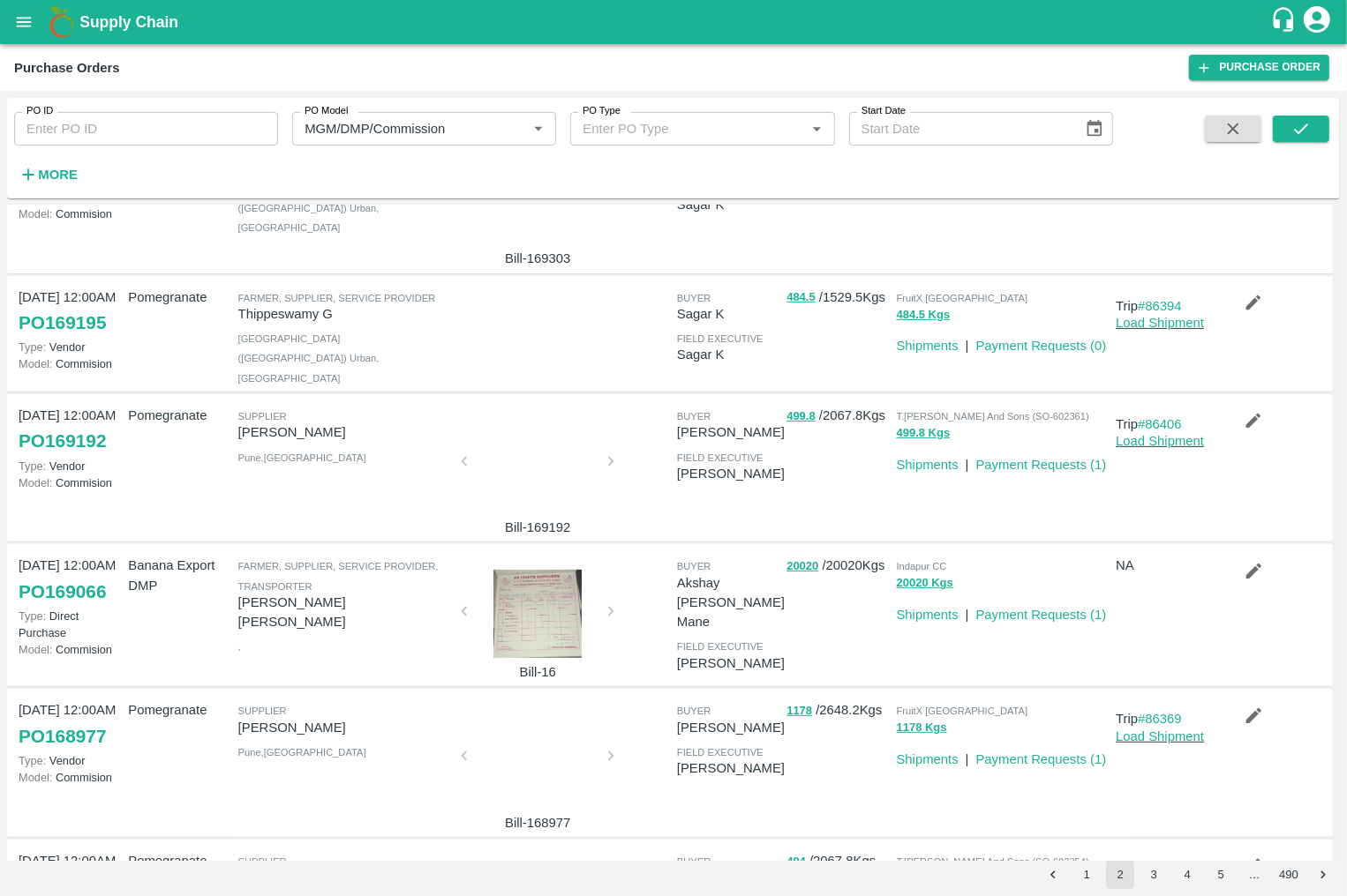
scroll to position [795, 0]
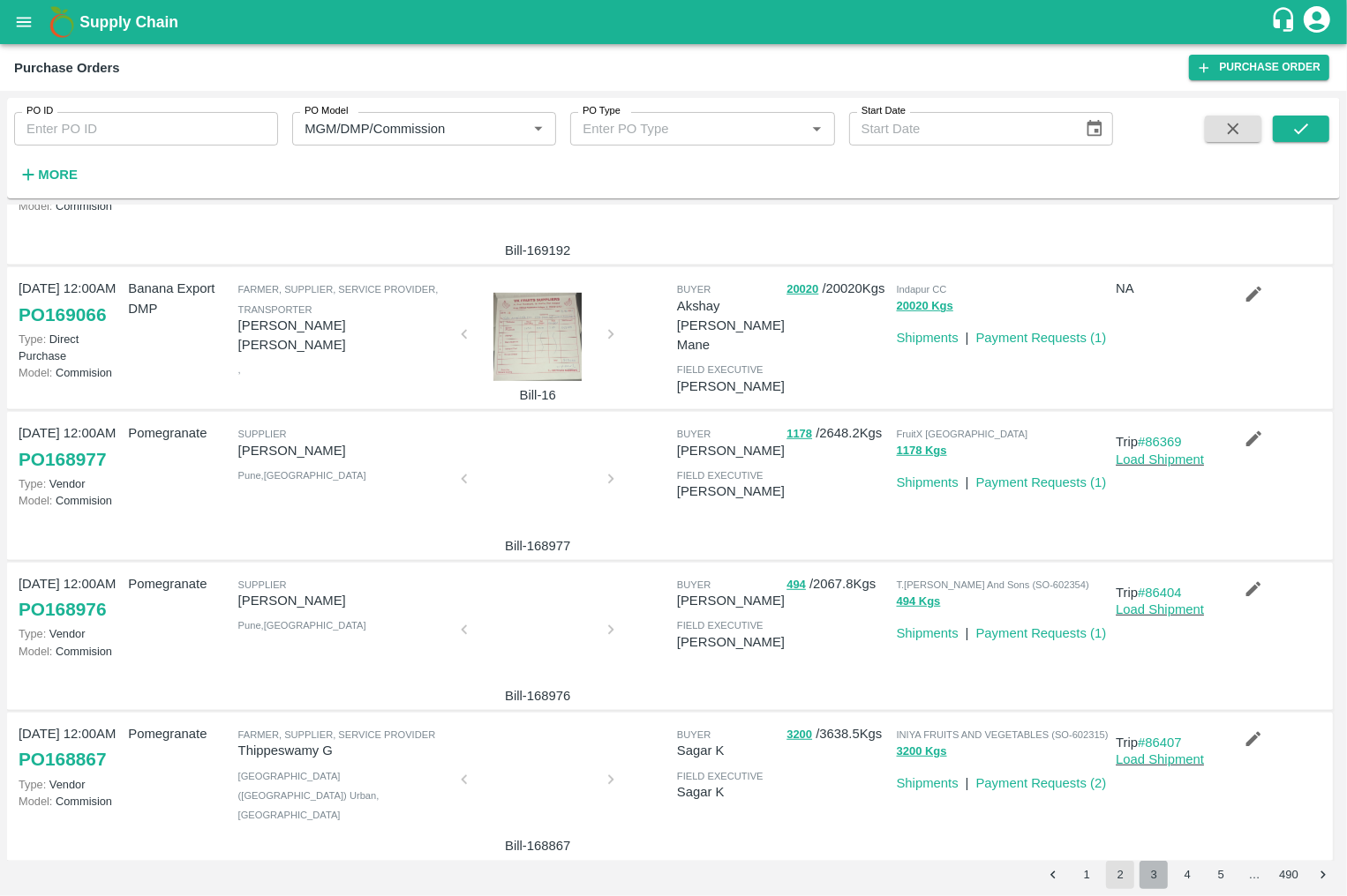
click at [1145, 860] on button "3" at bounding box center [1153, 874] width 28 height 28
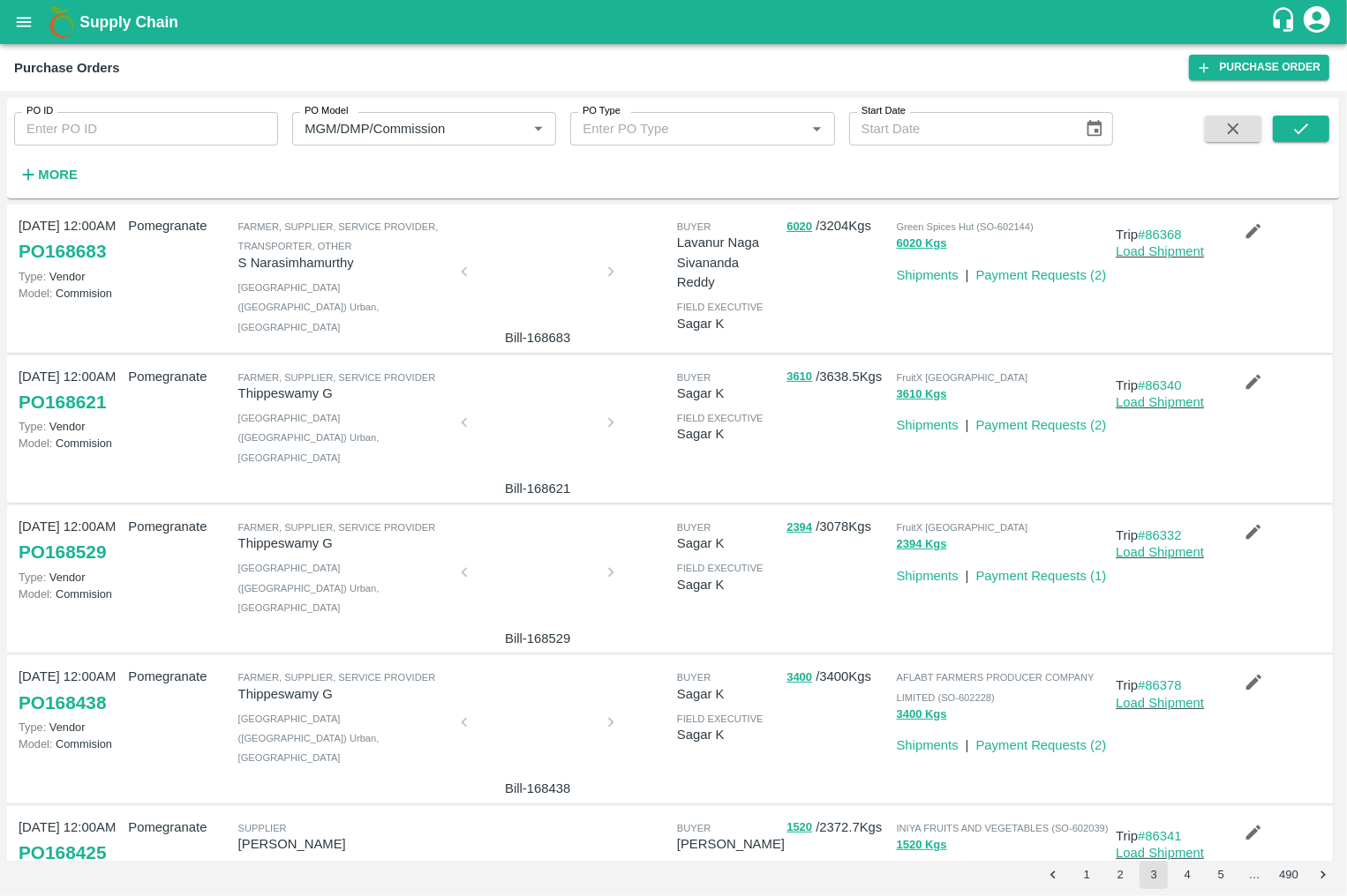
scroll to position [880, 0]
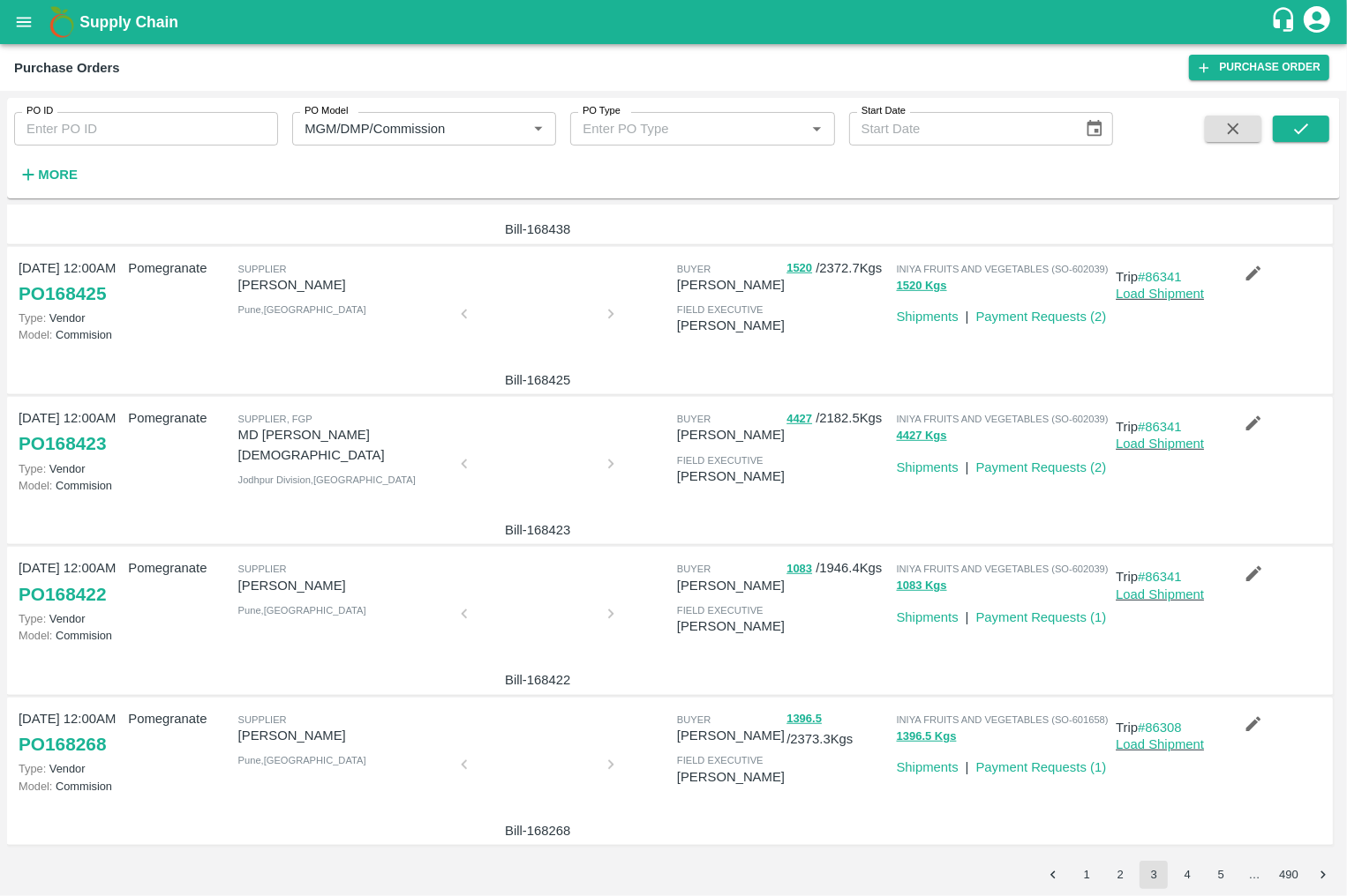
click at [1190, 869] on button "4" at bounding box center [1187, 874] width 28 height 28
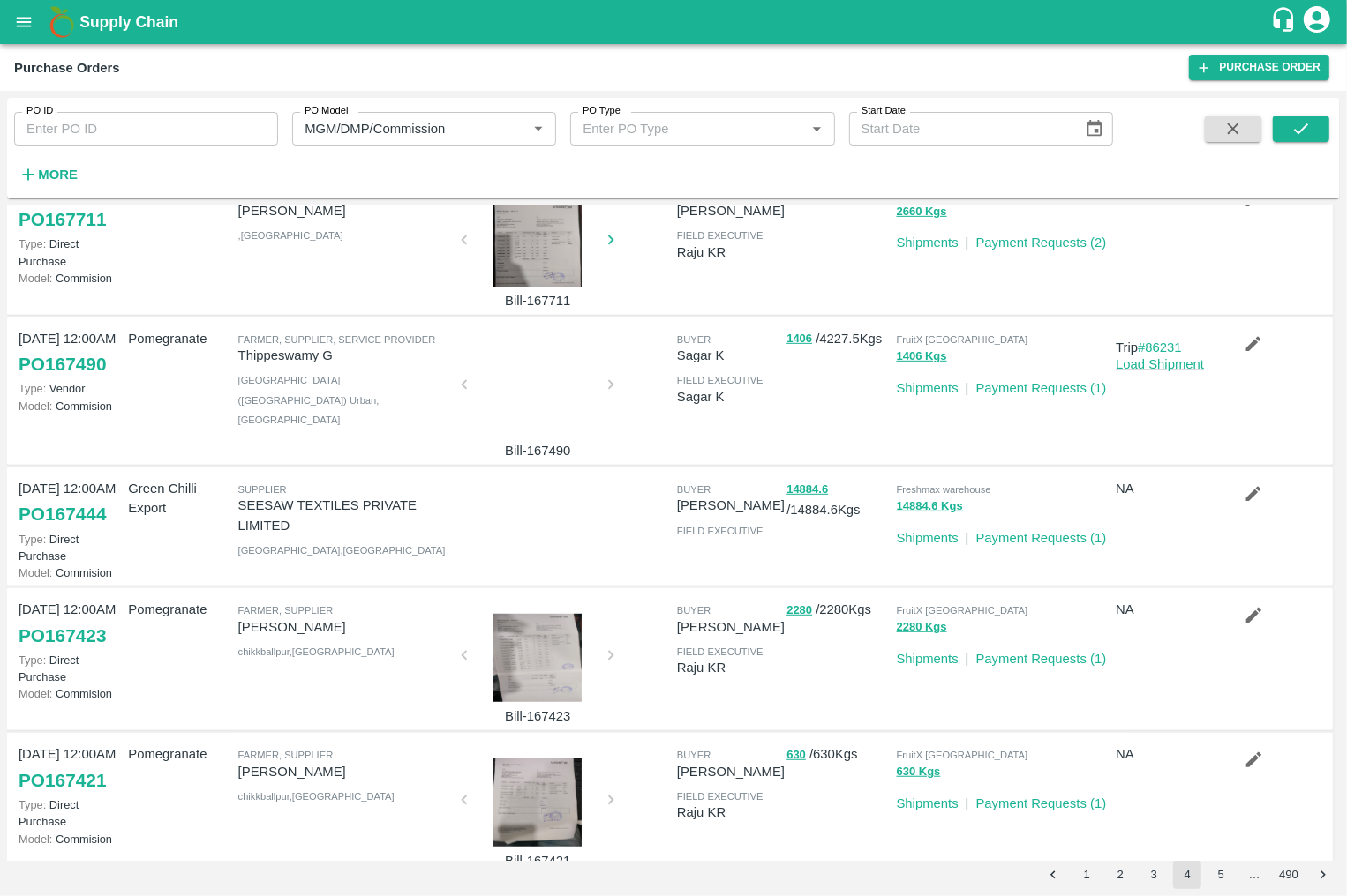
scroll to position [820, 0]
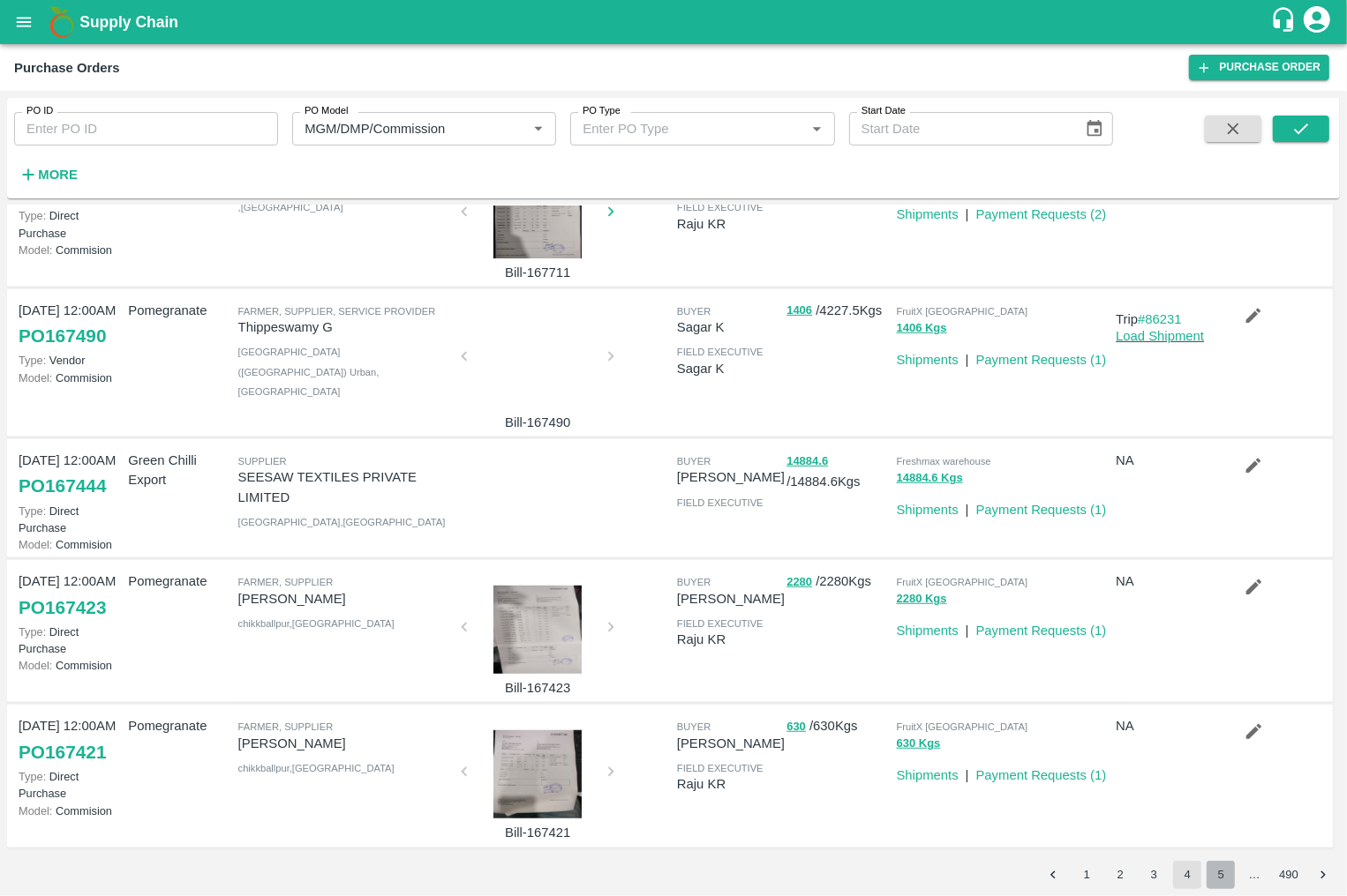
click at [1210, 876] on button "5" at bounding box center [1220, 874] width 28 height 28
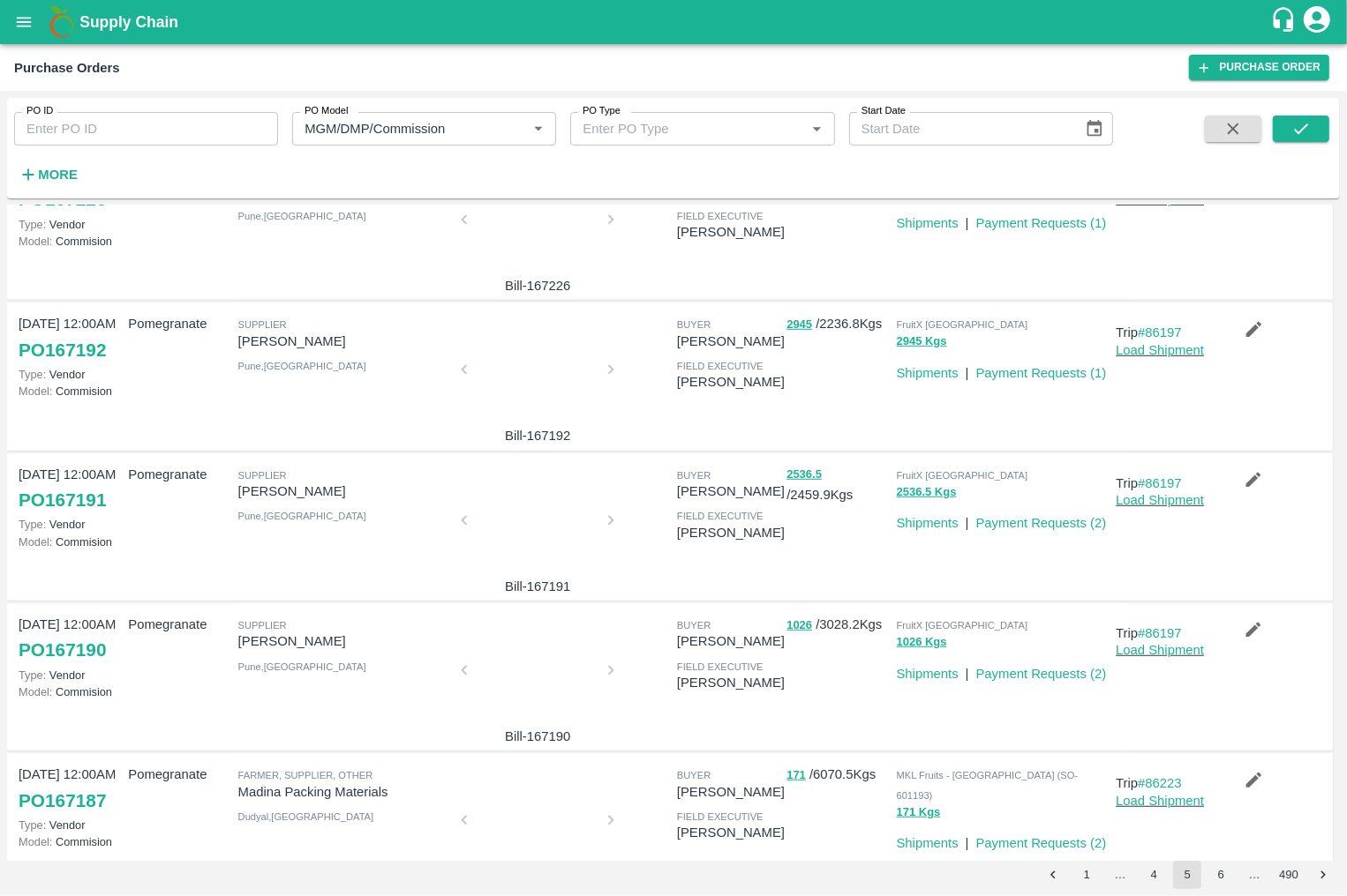
scroll to position [873, 0]
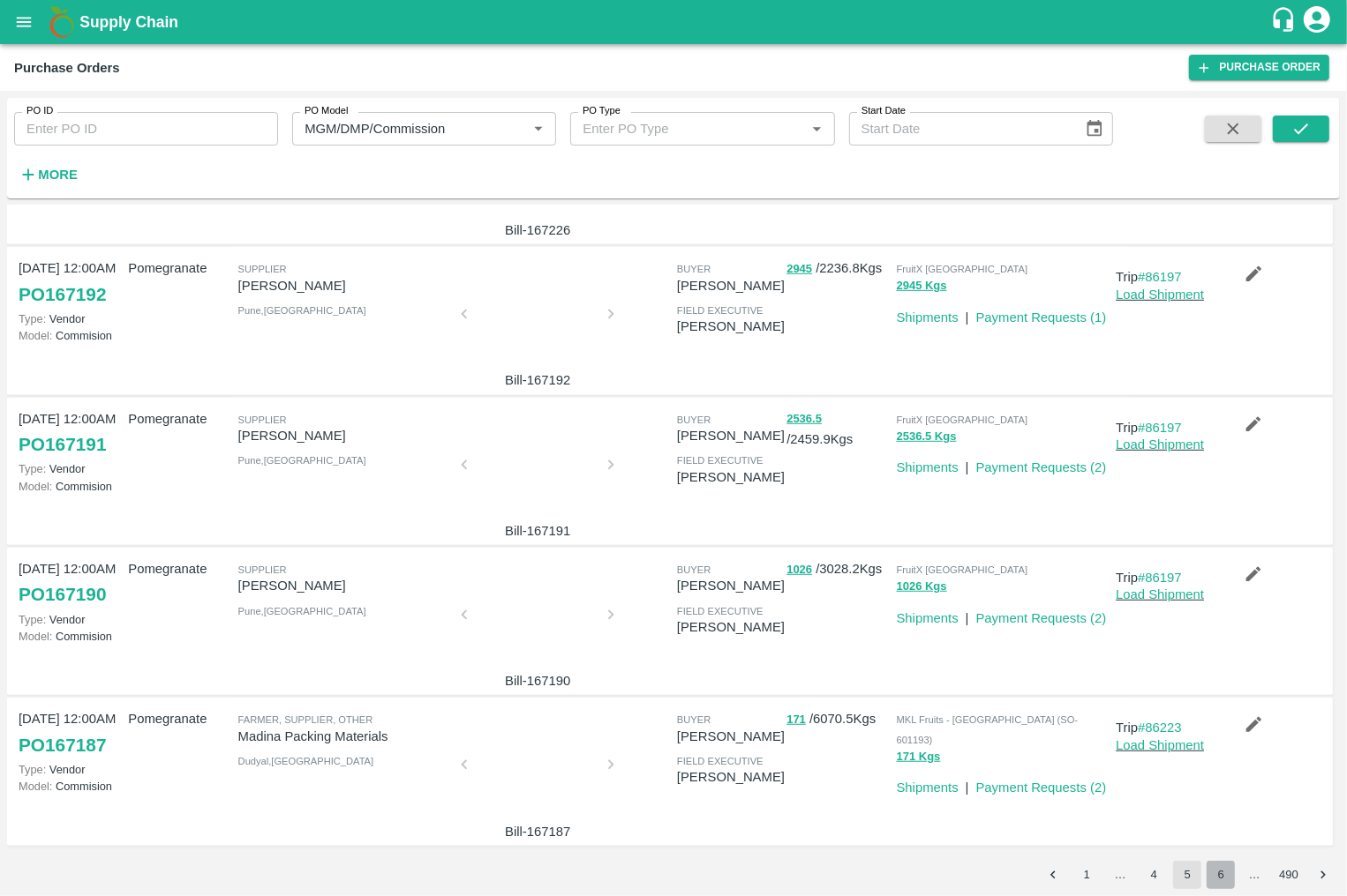
click at [1224, 883] on button "6" at bounding box center [1220, 874] width 28 height 28
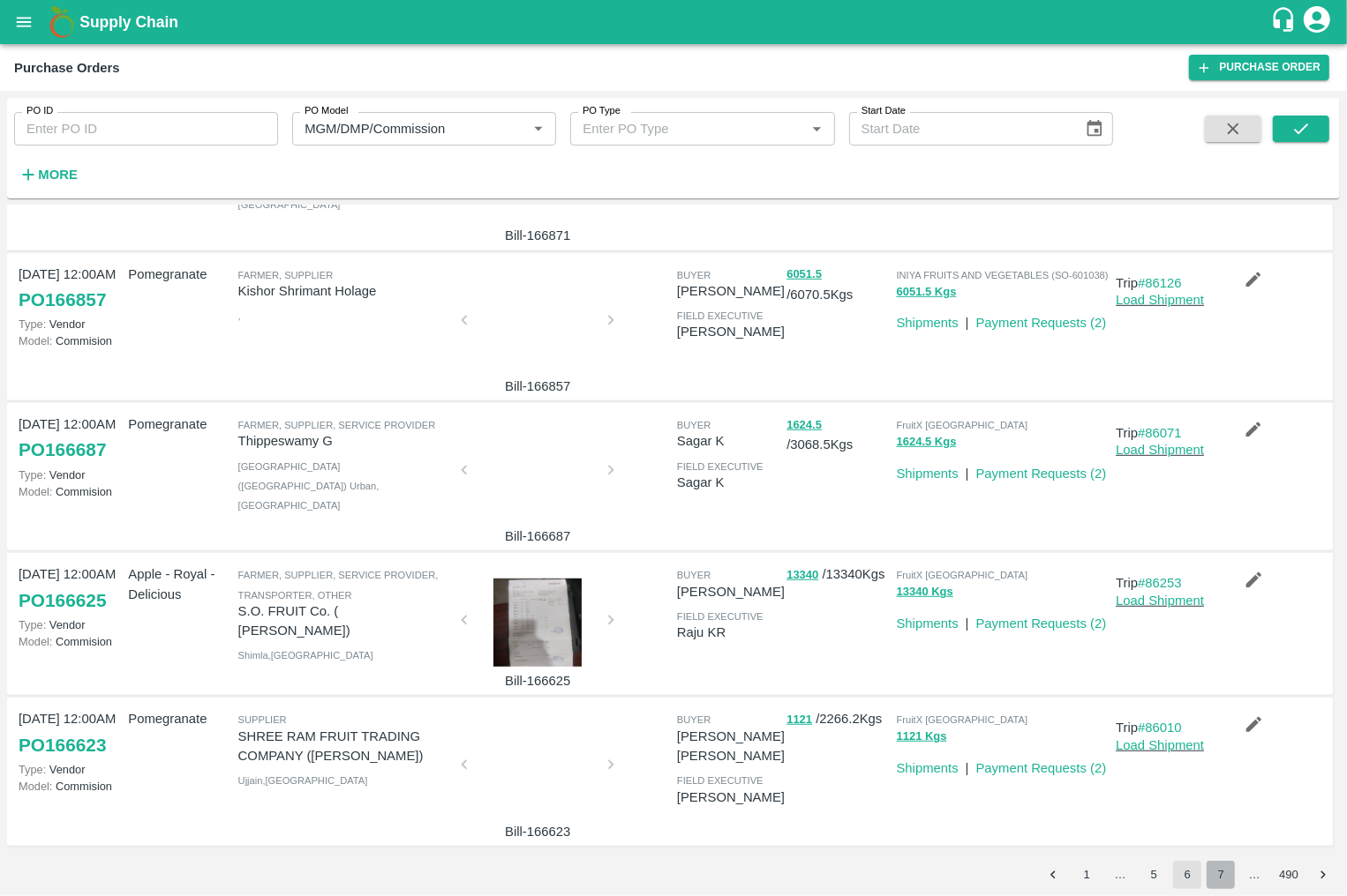
click at [1214, 877] on button "7" at bounding box center [1220, 874] width 28 height 28
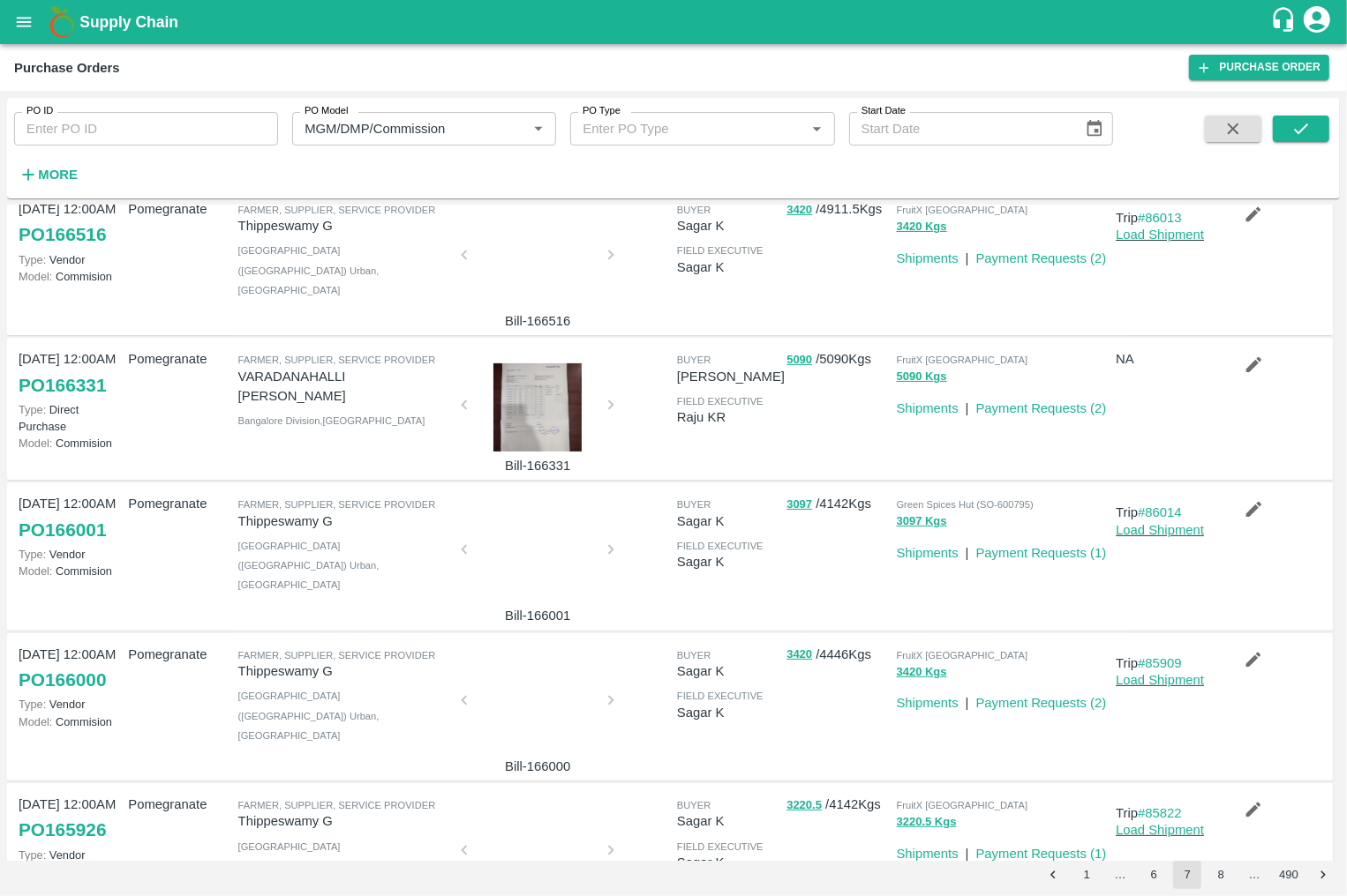
scroll to position [821, 0]
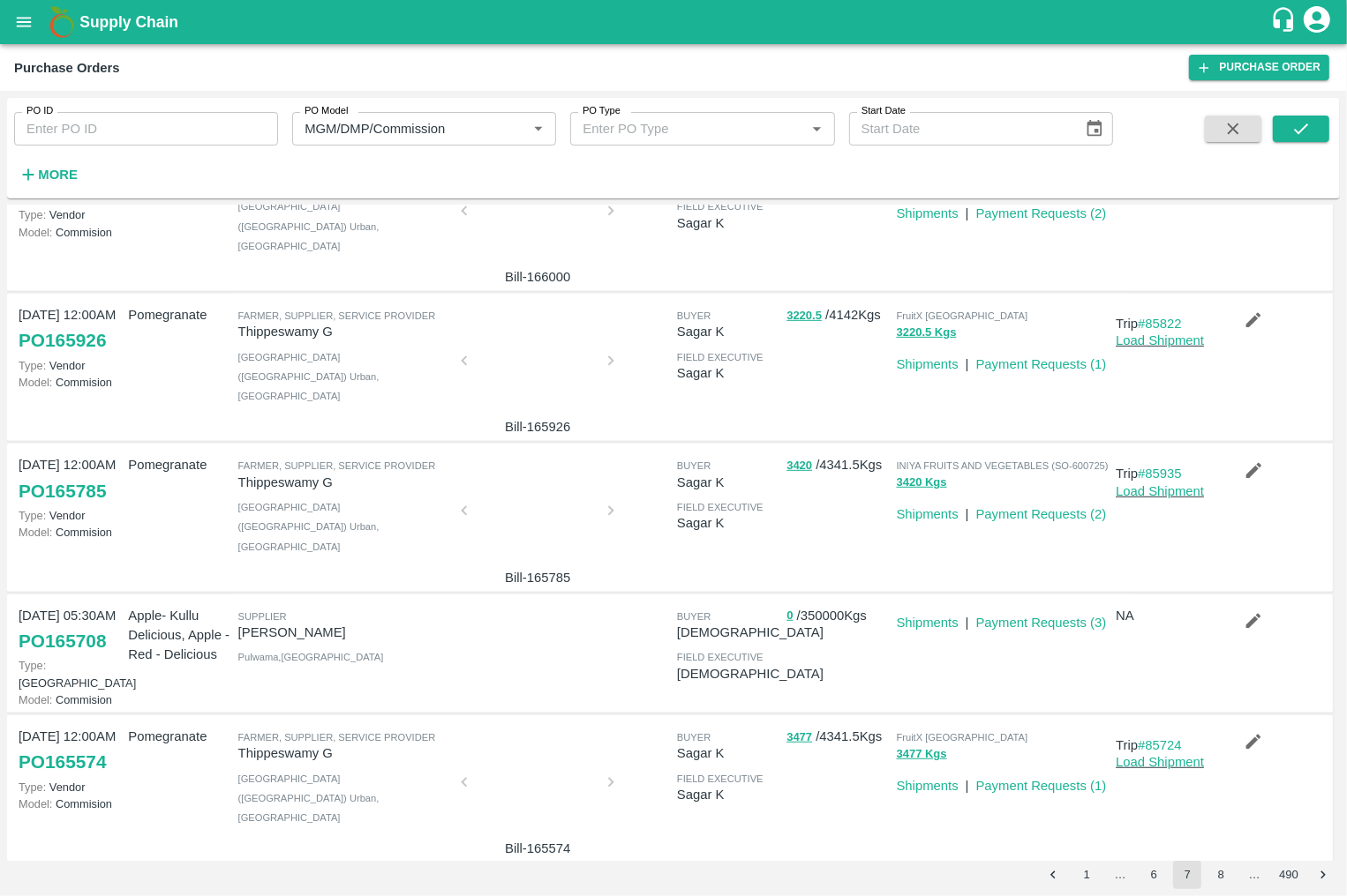
click at [1217, 873] on button "8" at bounding box center [1220, 874] width 28 height 28
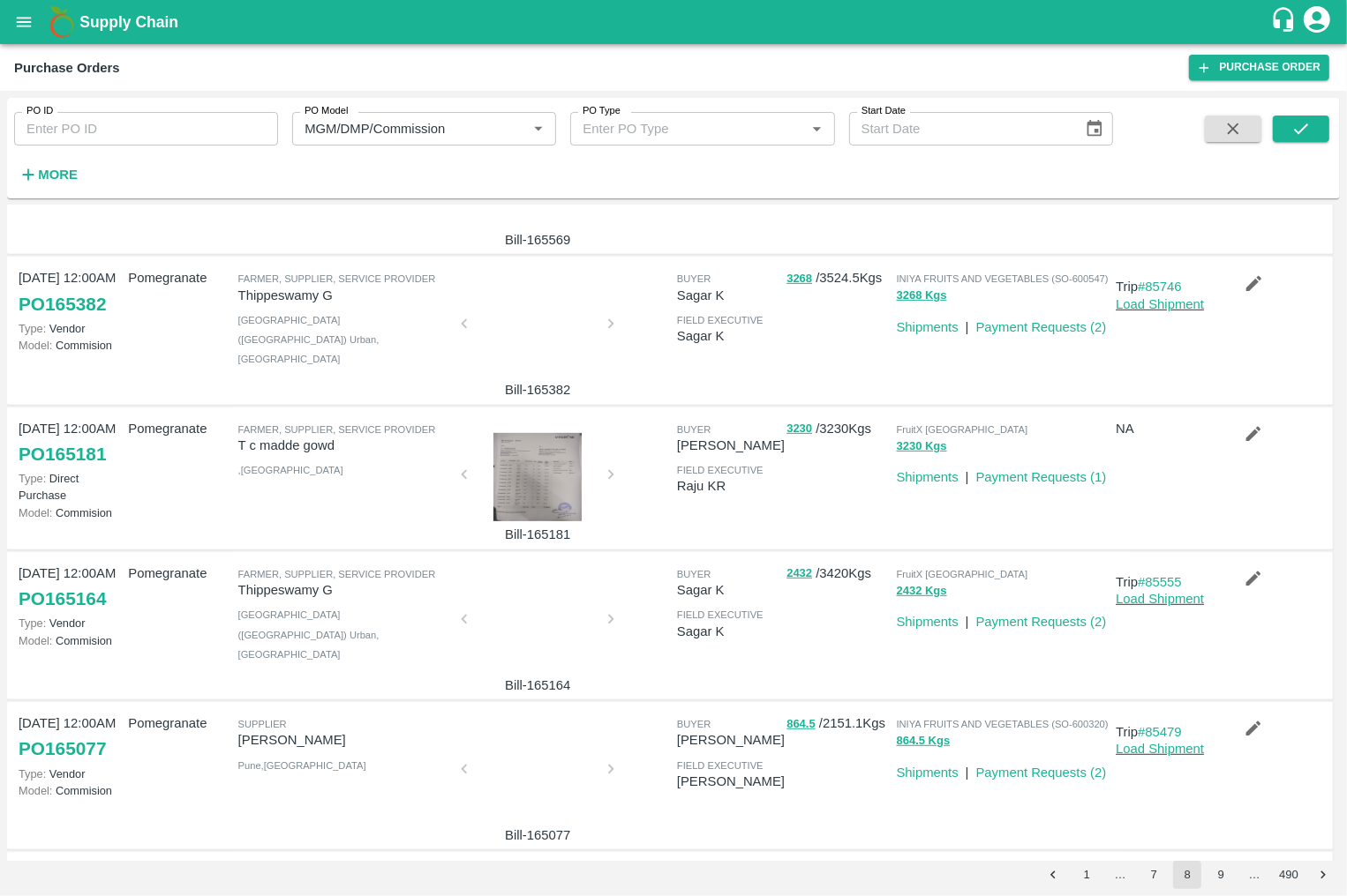
scroll to position [873, 0]
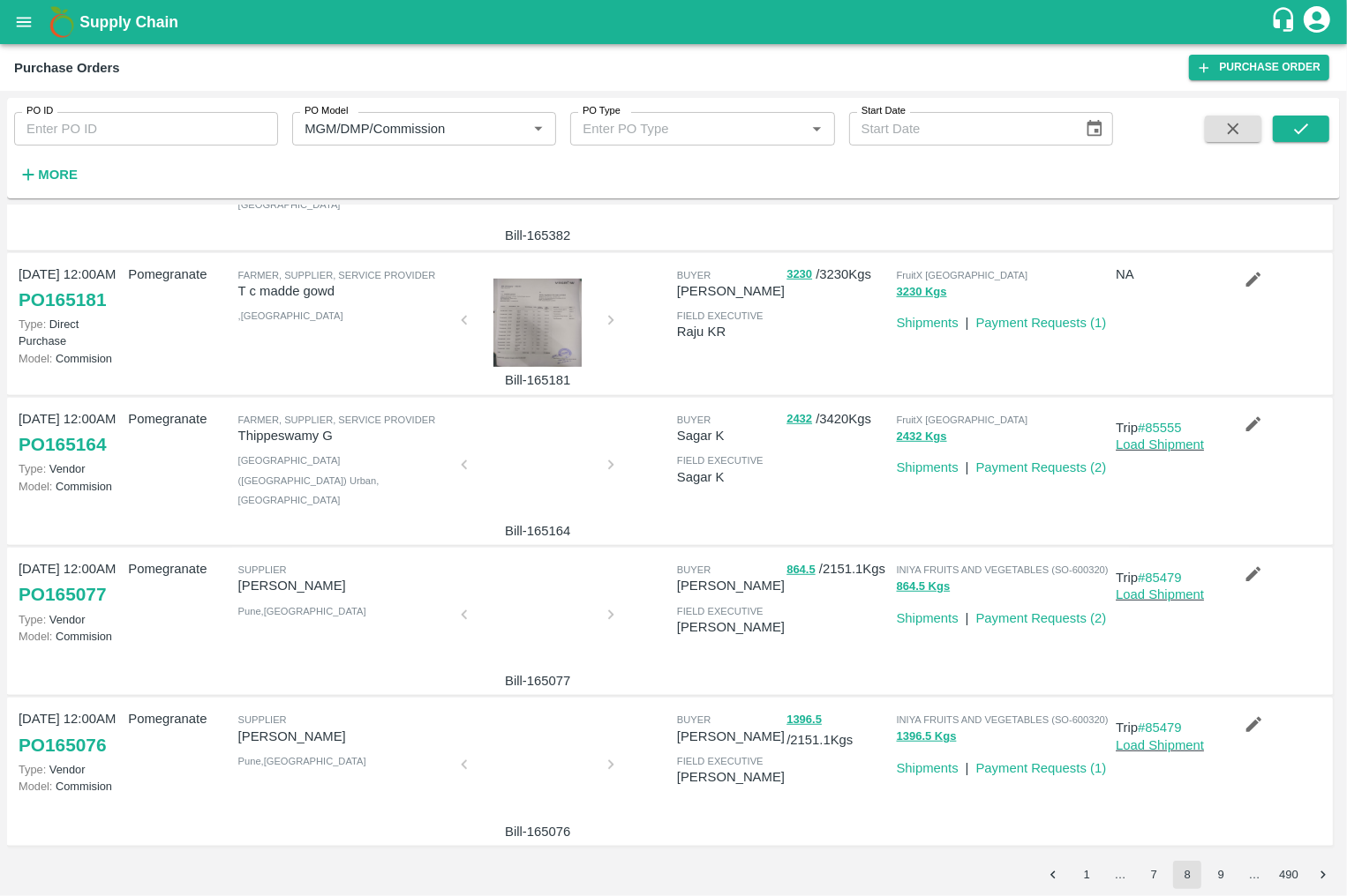
click at [1229, 874] on button "9" at bounding box center [1220, 874] width 28 height 28
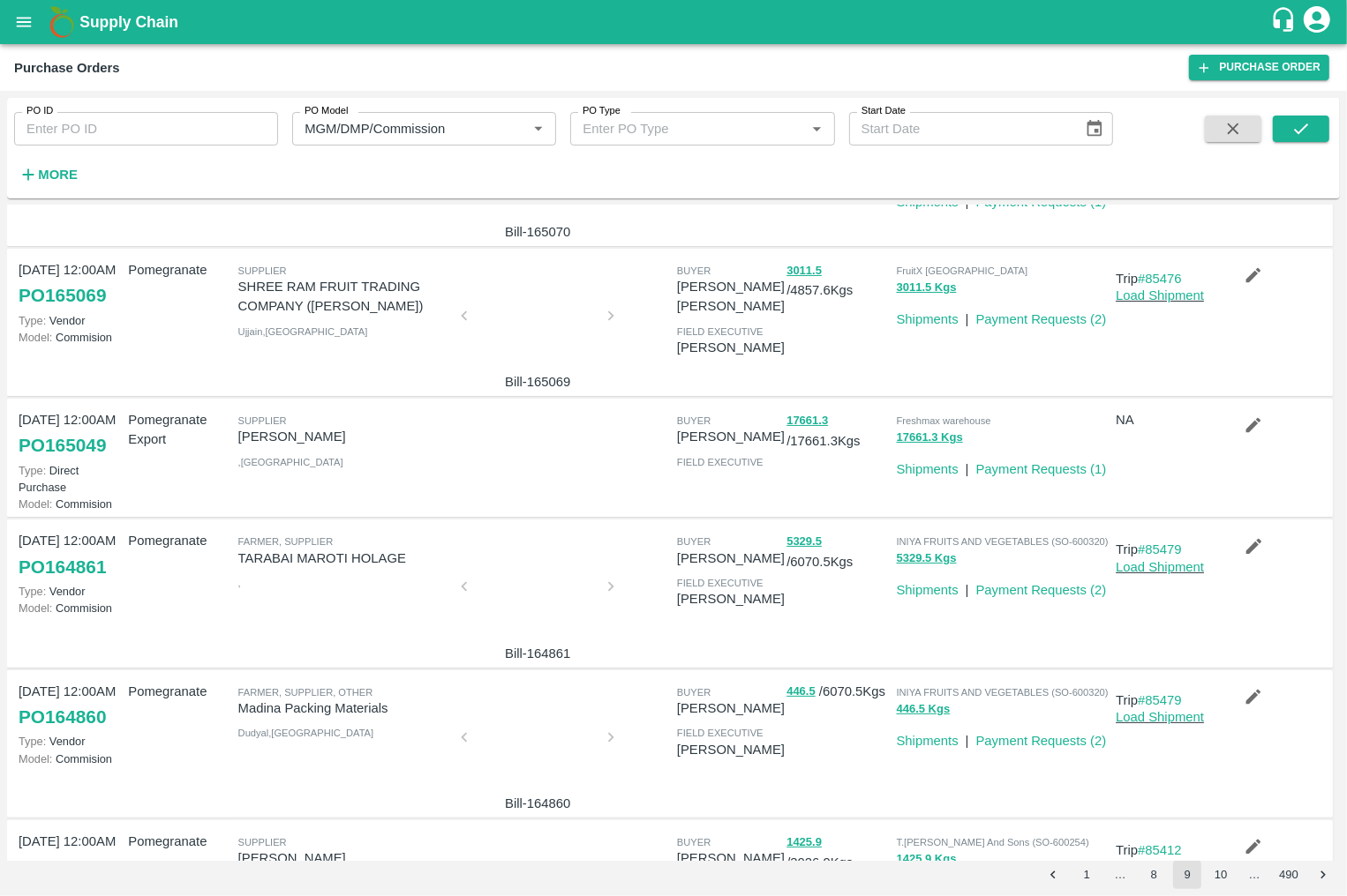
scroll to position [0, 0]
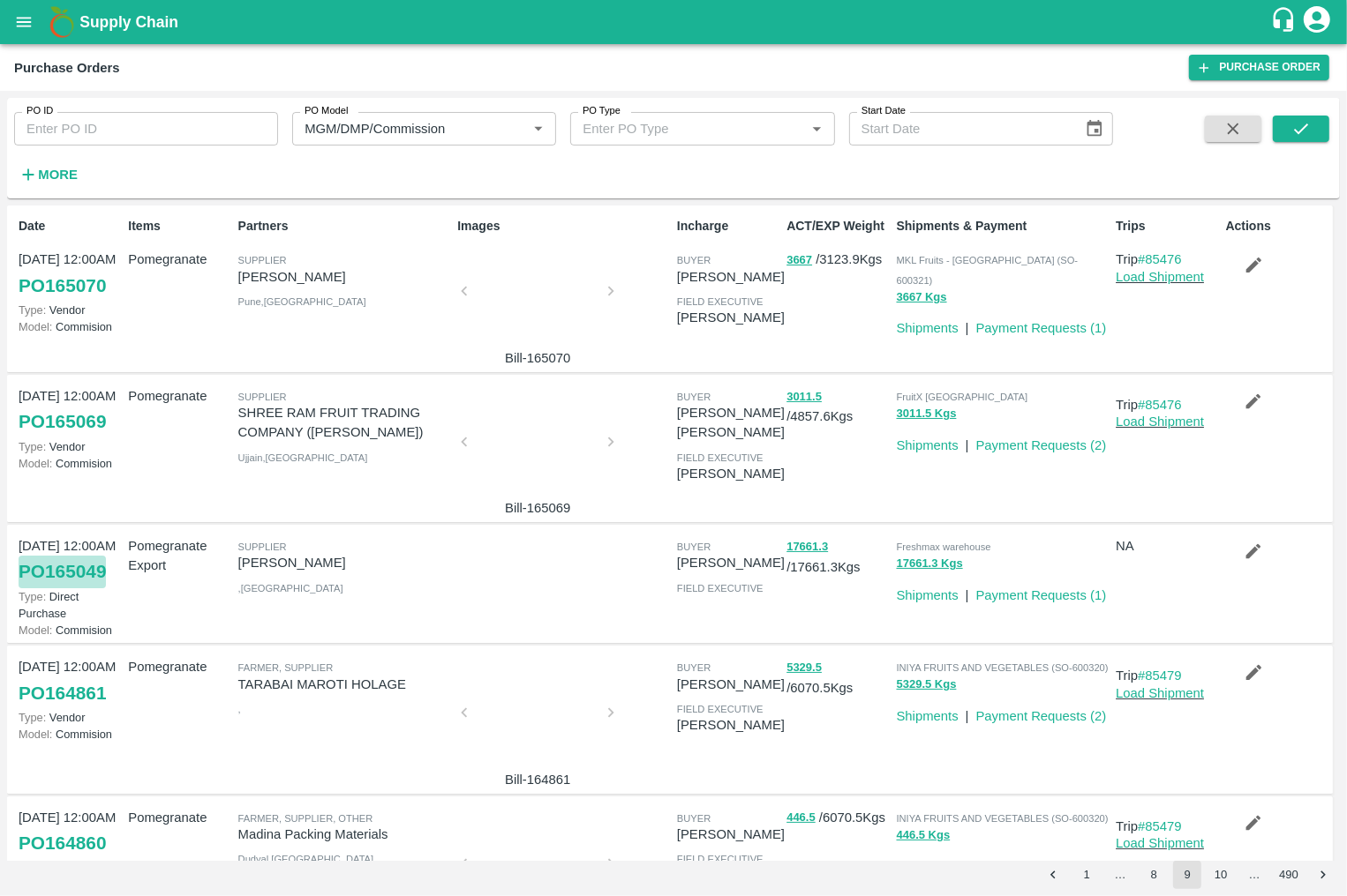
click at [77, 566] on link "PO 165049" at bounding box center [61, 571] width 87 height 32
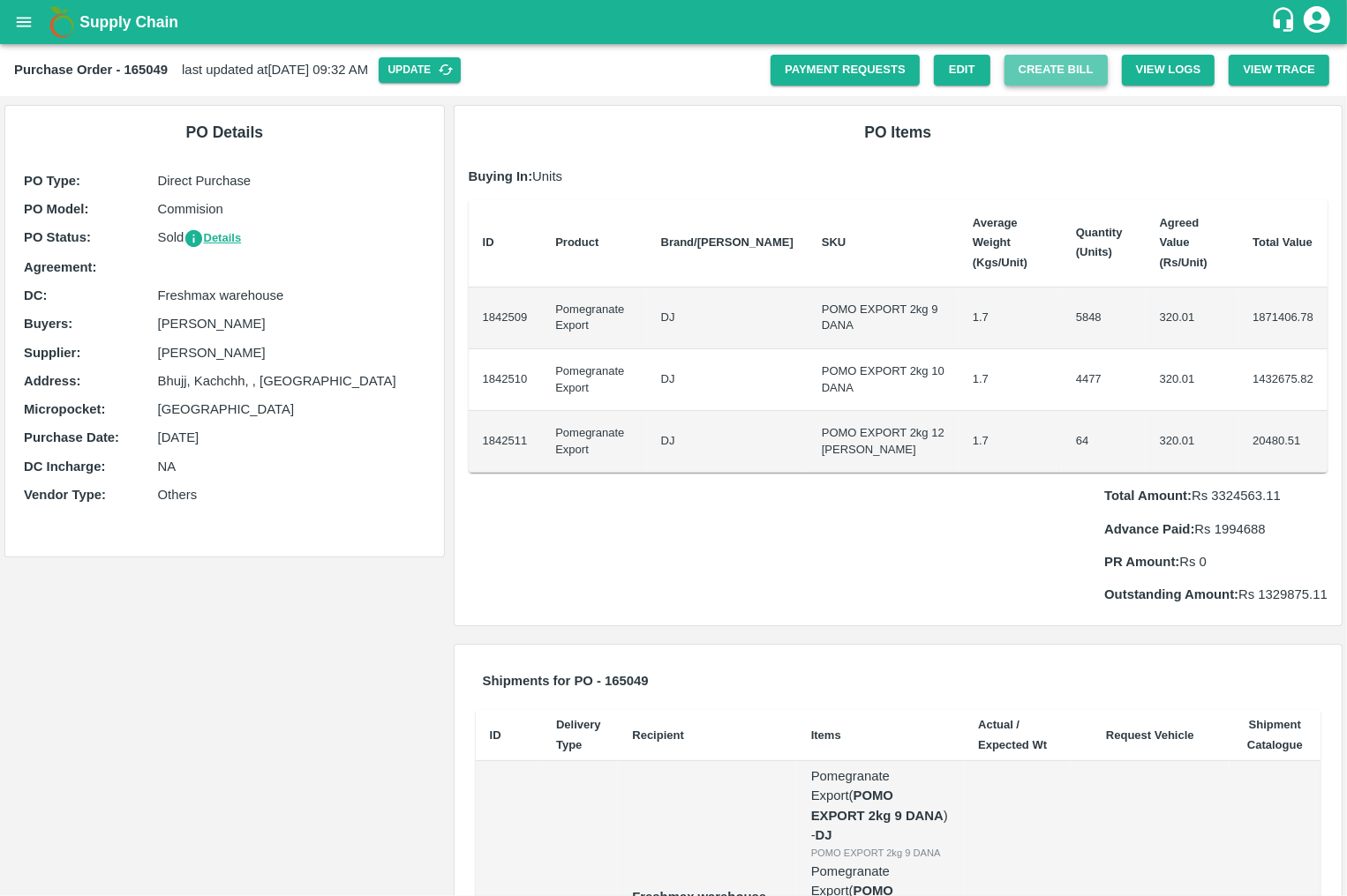
click at [1042, 77] on button "Create Bill" at bounding box center [1055, 70] width 103 height 31
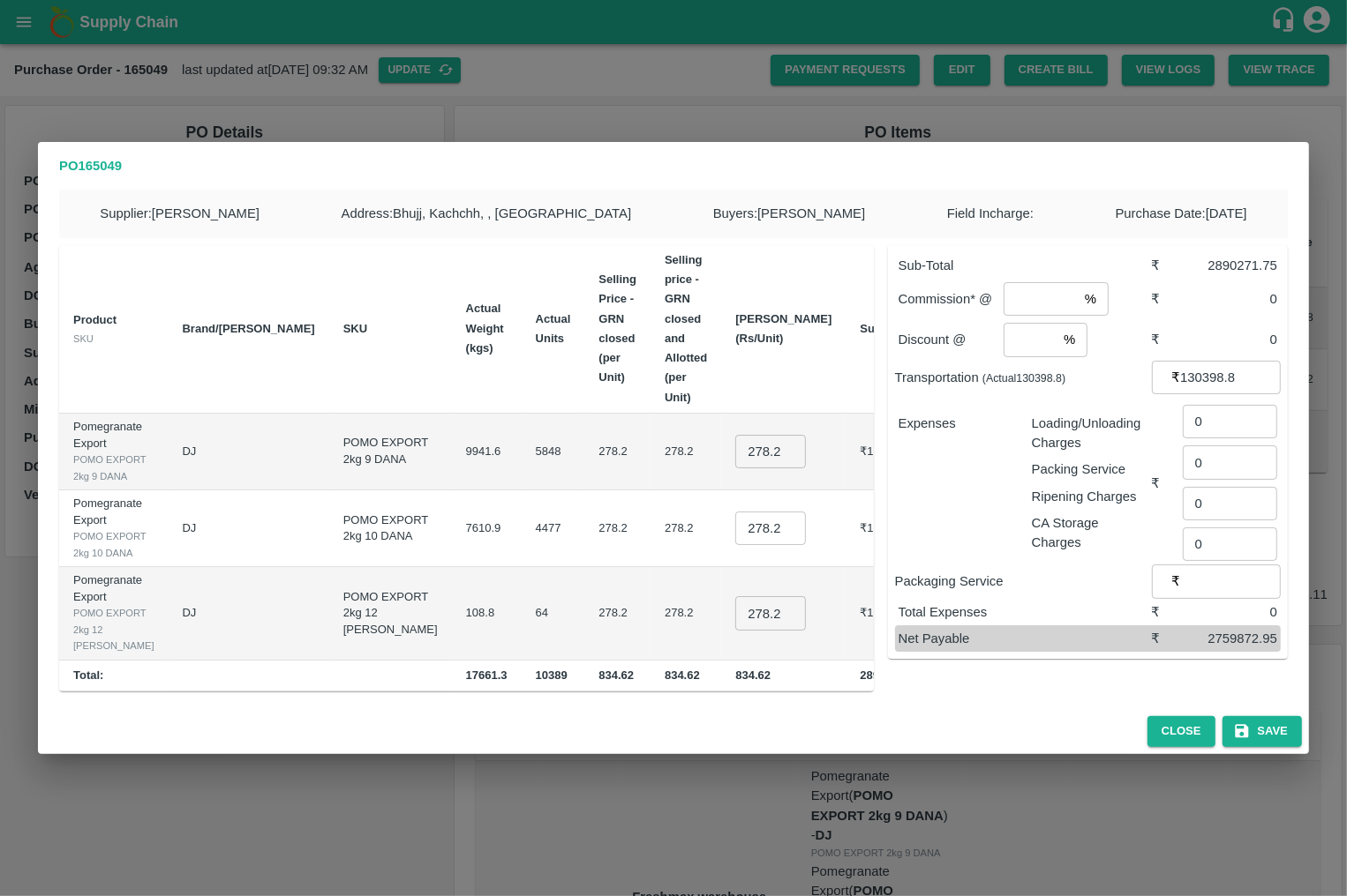
click at [694, 135] on div "PO 165049 Supplier : Dinesh jagdale Address : Bhujj, Kachchh, , Gujarat Buyers …" at bounding box center [674, 448] width 1347 height 896
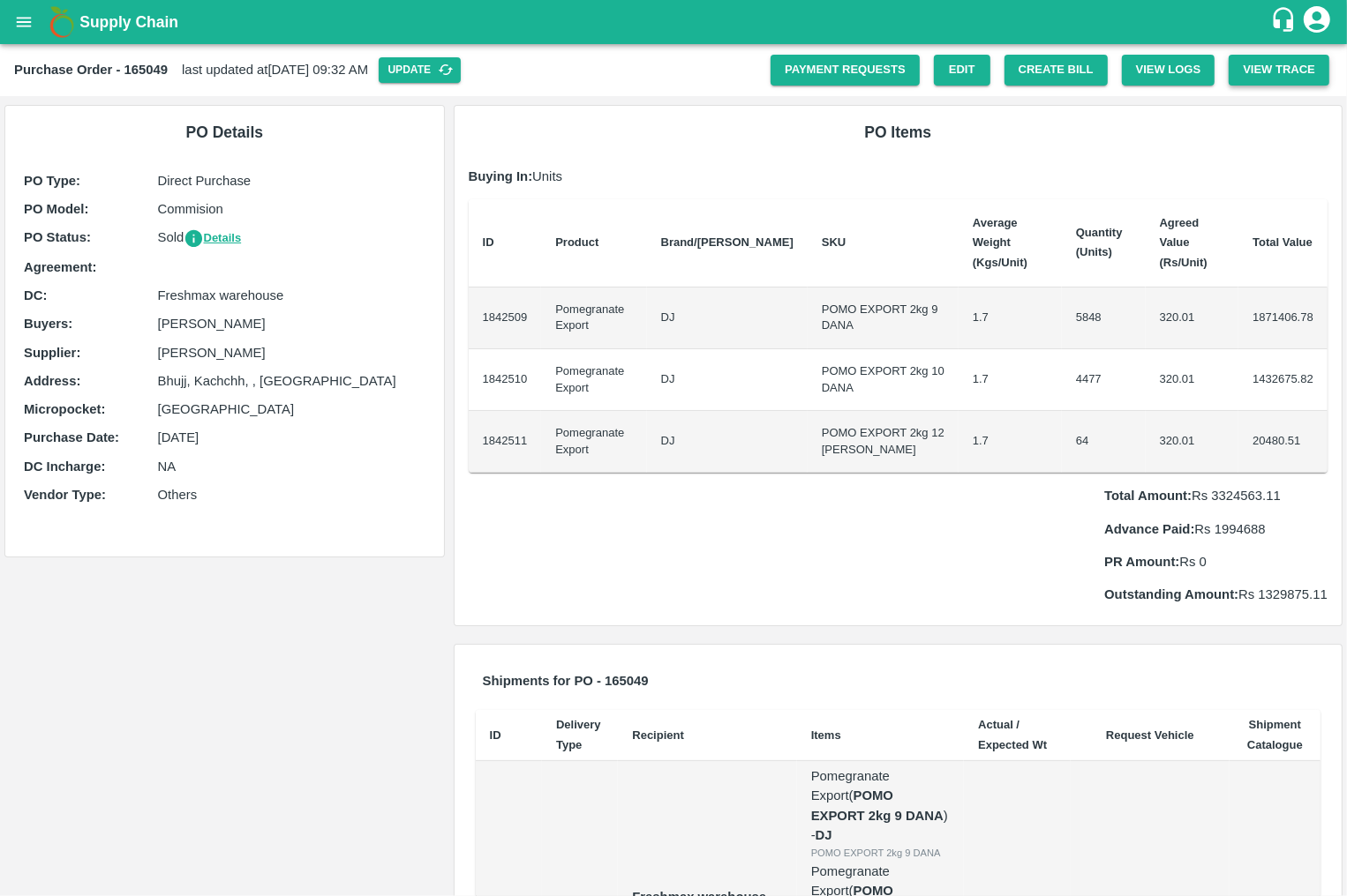
click at [1286, 70] on button "View Trace" at bounding box center [1278, 70] width 101 height 31
click at [1088, 81] on button "Create Bill" at bounding box center [1055, 70] width 103 height 31
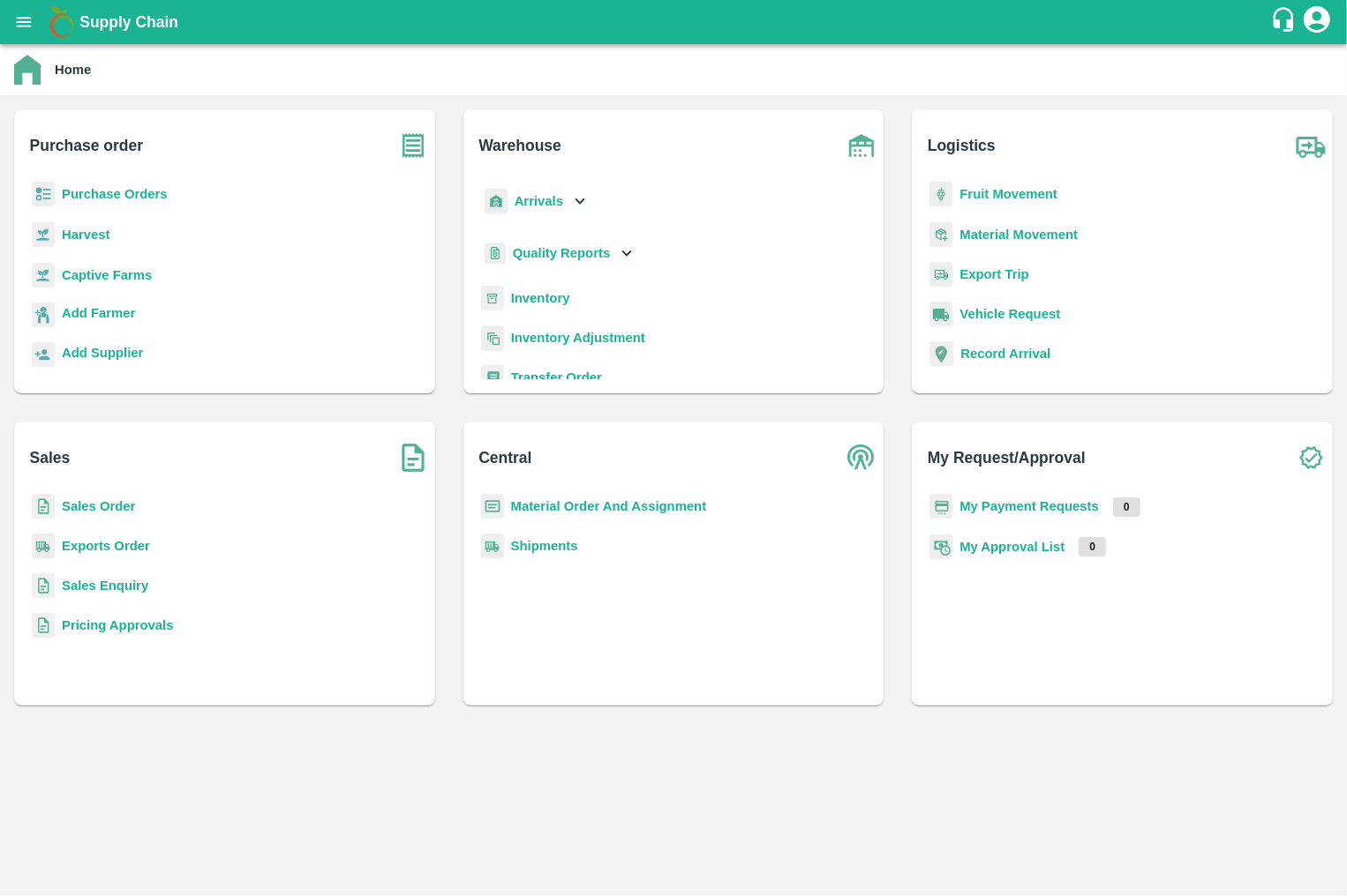
click at [87, 503] on b "Sales Order" at bounding box center [98, 506] width 73 height 14
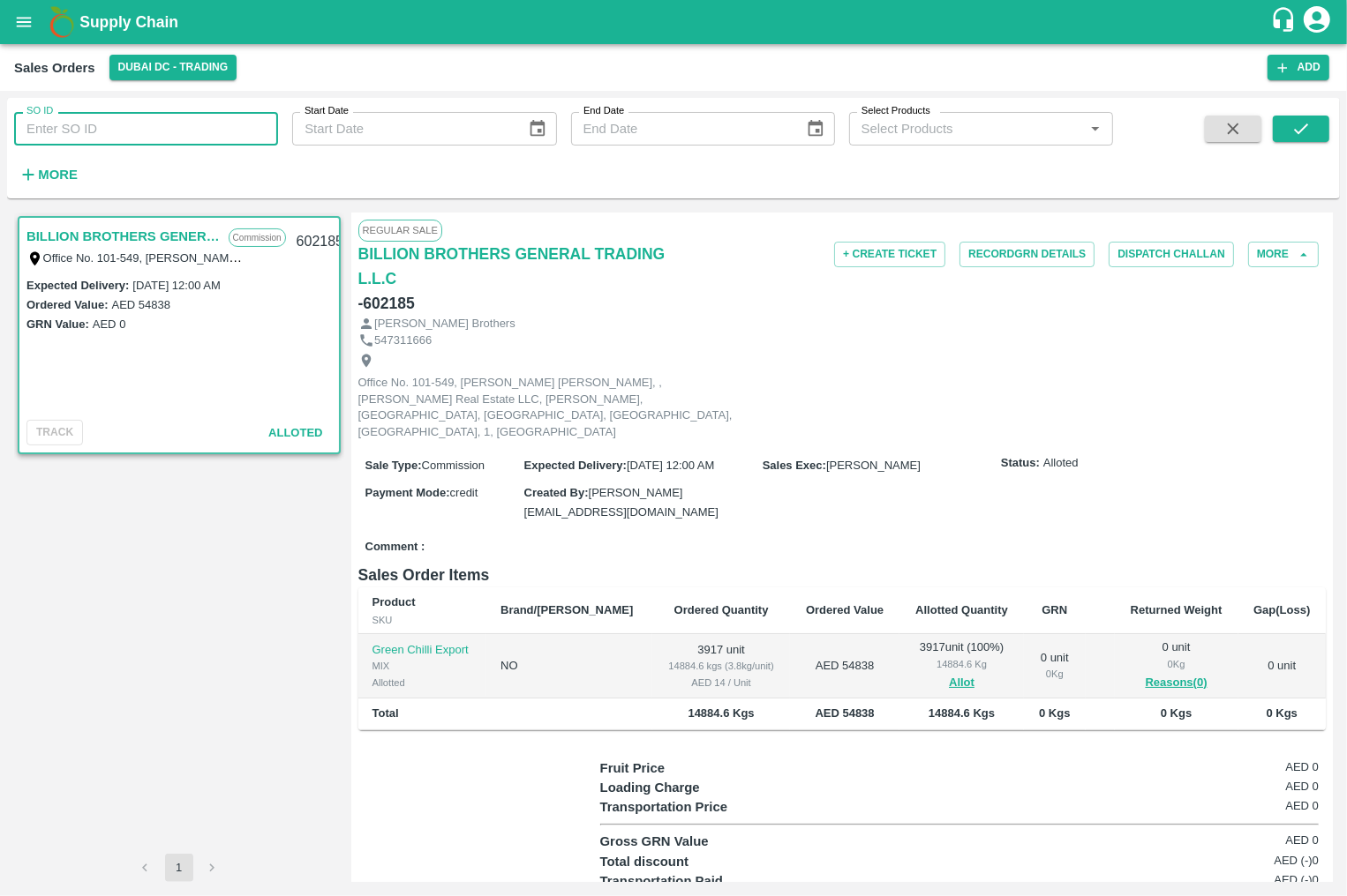
click at [213, 139] on input "SO ID" at bounding box center [146, 129] width 264 height 34
paste input "600246"
type input "600246"
click at [1288, 119] on button "submit" at bounding box center [1300, 129] width 57 height 27
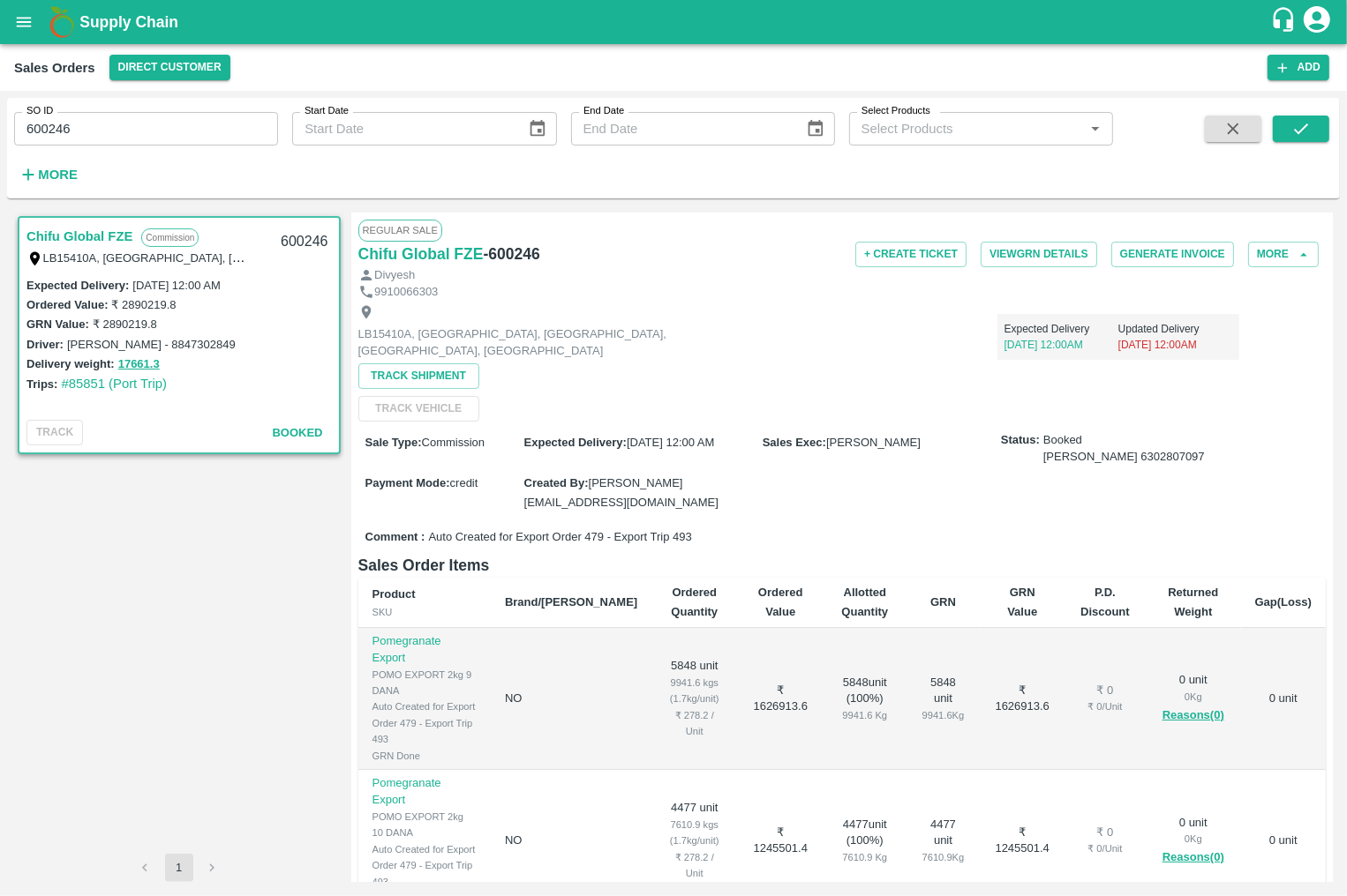
click at [674, 529] on span "Auto Created for Export Order 479 - Export Trip 493" at bounding box center [559, 537] width 263 height 16
copy span "493"
click at [34, 32] on button "open drawer" at bounding box center [24, 22] width 40 height 40
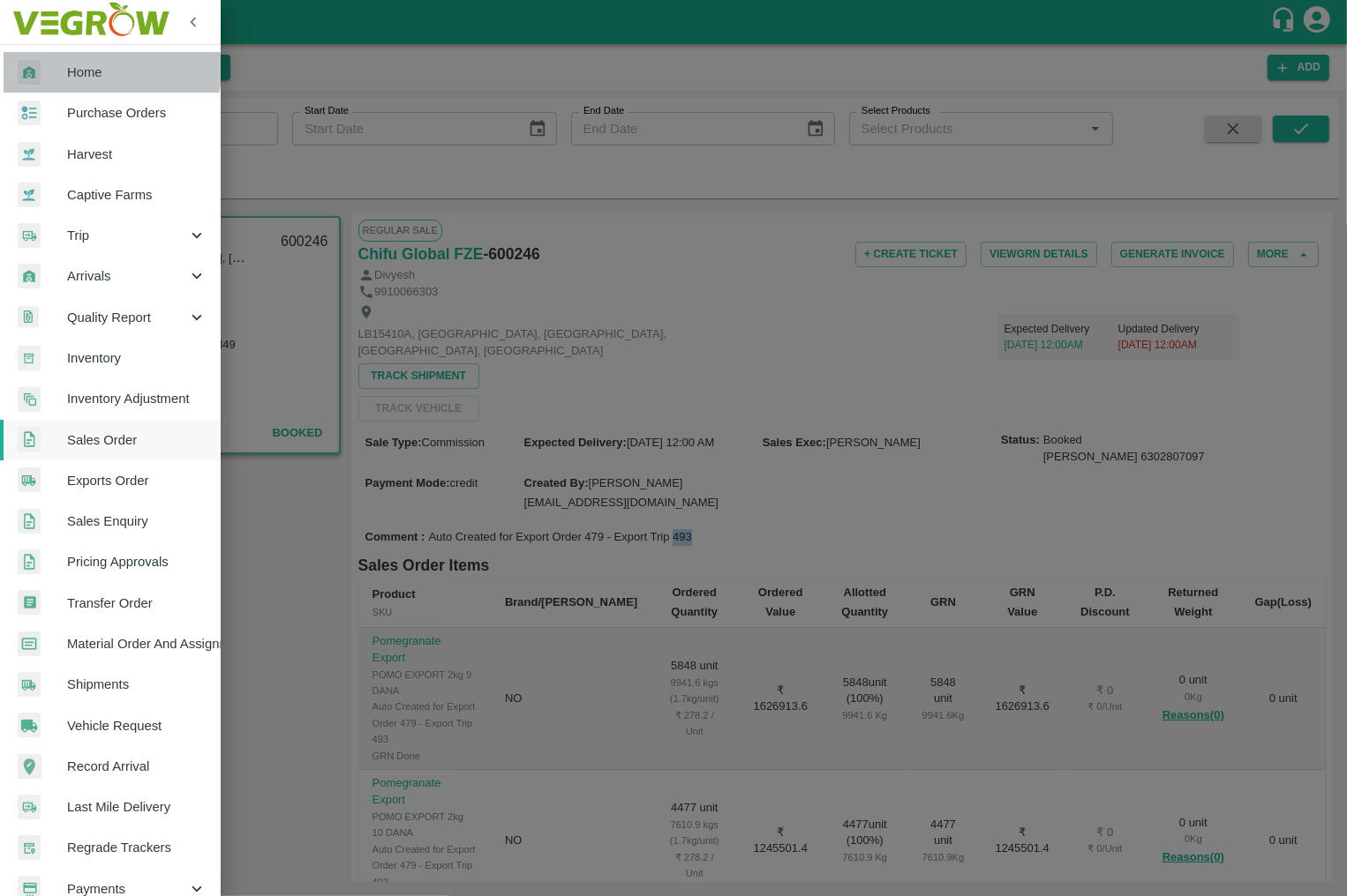
click at [39, 60] on img at bounding box center [29, 72] width 23 height 26
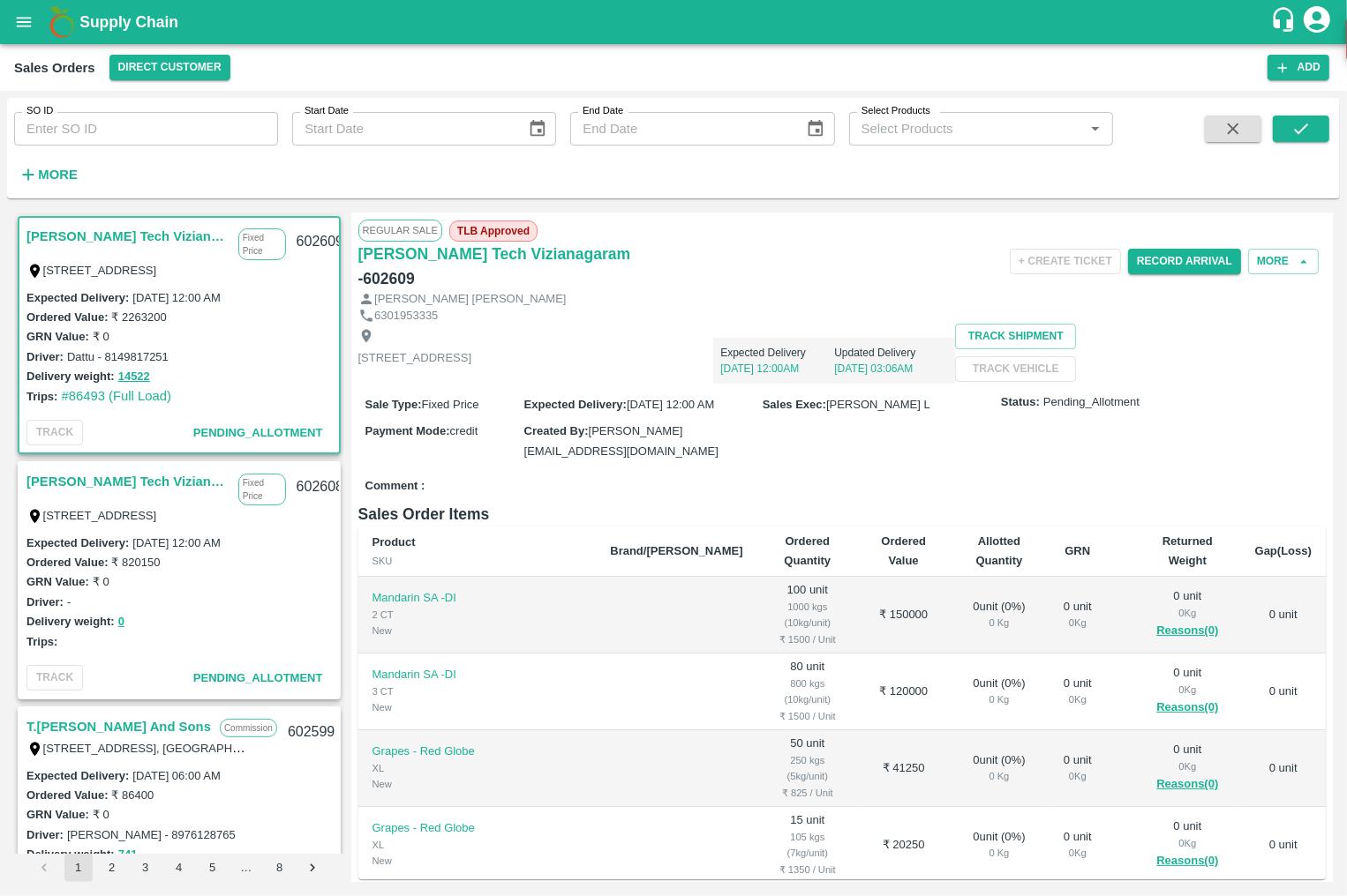
click at [148, 126] on input "SO ID" at bounding box center [146, 129] width 264 height 34
click at [1324, 125] on button "submit" at bounding box center [1300, 129] width 57 height 27
click at [64, 130] on input "600426" at bounding box center [146, 129] width 264 height 34
type input "600246"
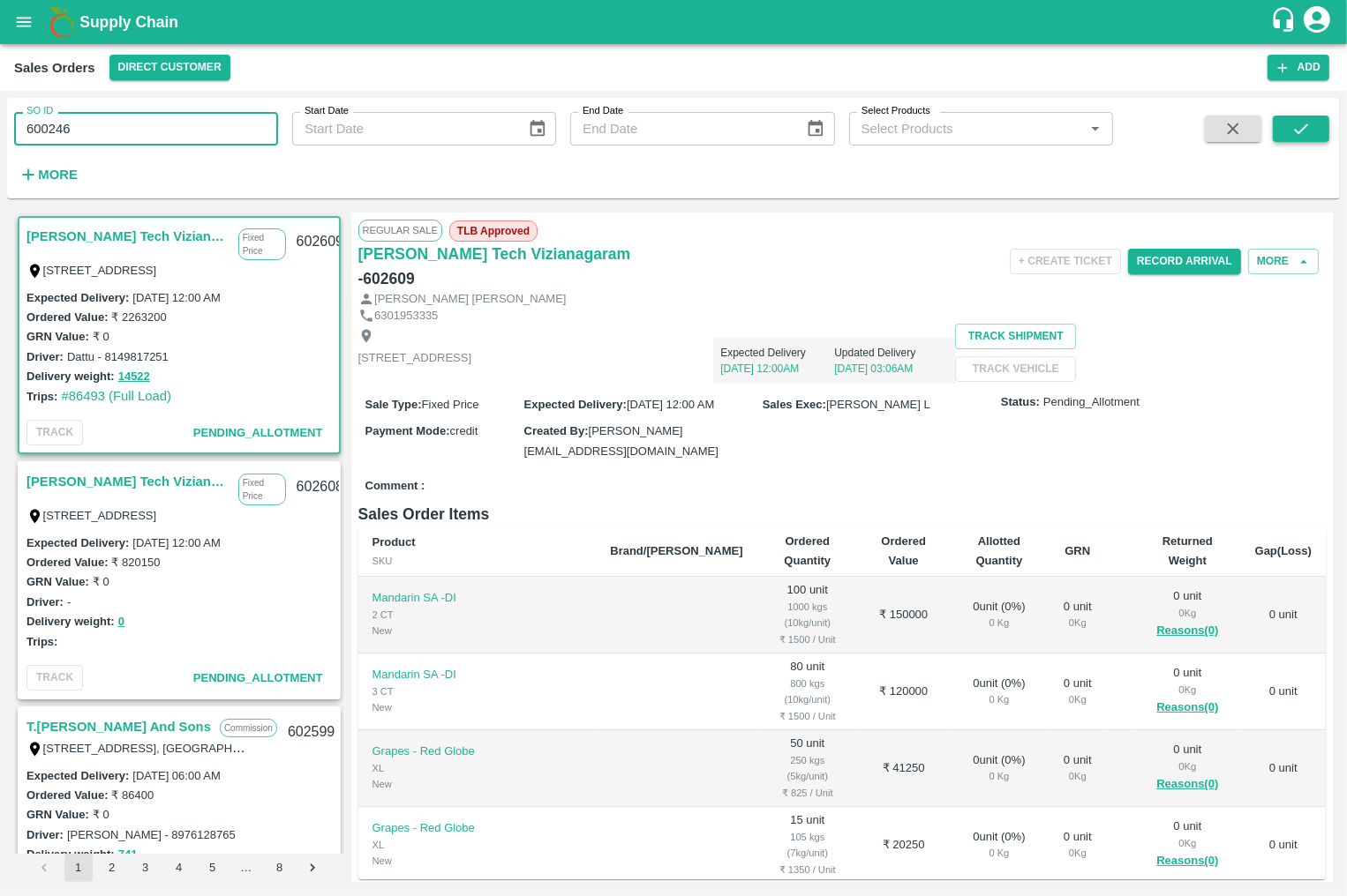
click at [1314, 129] on button "submit" at bounding box center [1300, 129] width 57 height 27
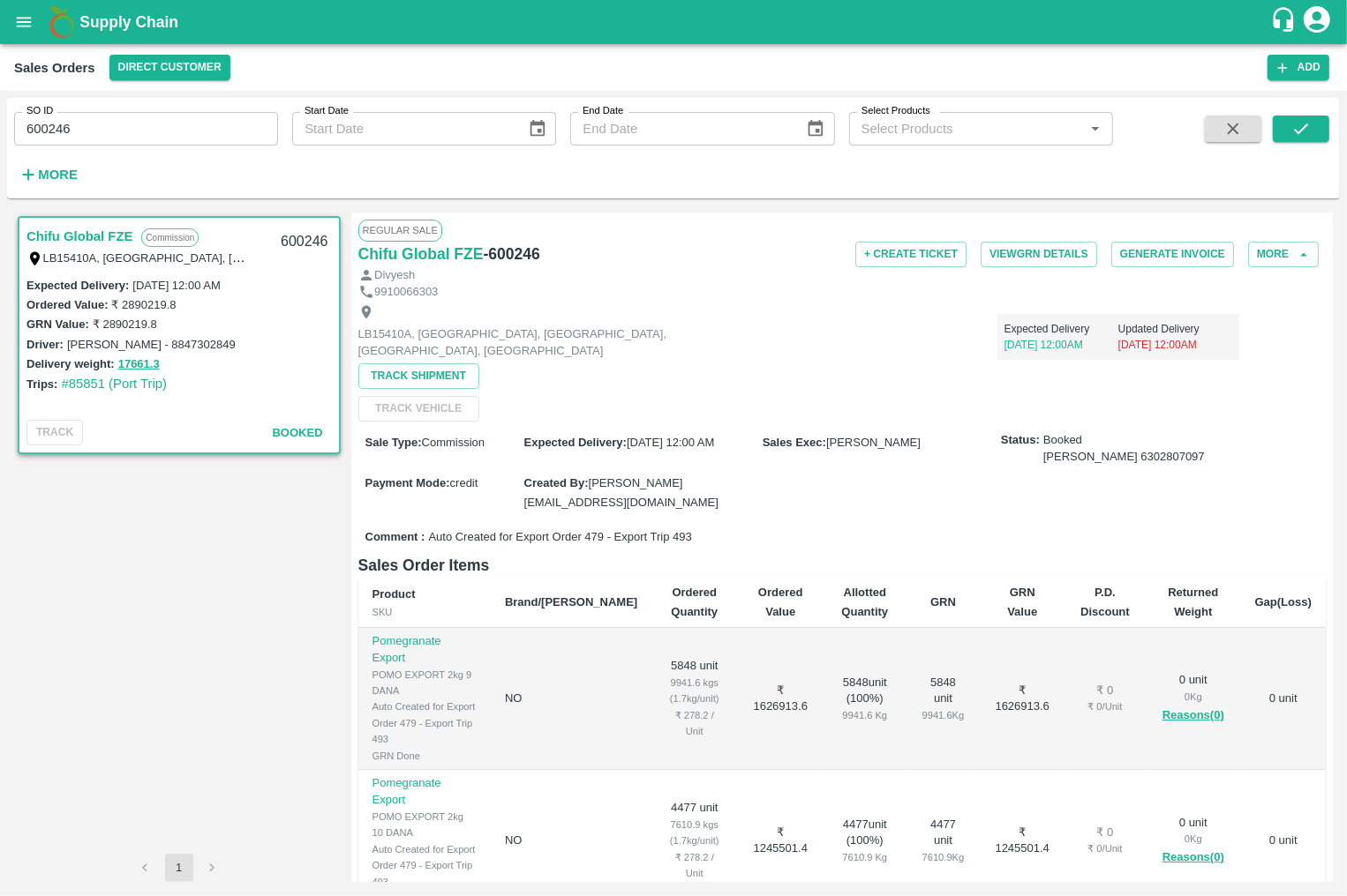
click at [796, 288] on div "9910066303" at bounding box center [843, 292] width 968 height 16
click at [30, 33] on button "open drawer" at bounding box center [24, 22] width 40 height 40
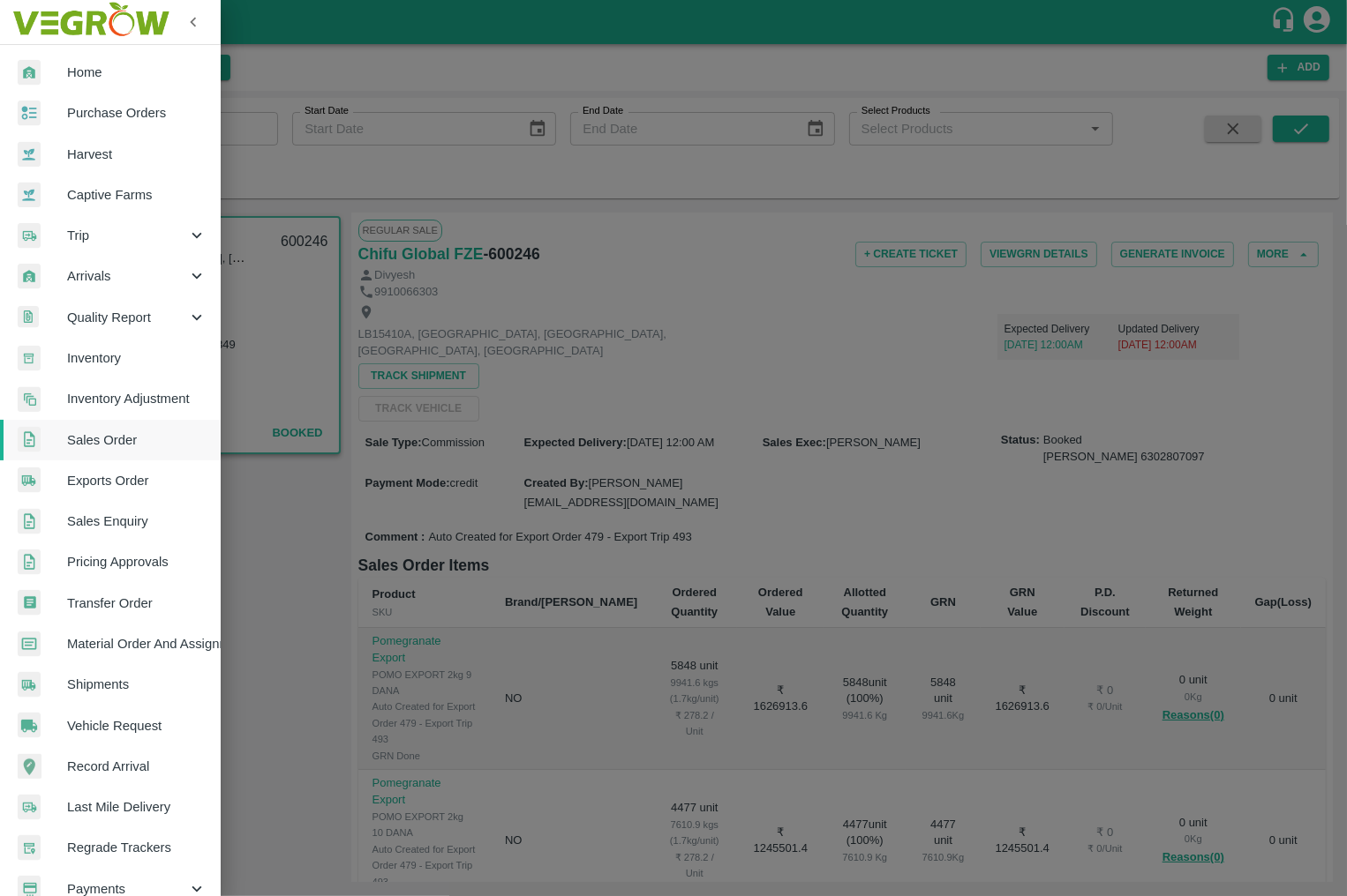
click at [47, 60] on div at bounding box center [41, 72] width 49 height 26
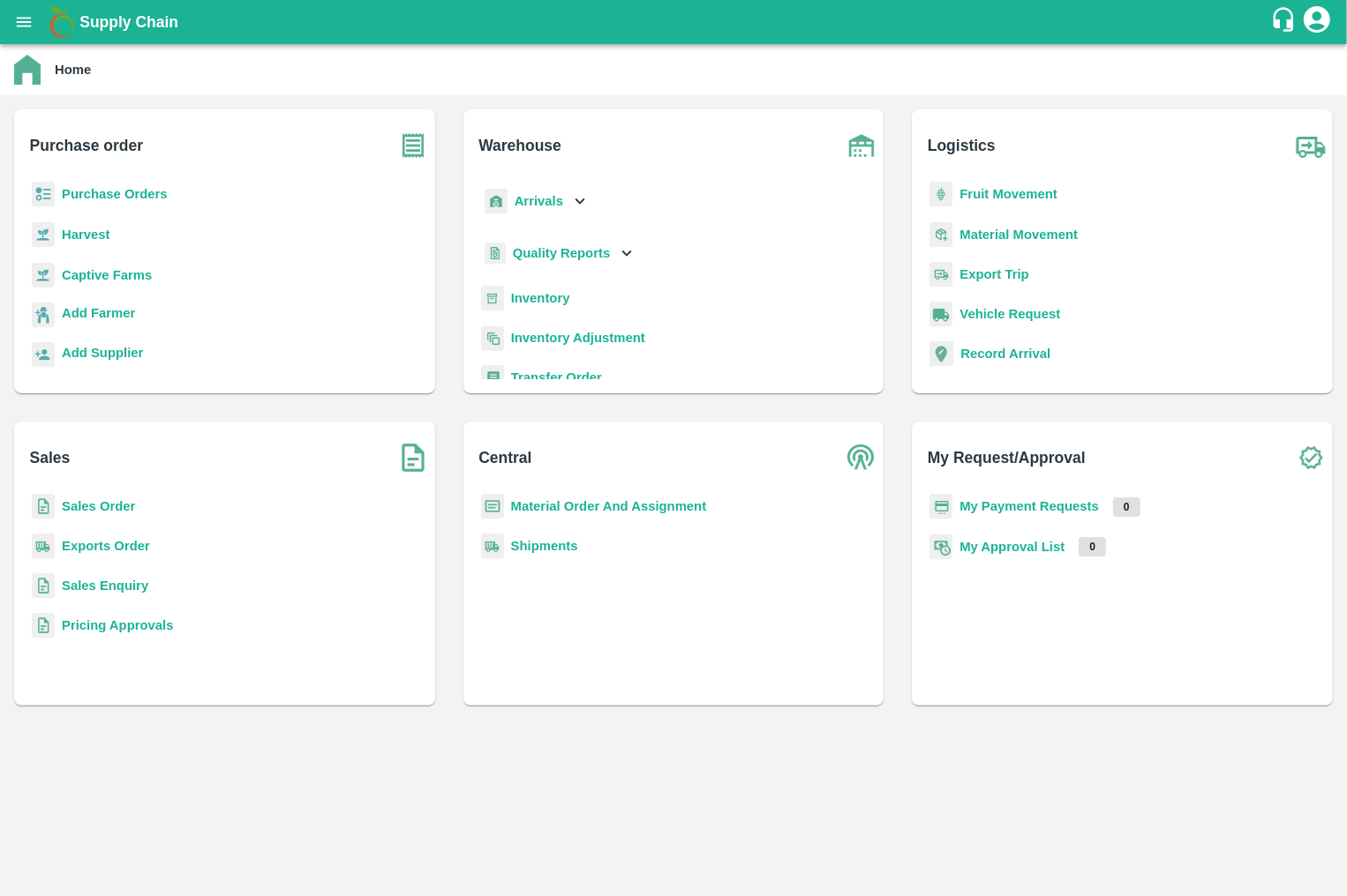
click at [121, 547] on b "Exports Order" at bounding box center [106, 545] width 88 height 14
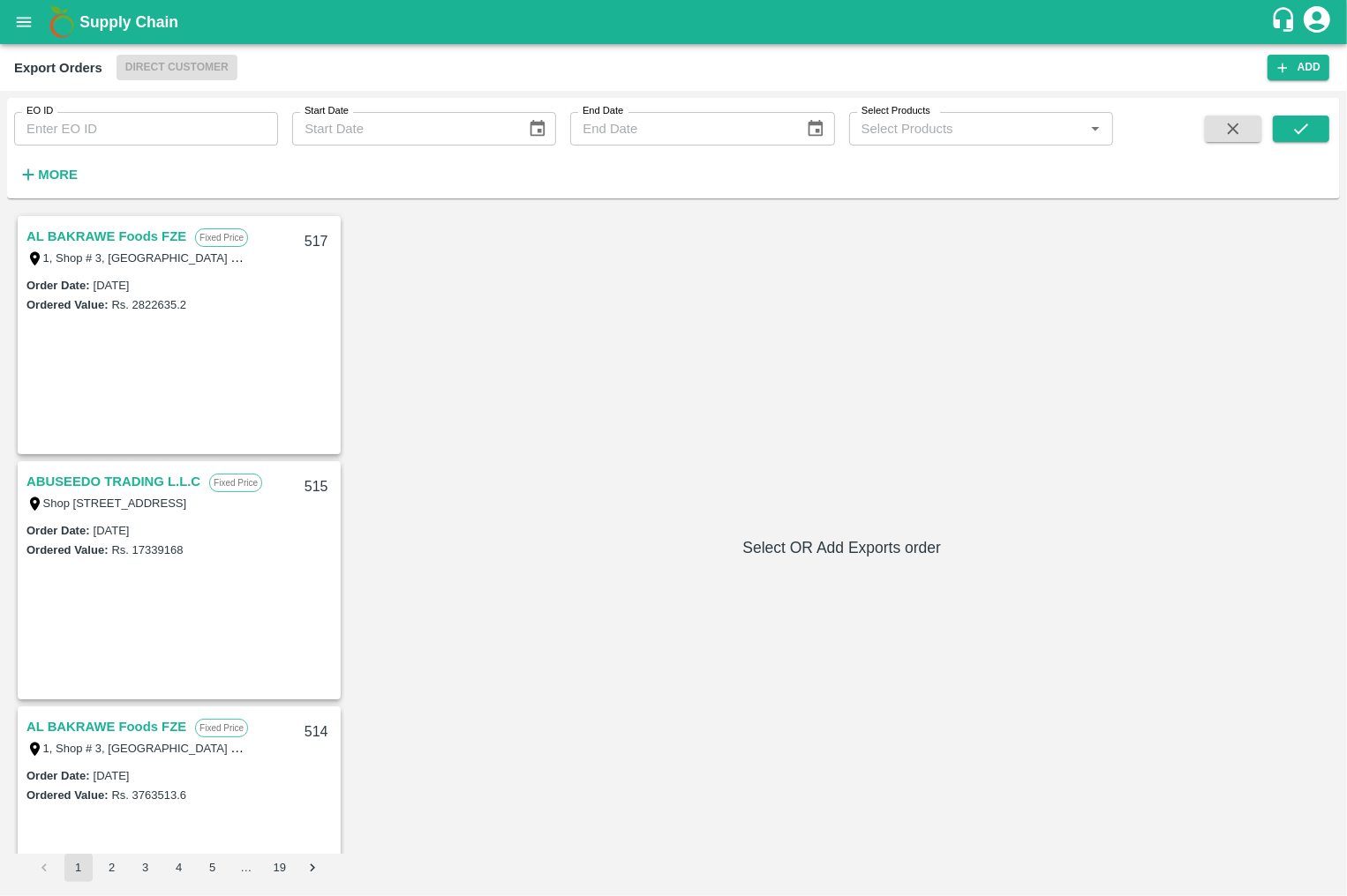
click at [186, 125] on input "EO ID" at bounding box center [146, 129] width 264 height 34
type input "479"
click at [1294, 123] on icon "submit" at bounding box center [1301, 129] width 19 height 19
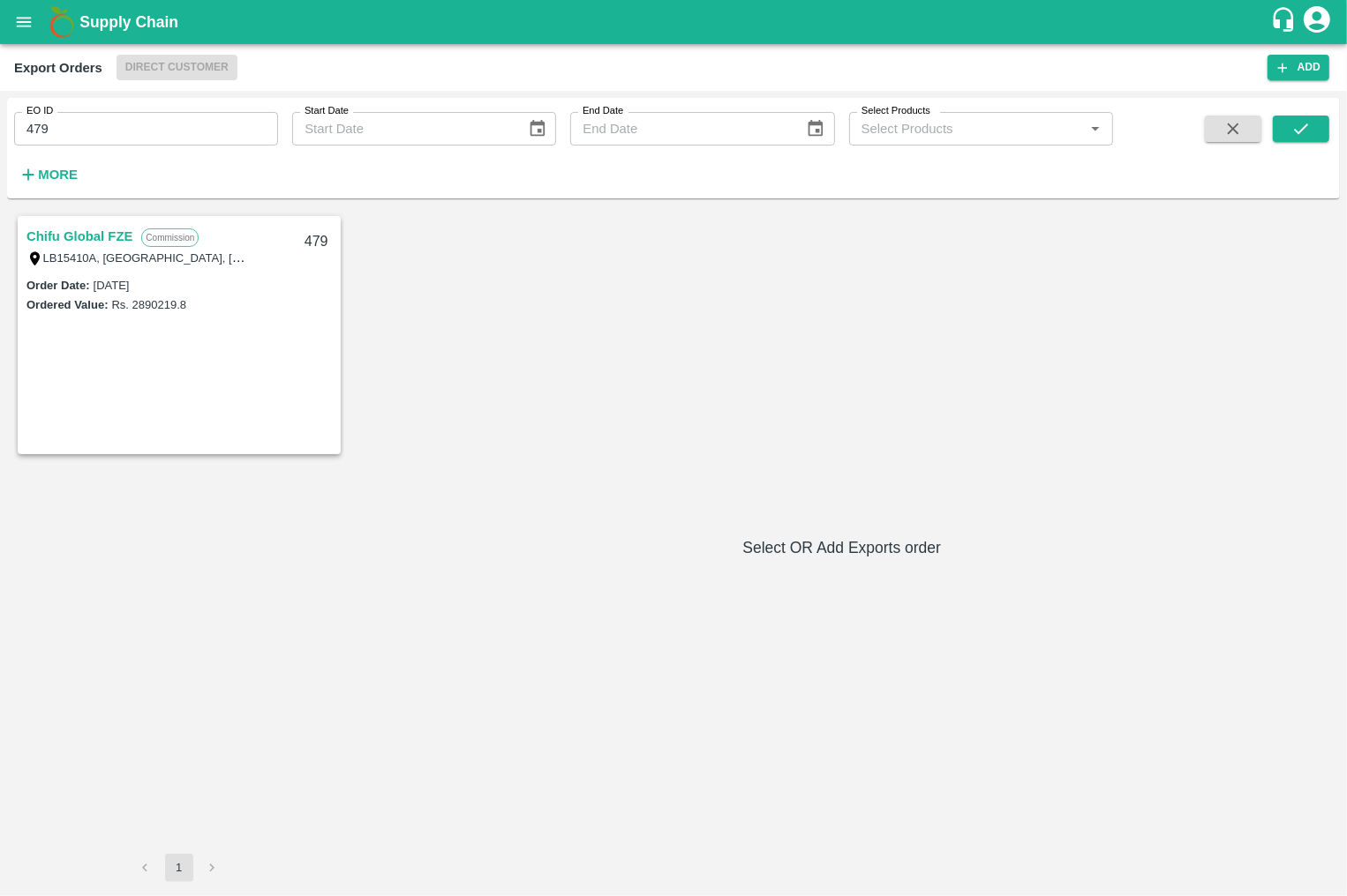
click at [73, 233] on link "Chifu Global FZE" at bounding box center [80, 236] width 106 height 23
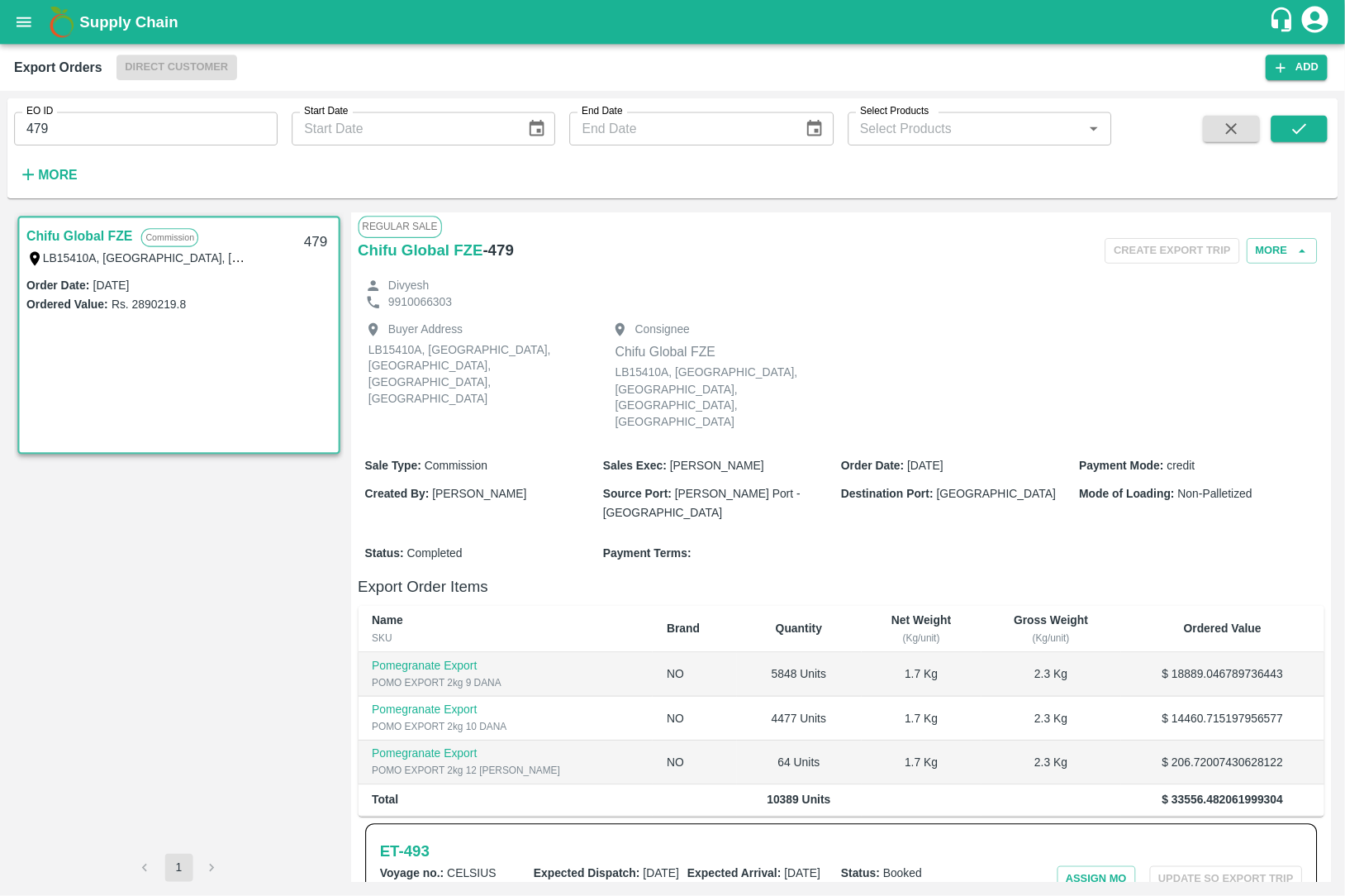
scroll to position [199, 0]
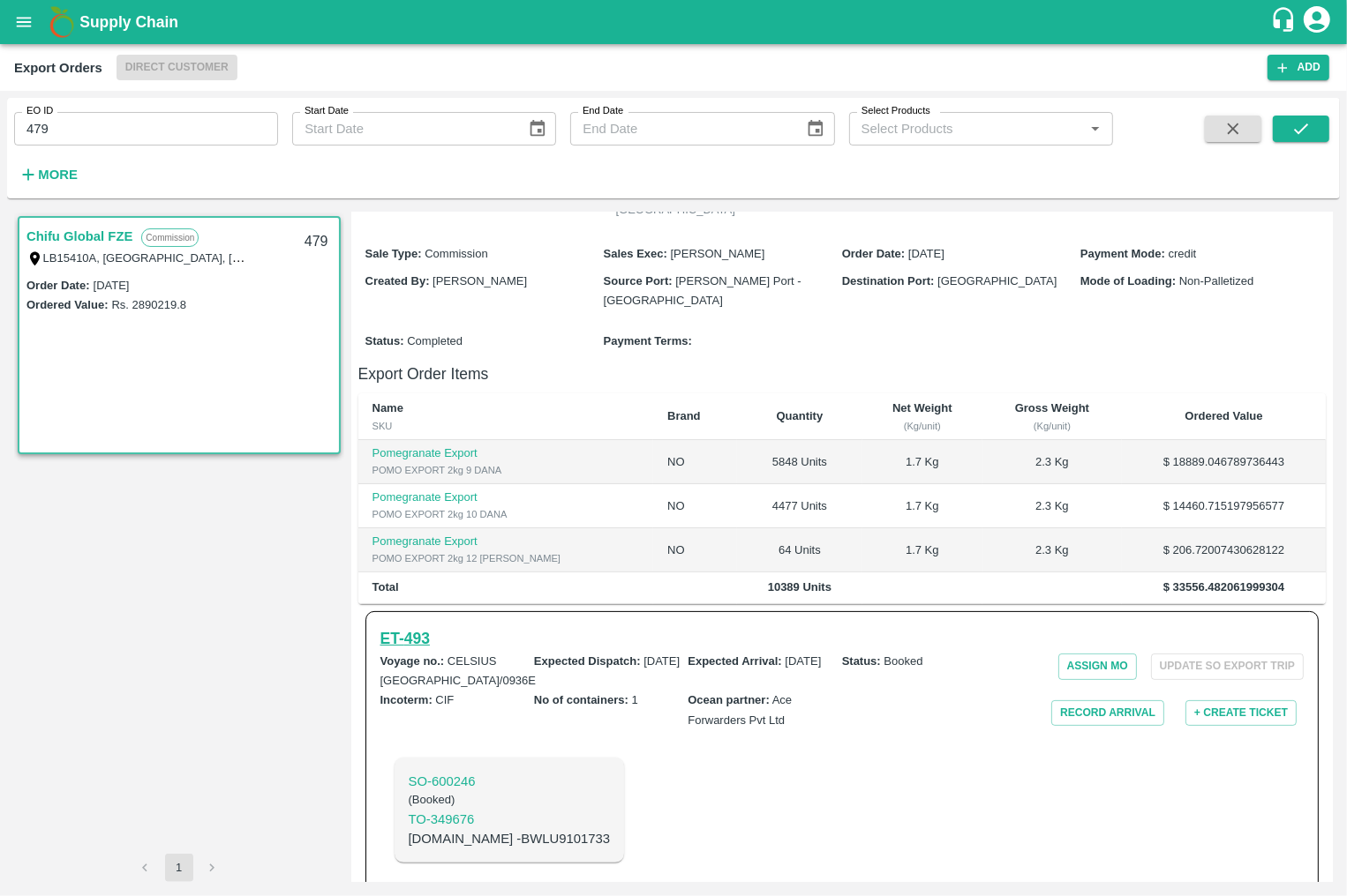
click at [399, 626] on h6 "ET- 493" at bounding box center [404, 639] width 49 height 25
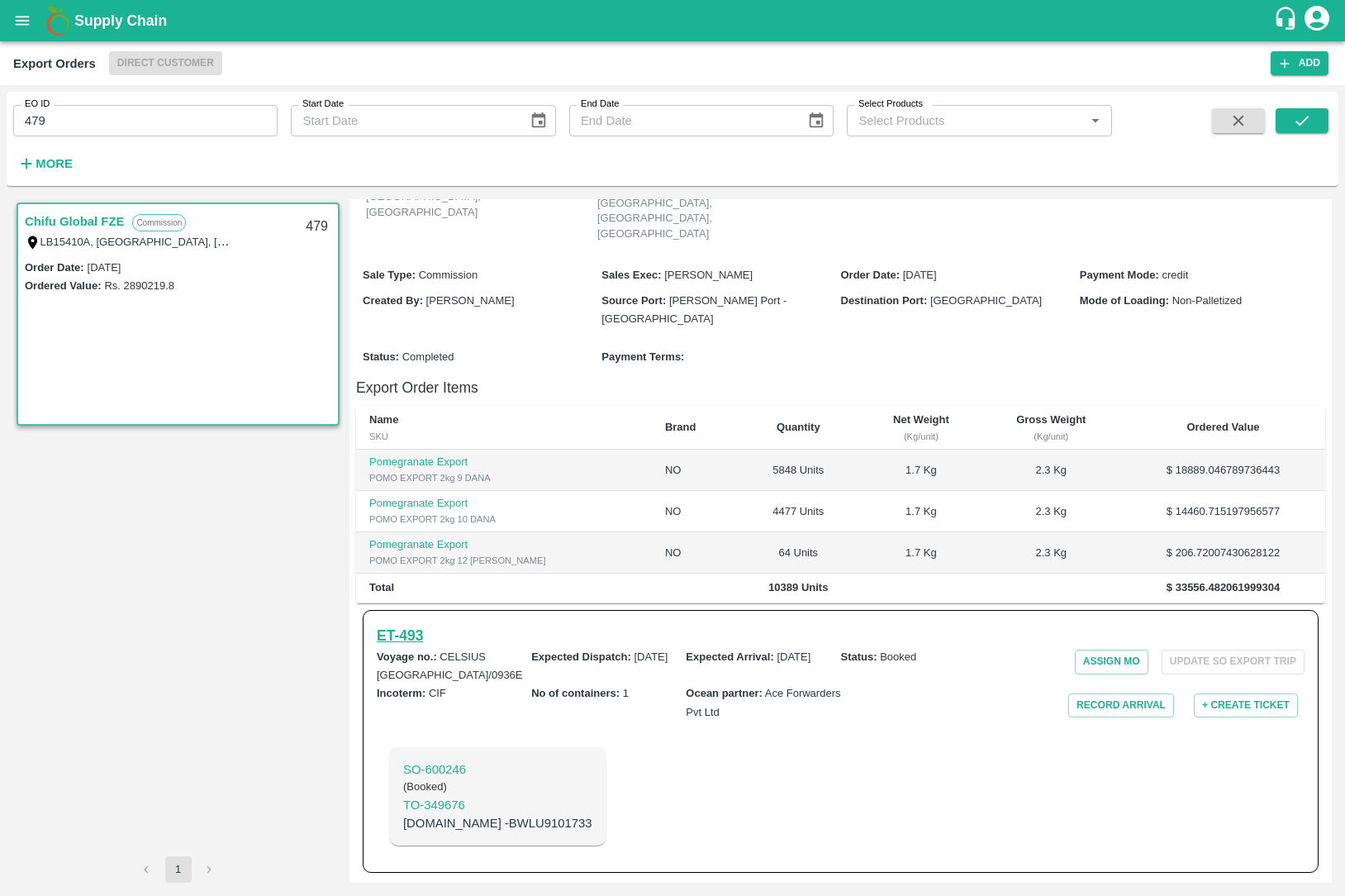
scroll to position [144, 0]
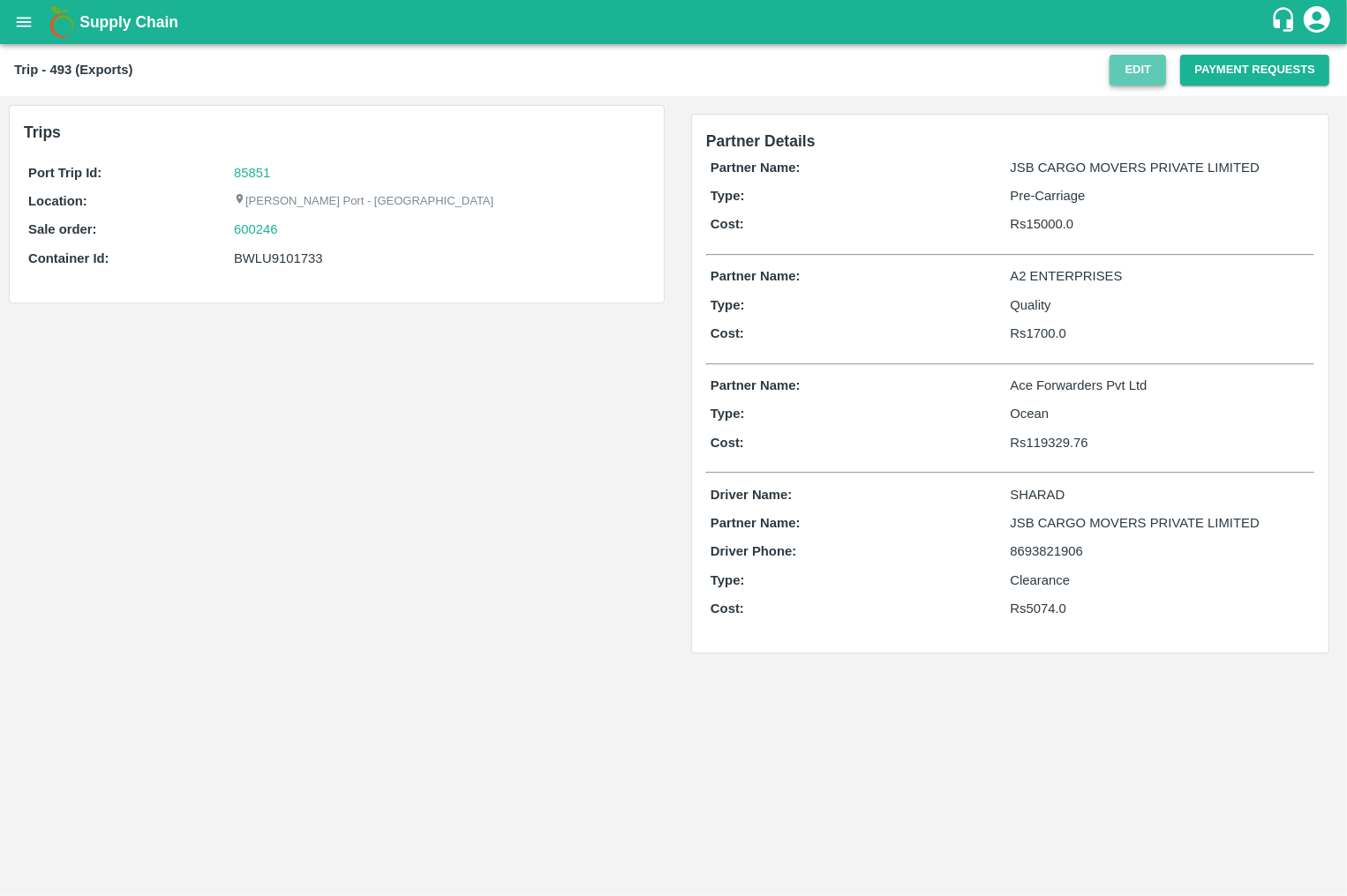
click at [1136, 73] on button "Edit" at bounding box center [1137, 70] width 57 height 31
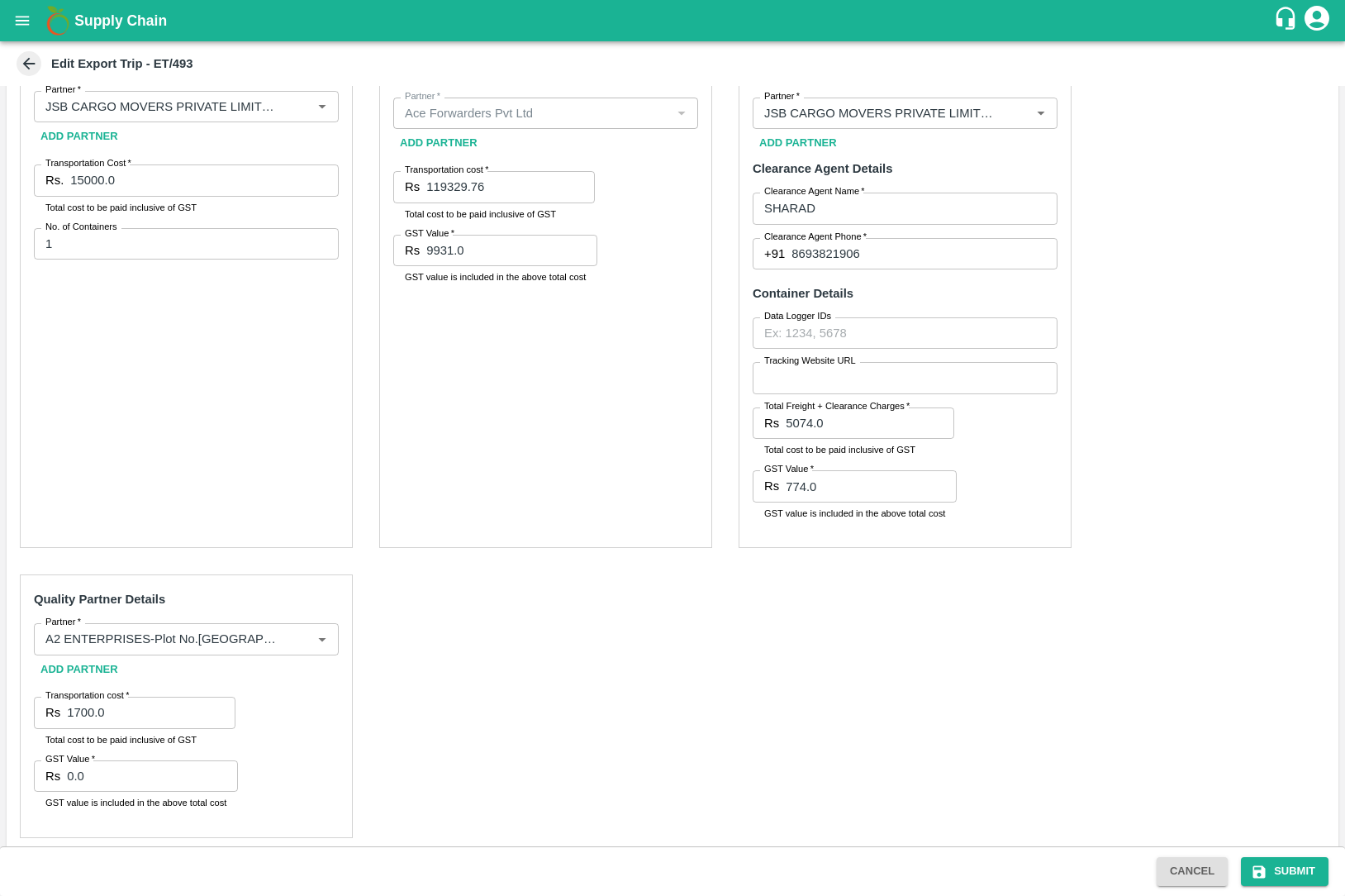
scroll to position [357, 0]
